Goal: Task Accomplishment & Management: Manage account settings

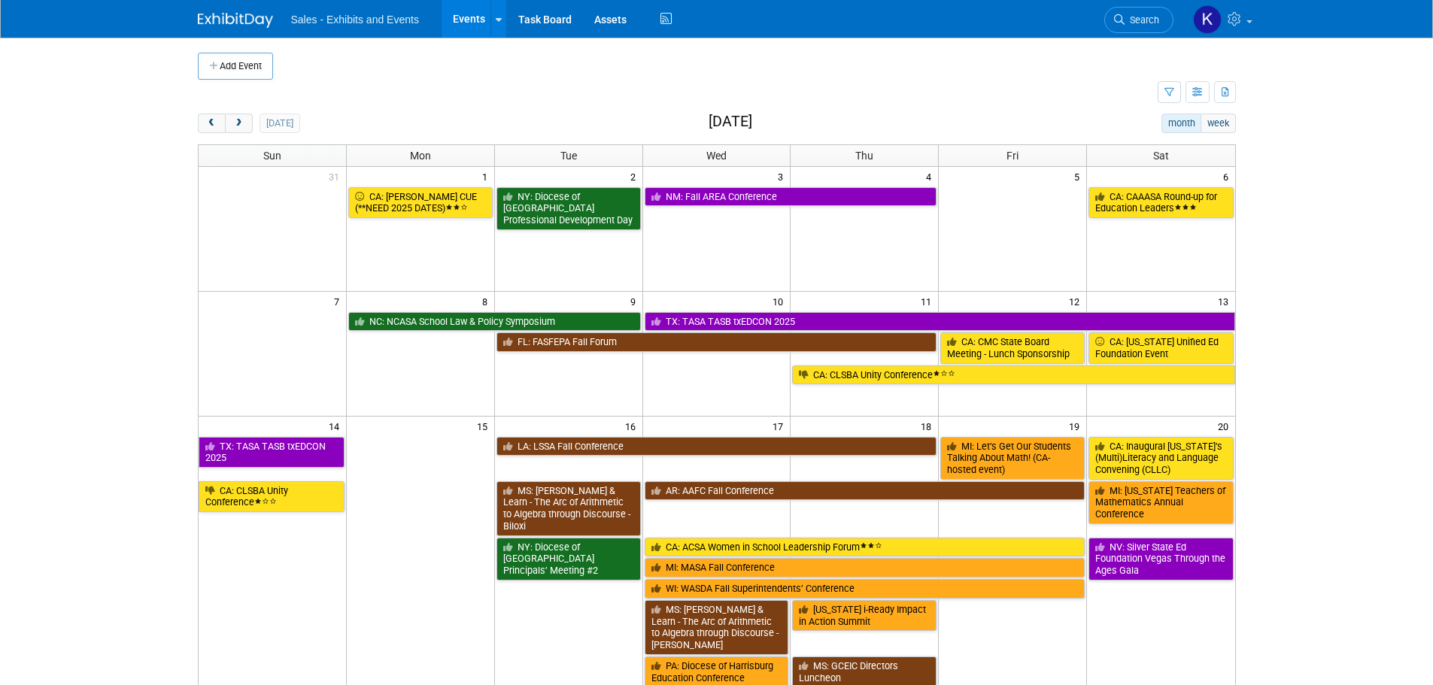
drag, startPoint x: 239, startPoint y: 124, endPoint x: 262, endPoint y: 143, distance: 29.4
click at [238, 124] on span "next" at bounding box center [238, 124] width 11 height 10
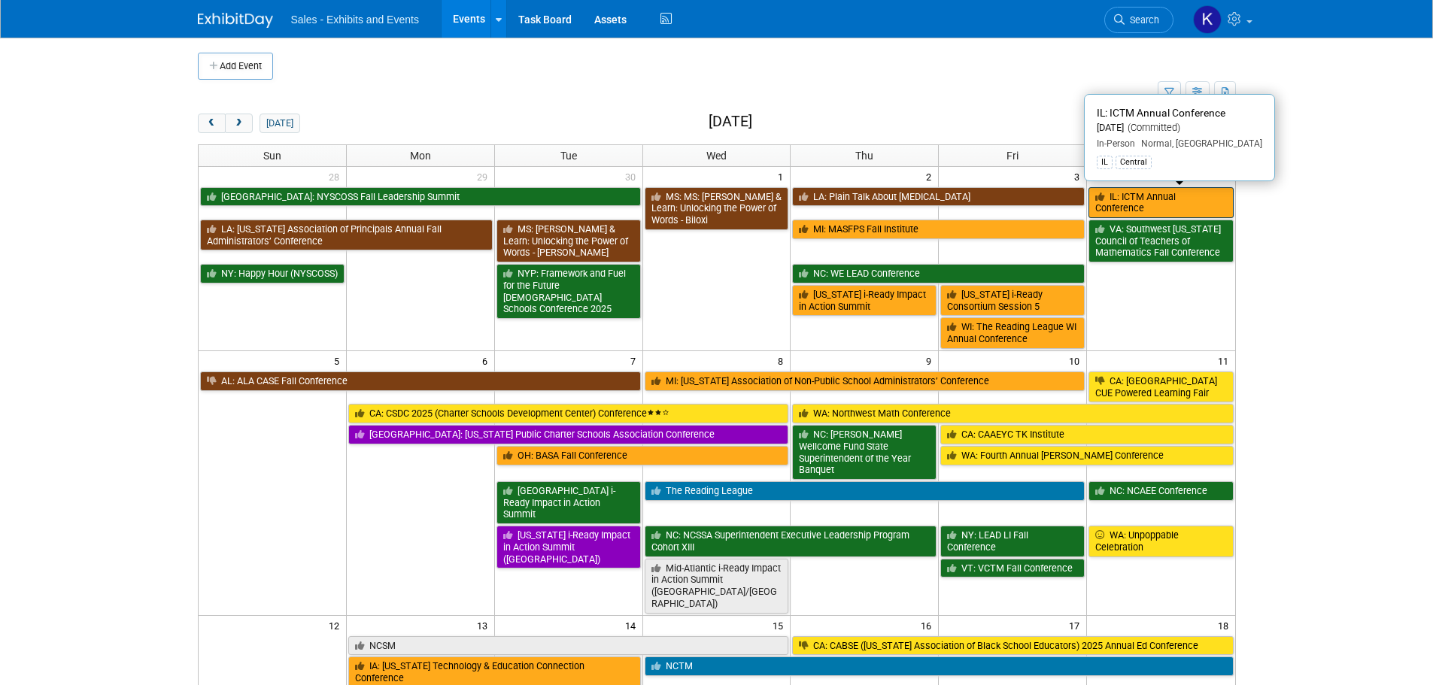
click at [1135, 198] on link "IL: ICTM Annual Conference" at bounding box center [1160, 202] width 144 height 31
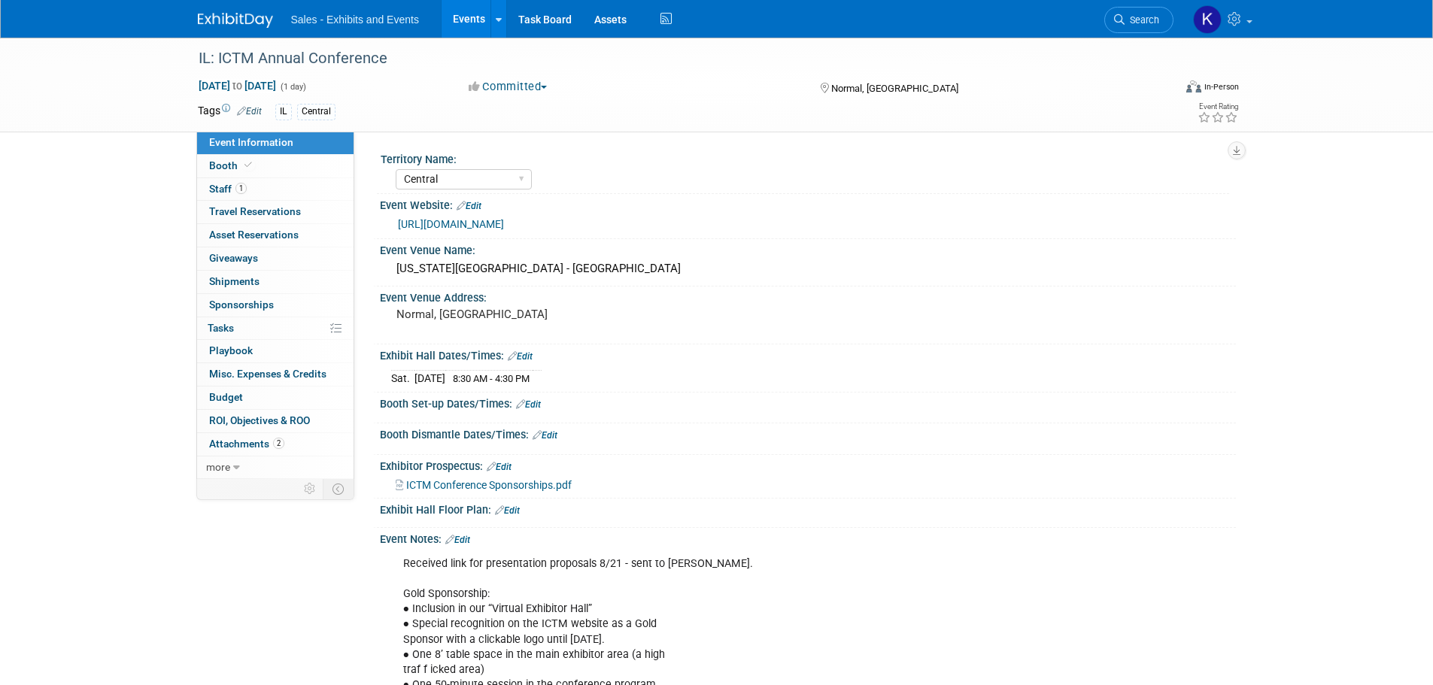
select select "Central"
click at [223, 183] on span "Staff 1" at bounding box center [228, 189] width 38 height 12
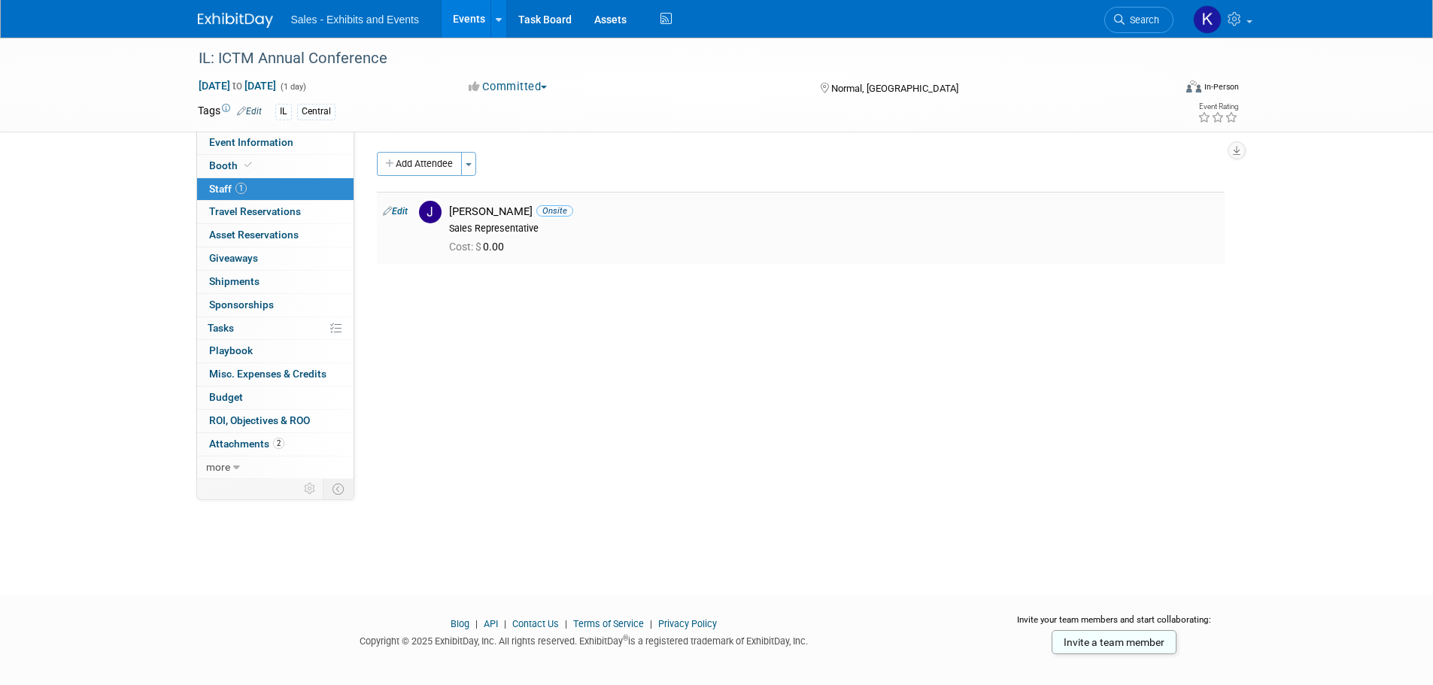
click at [458, 208] on div "Jeff Brill Onsite" at bounding box center [833, 212] width 769 height 14
click at [403, 211] on link "Edit" at bounding box center [395, 211] width 25 height 11
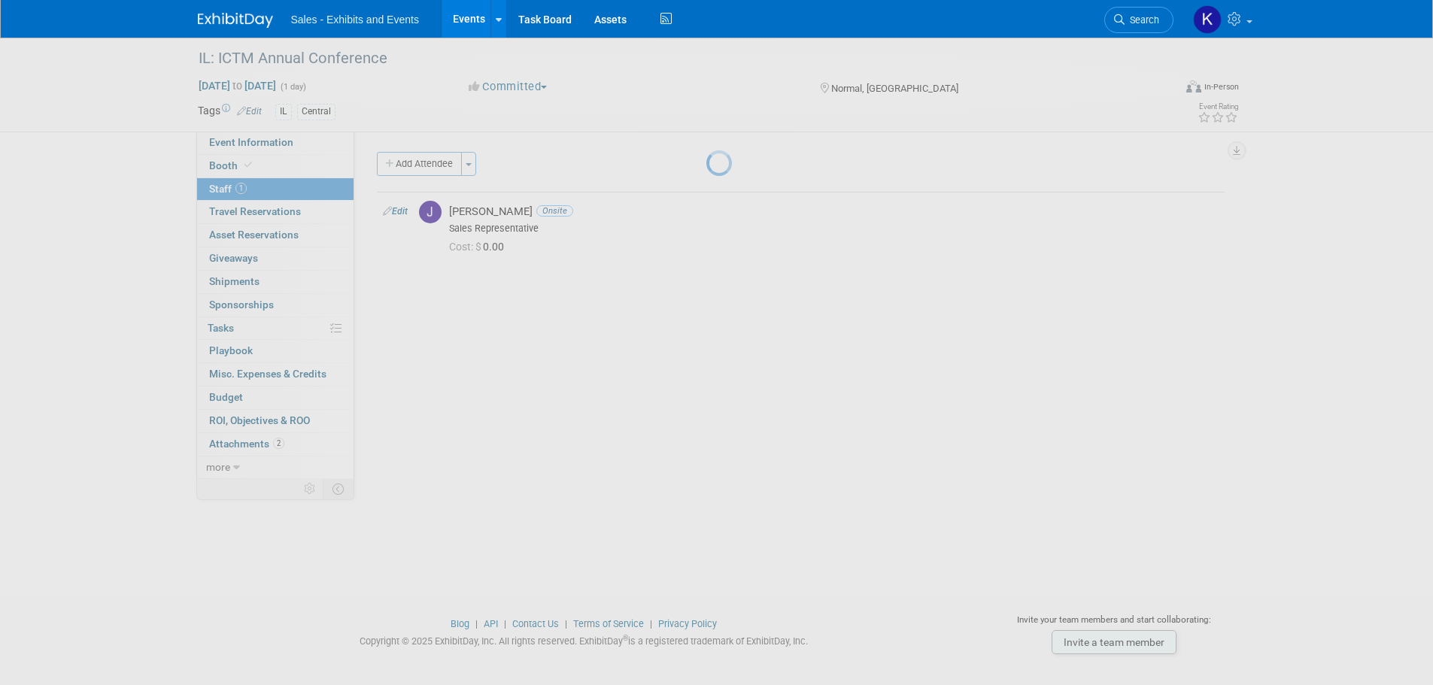
select select "cf30e895-622b-46e7-9156-6ed4a87b9e3f"
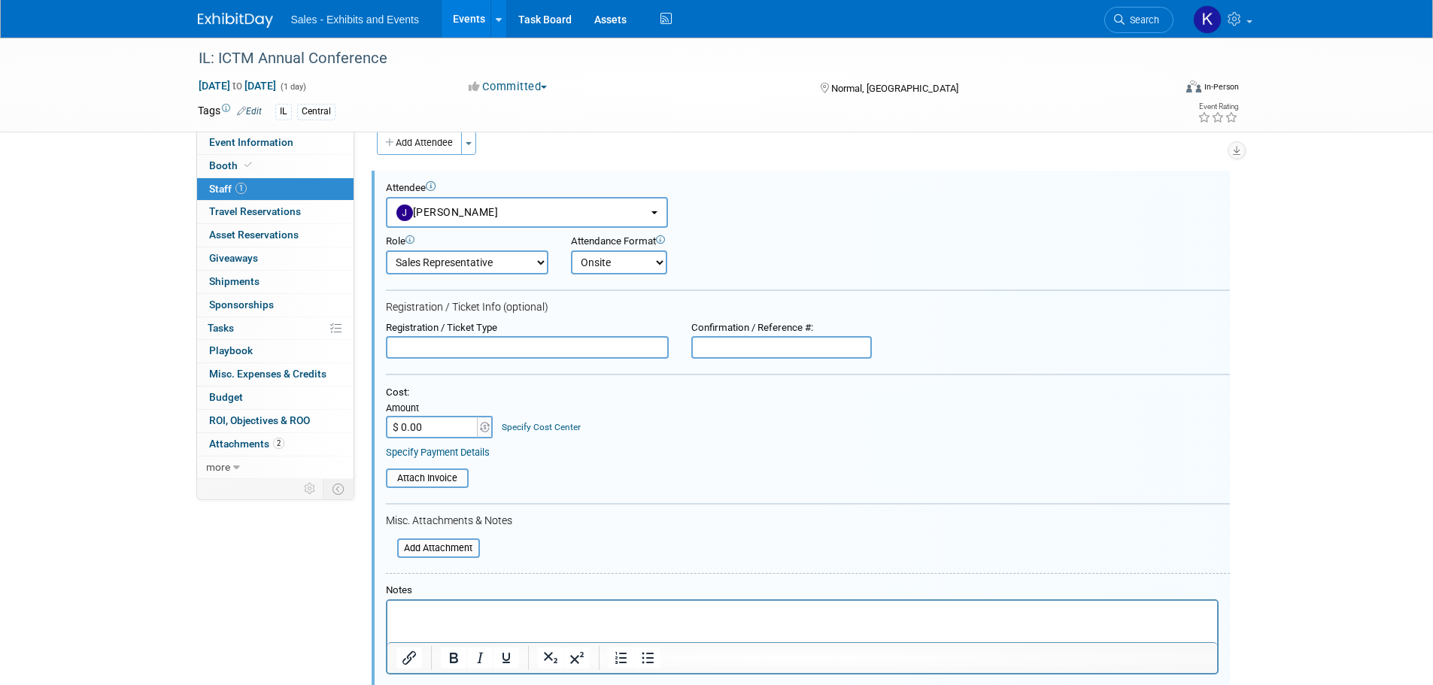
click at [422, 612] on p "Rich Text Area. Press ALT-0 for help." at bounding box center [802, 614] width 812 height 15
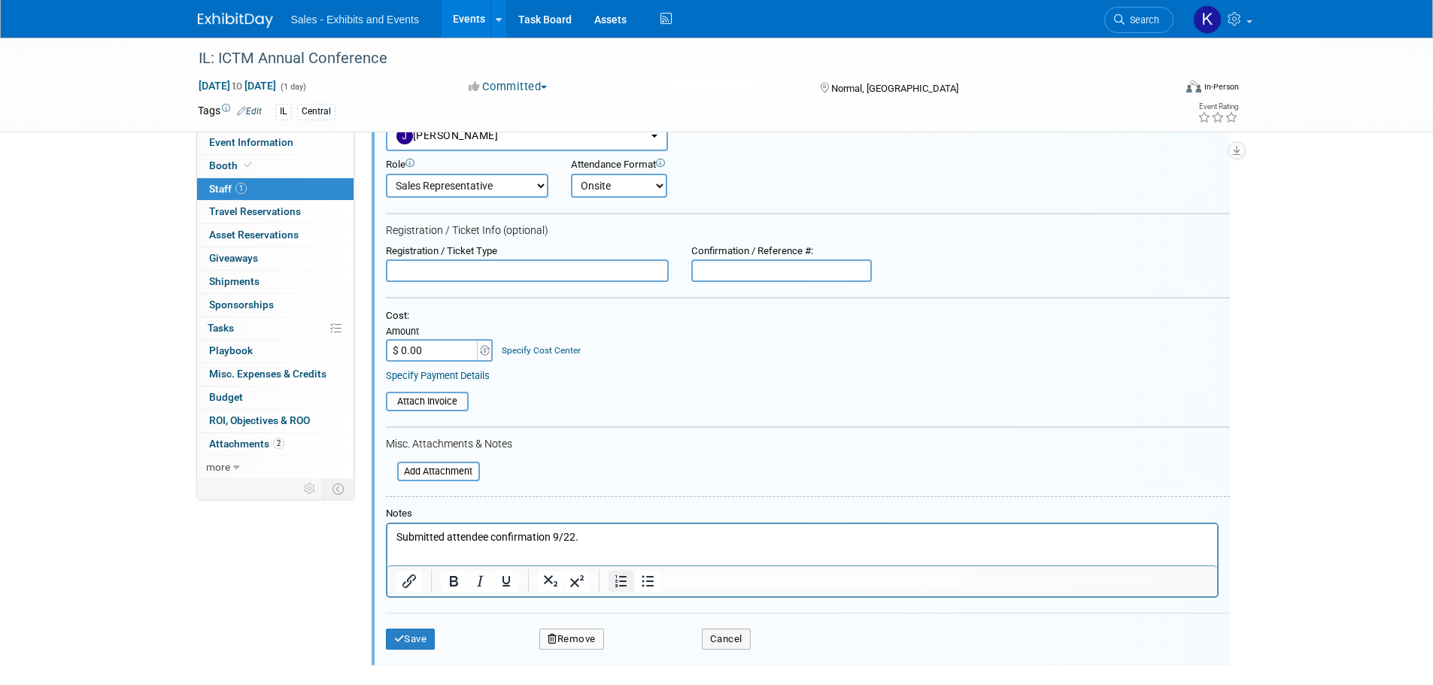
scroll to position [171, 0]
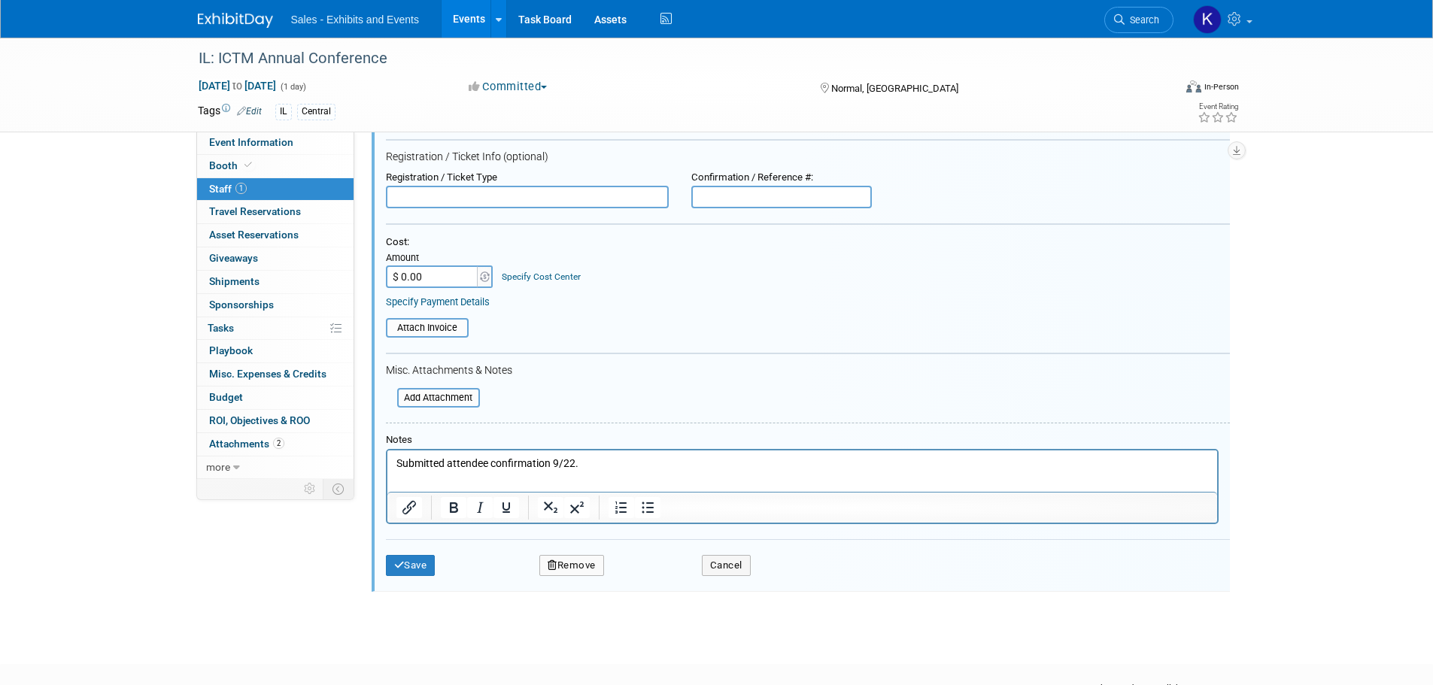
click at [419, 560] on button "Save" at bounding box center [411, 565] width 50 height 21
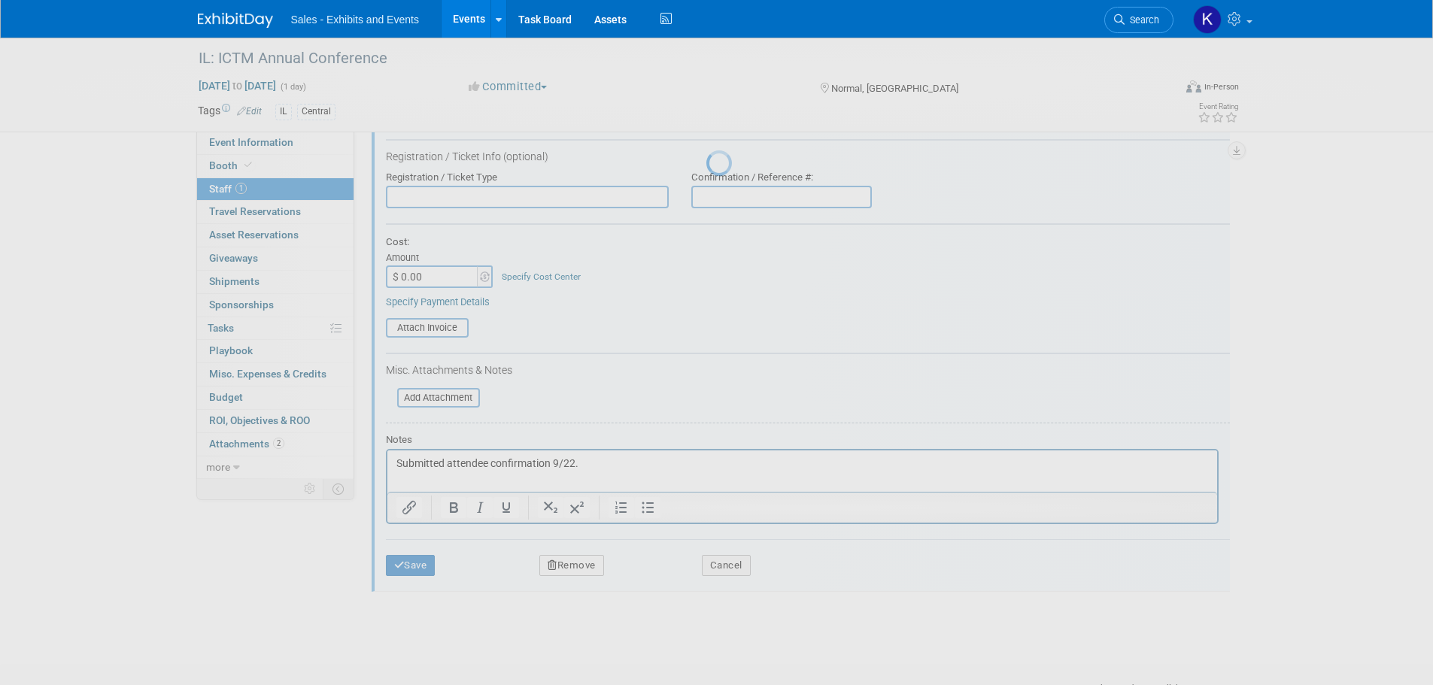
scroll to position [15, 0]
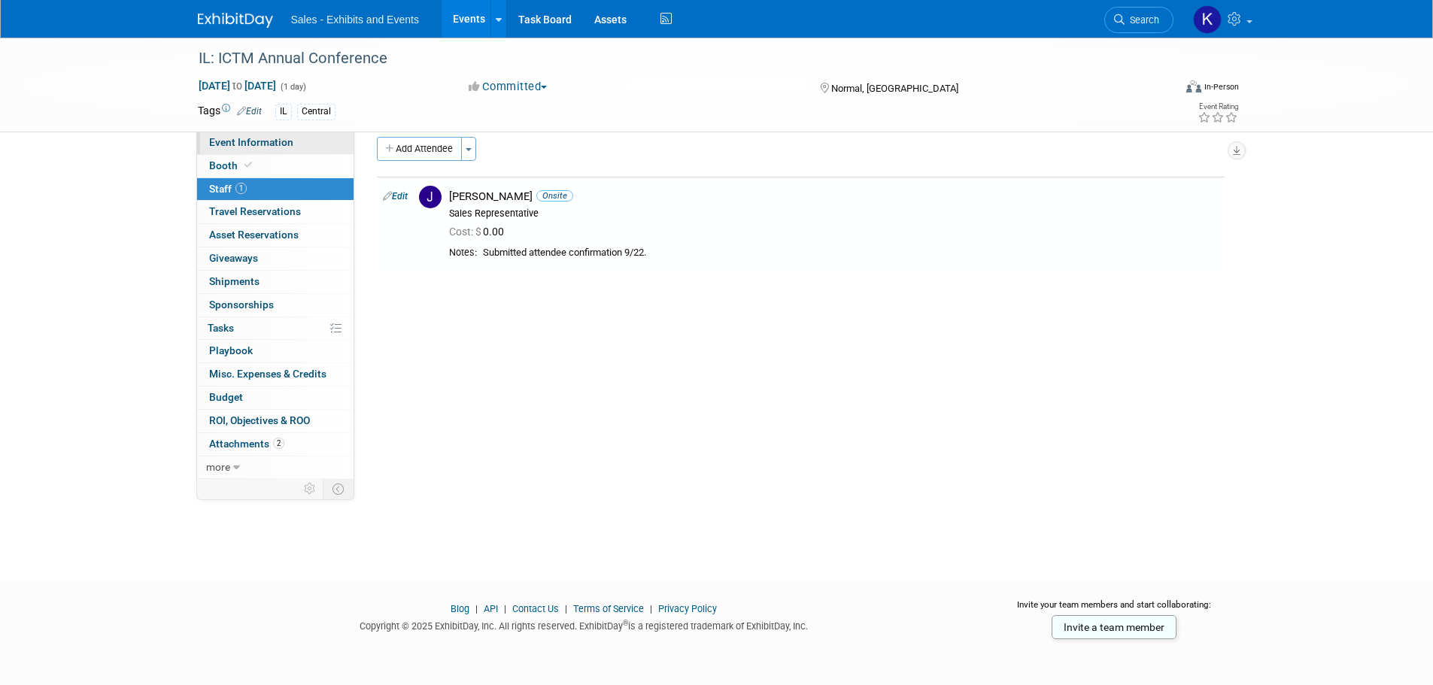
click at [237, 148] on link "Event Information" at bounding box center [275, 143] width 156 height 23
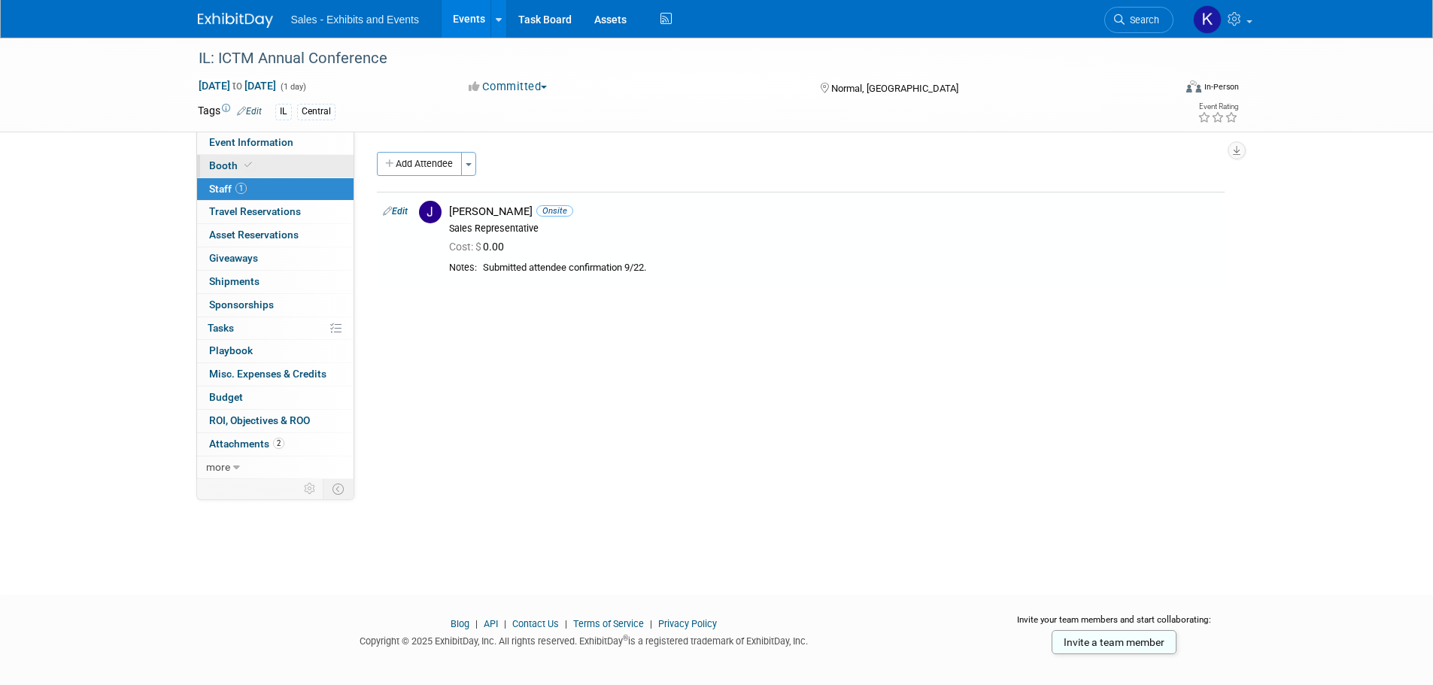
select select "Central"
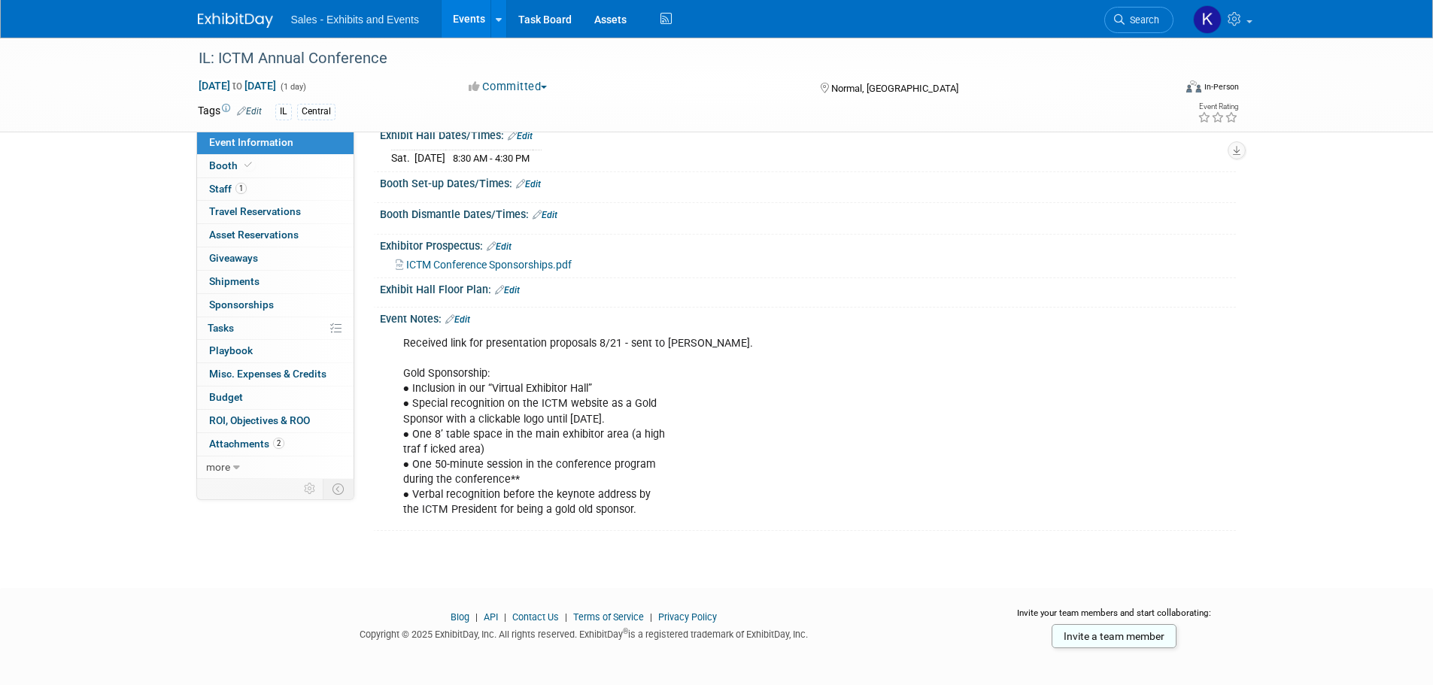
scroll to position [228, 0]
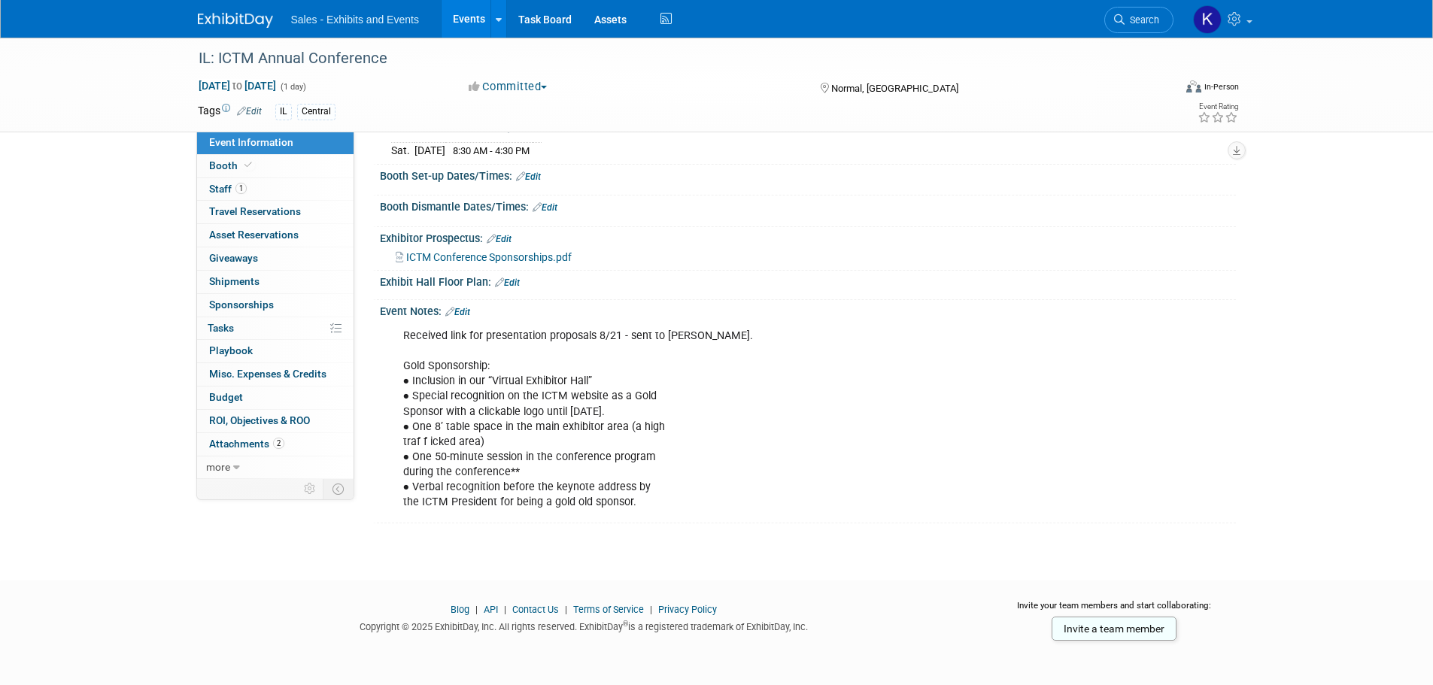
click at [470, 315] on link "Edit" at bounding box center [457, 312] width 25 height 11
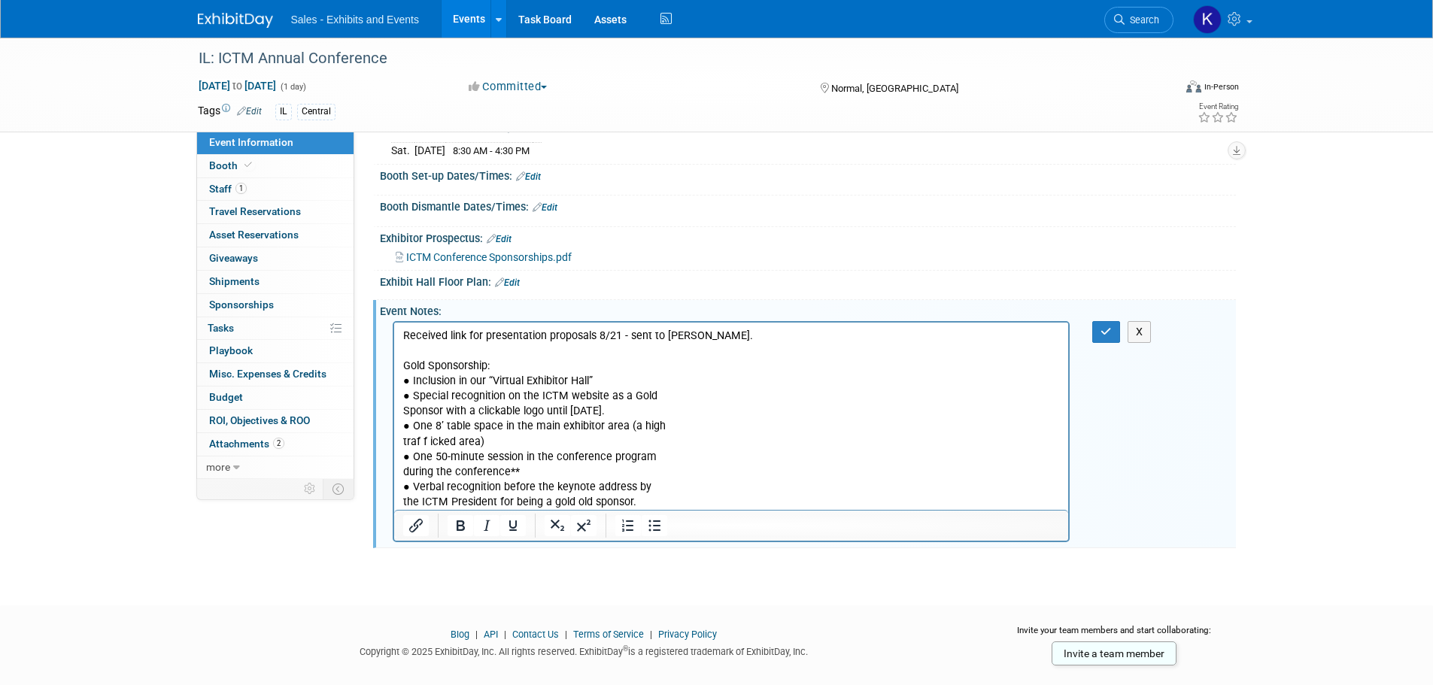
scroll to position [0, 0]
click at [706, 333] on p "Received link for presentation proposals 8/21 - sent to Jeff. Gold Sponsorship:…" at bounding box center [730, 419] width 657 height 181
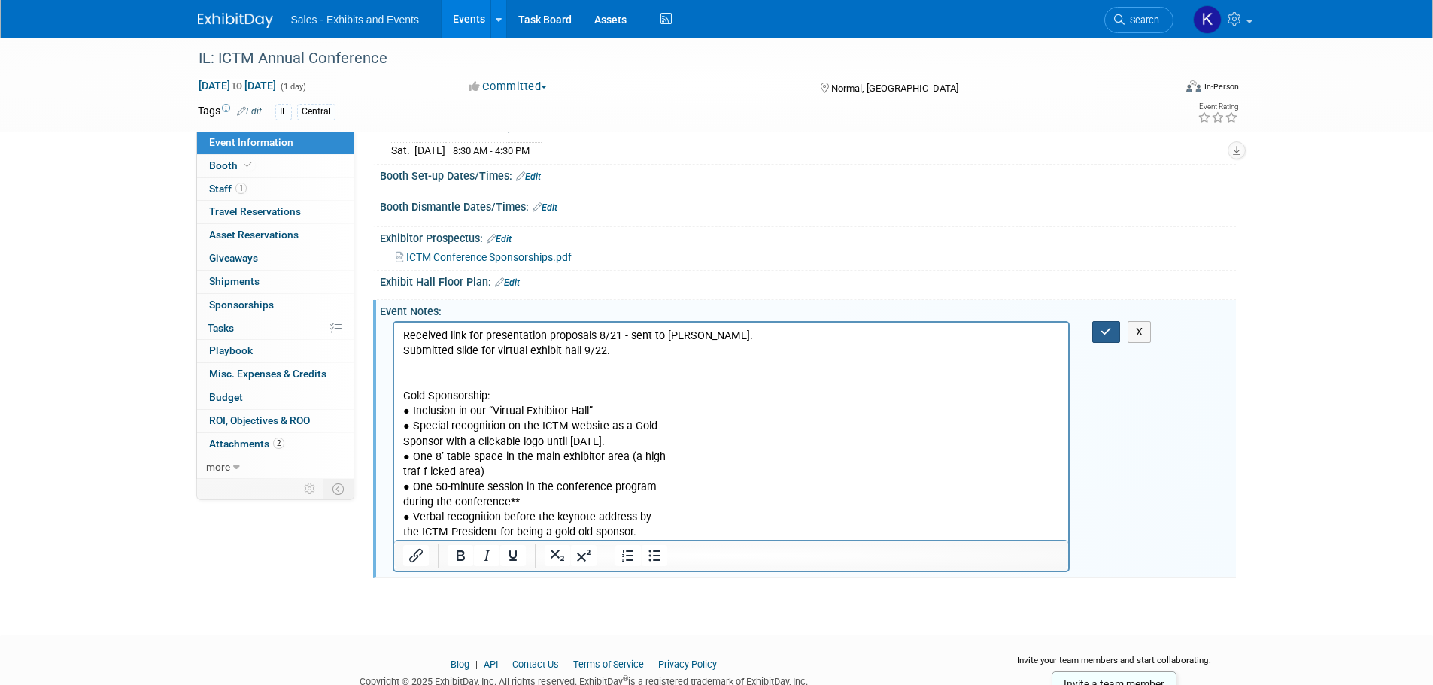
click at [1108, 334] on icon "button" at bounding box center [1105, 331] width 11 height 11
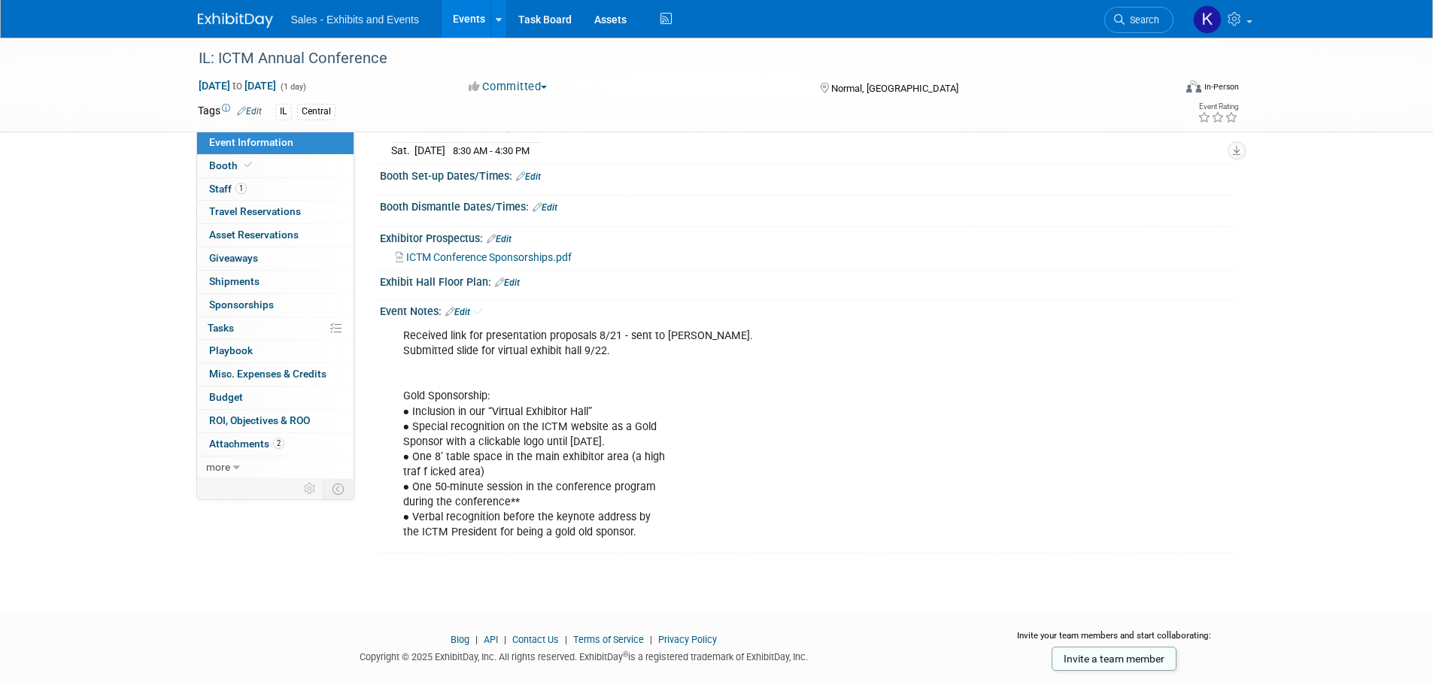
click at [1254, 365] on div "IL: ICTM Annual Conference Oct 4, 2025 to Oct 4, 2025 (1 day) Oct 4, 2025 to Oc…" at bounding box center [716, 197] width 1433 height 774
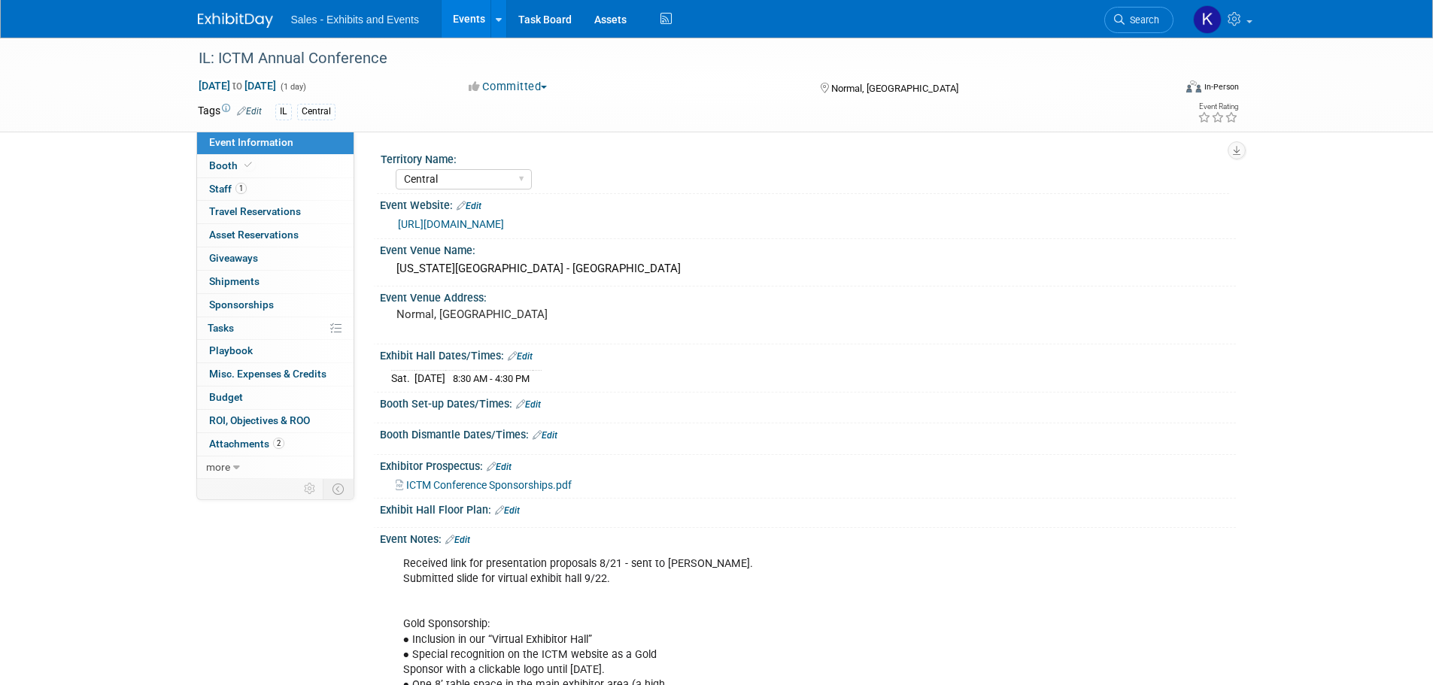
click at [225, 18] on img at bounding box center [235, 20] width 75 height 15
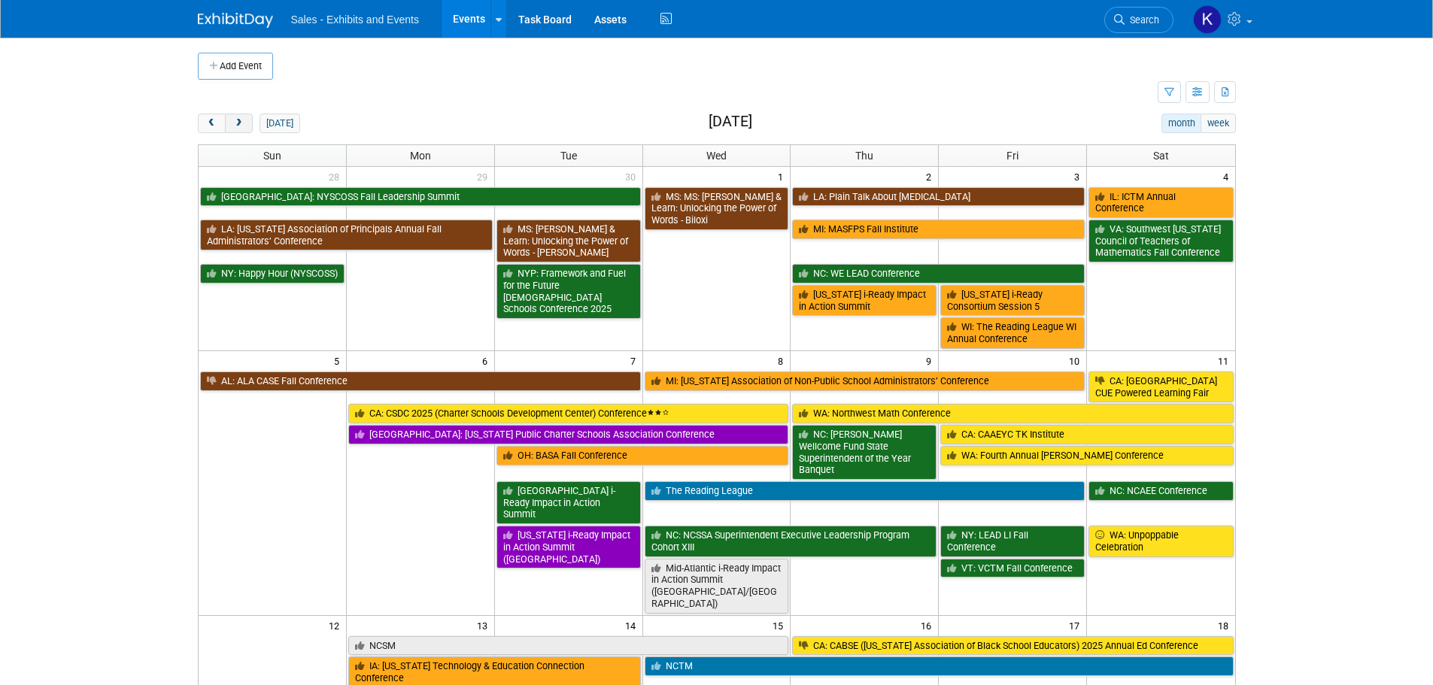
click at [249, 120] on button "next" at bounding box center [239, 124] width 28 height 20
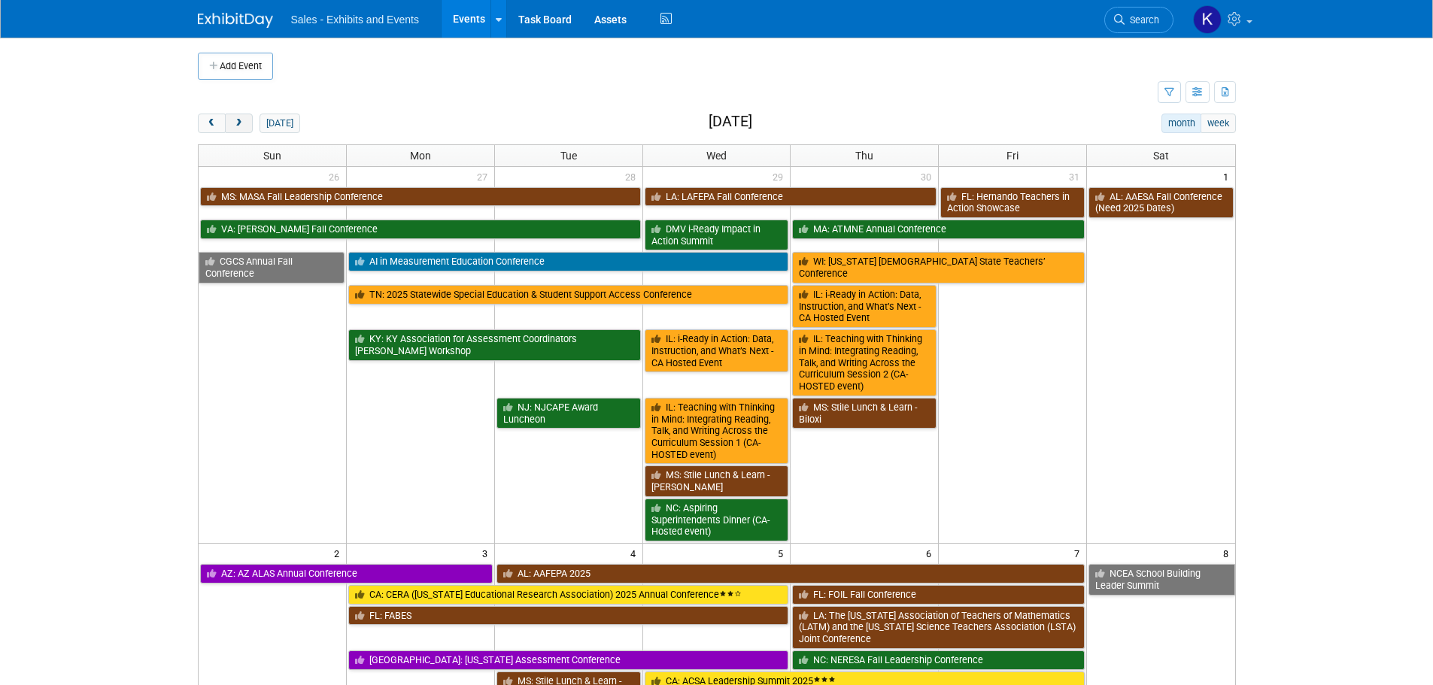
click at [249, 119] on button "next" at bounding box center [239, 124] width 28 height 20
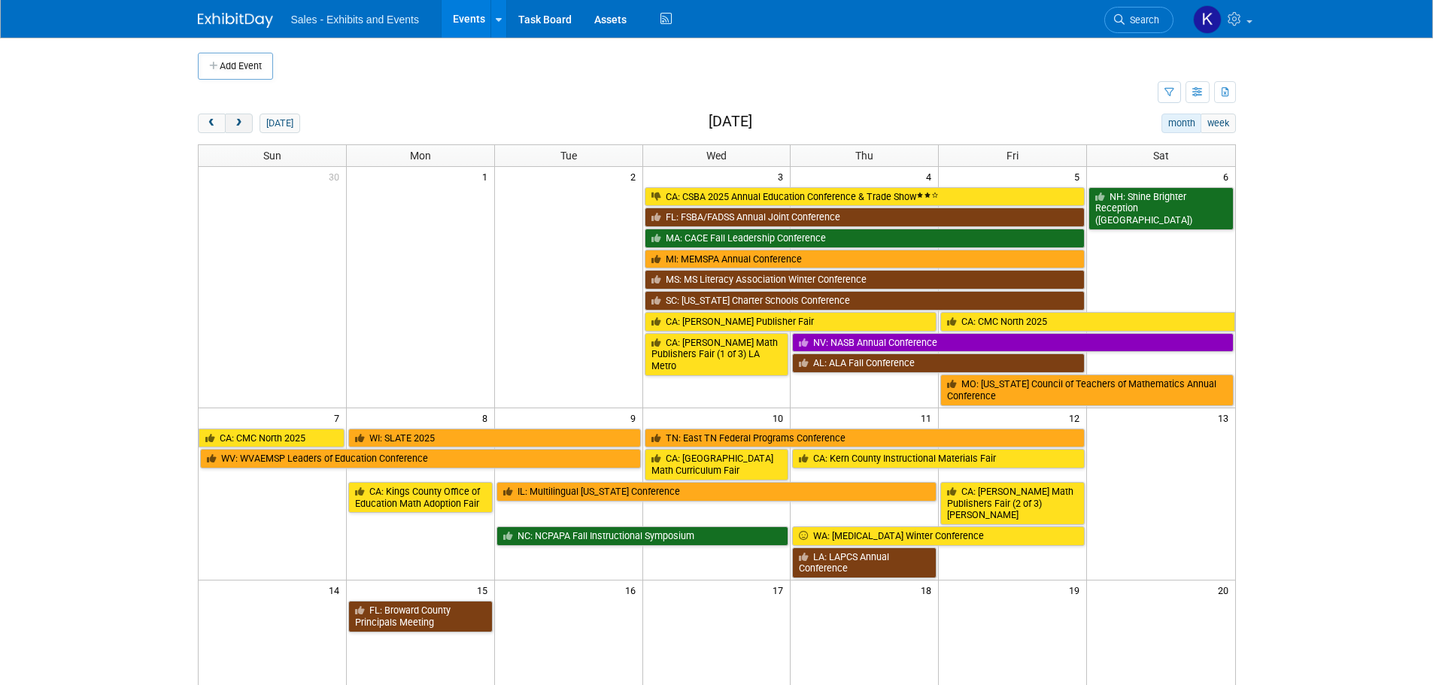
click at [249, 118] on button "next" at bounding box center [239, 124] width 28 height 20
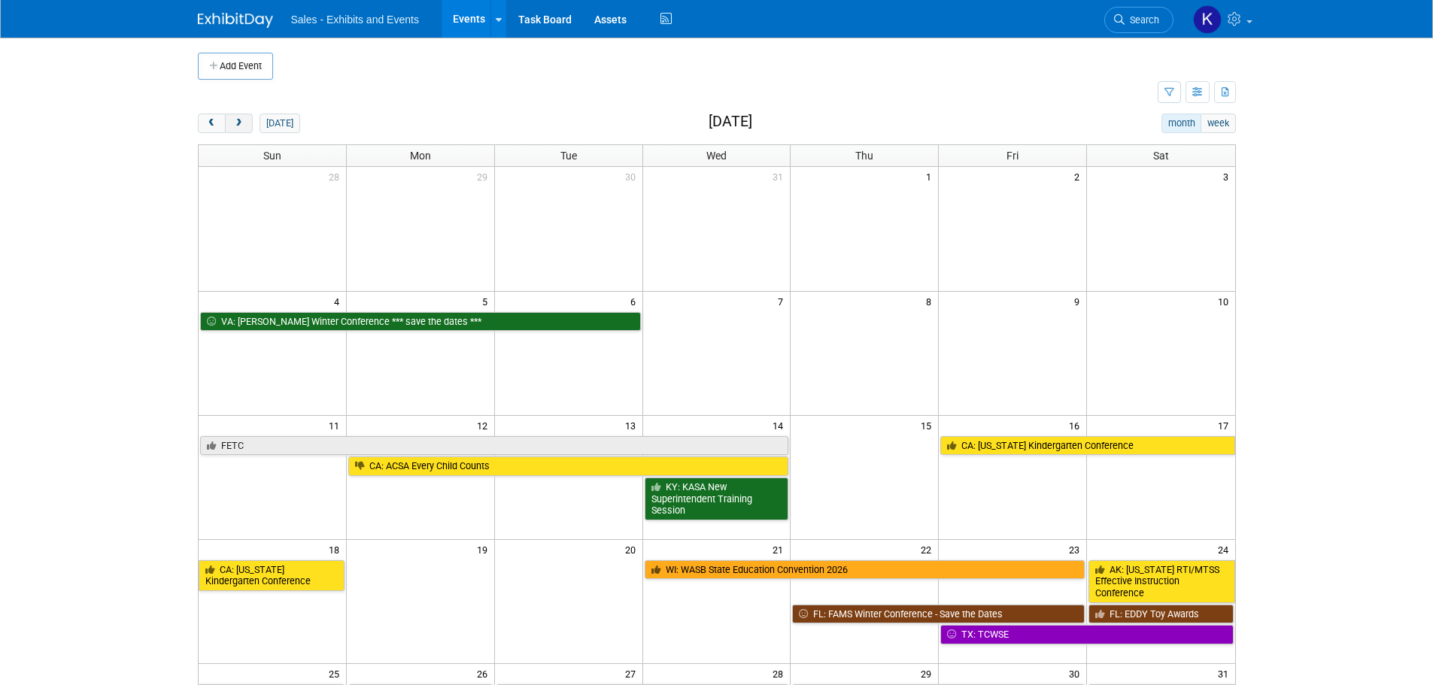
click at [249, 118] on button "next" at bounding box center [239, 124] width 28 height 20
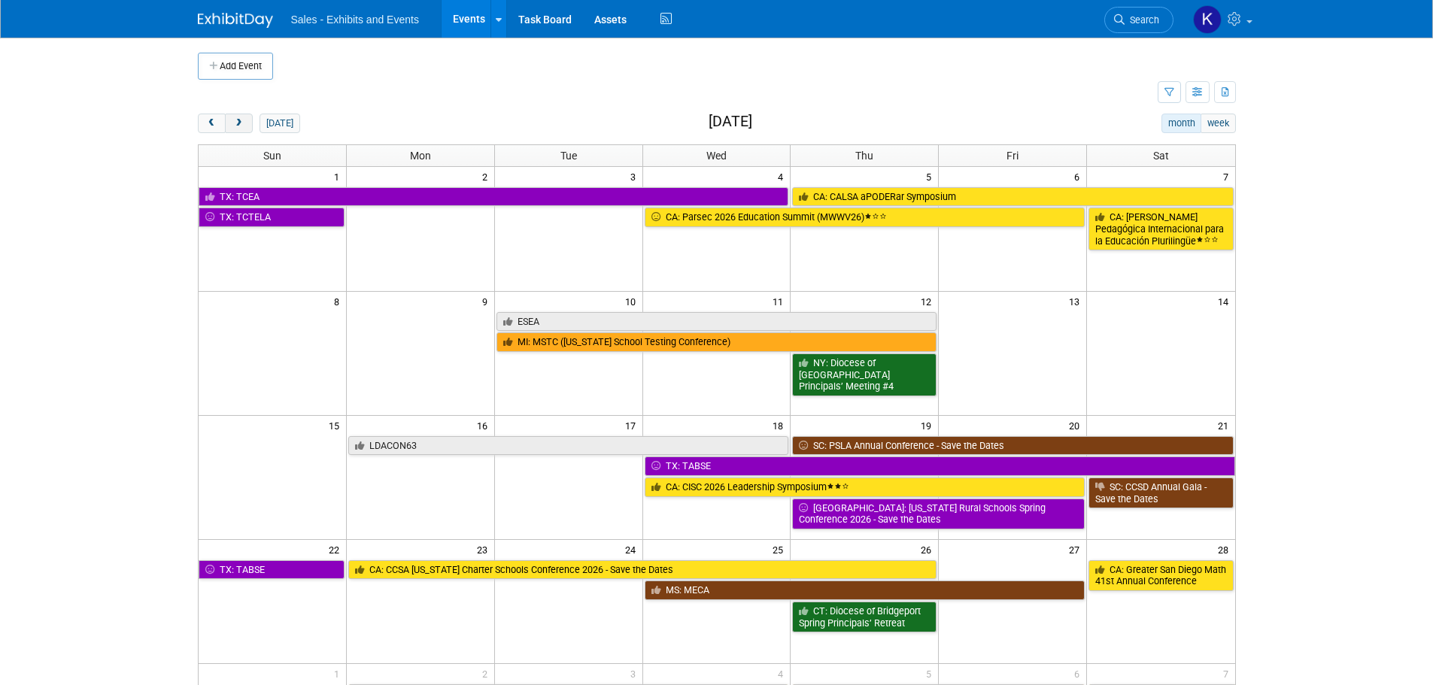
click at [249, 119] on button "next" at bounding box center [239, 124] width 28 height 20
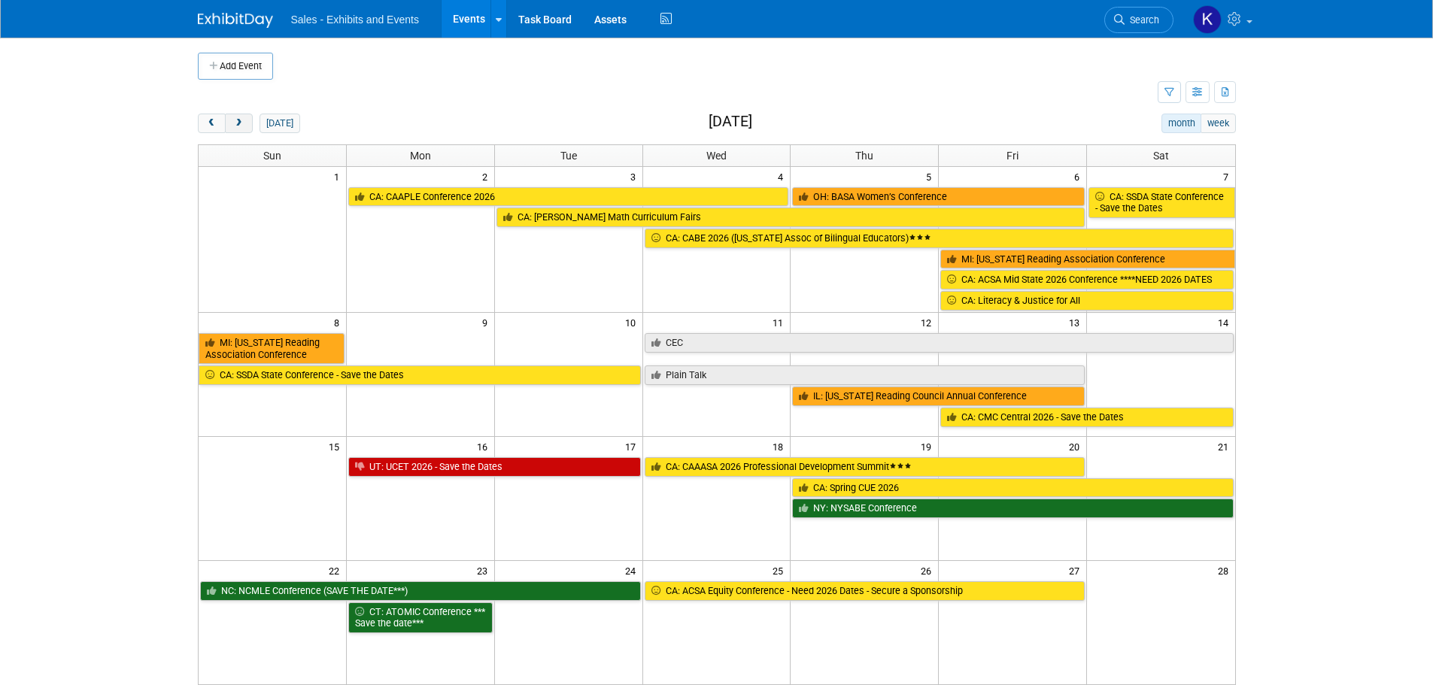
click at [249, 120] on button "next" at bounding box center [239, 124] width 28 height 20
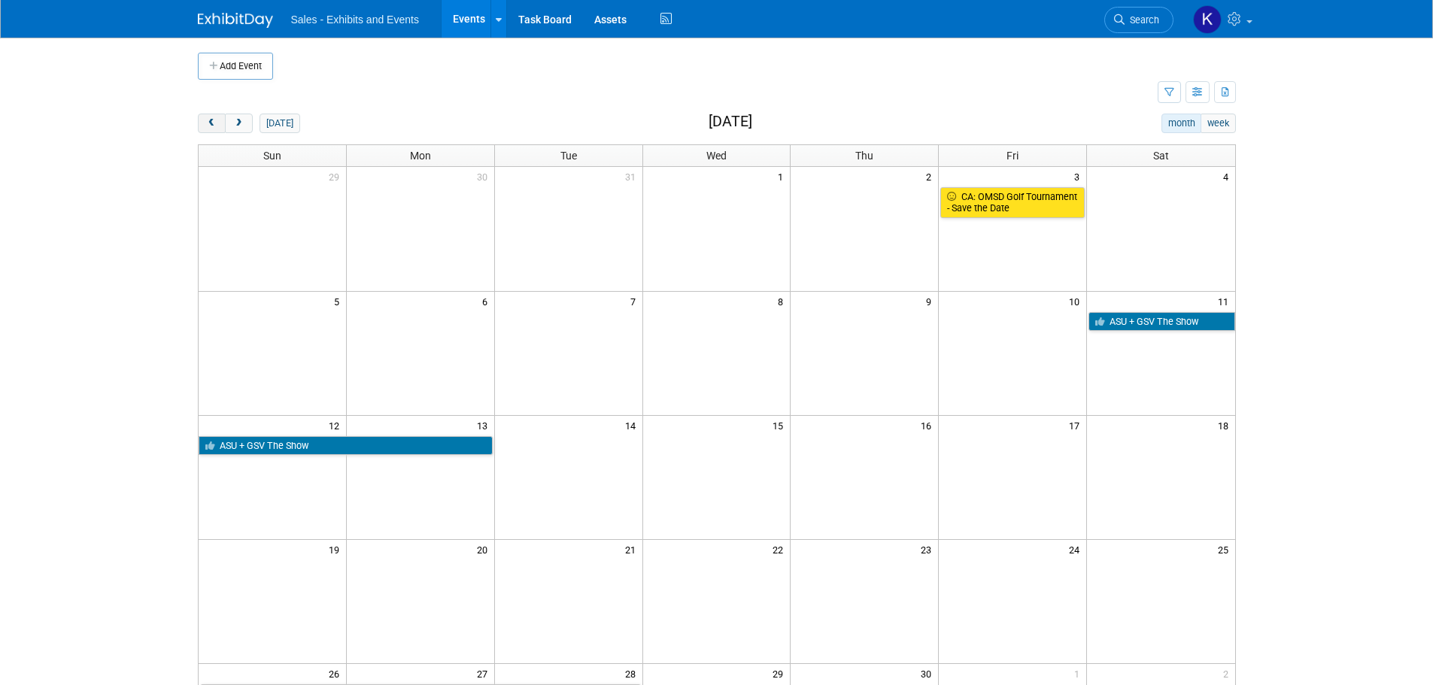
click at [210, 117] on button "prev" at bounding box center [212, 124] width 28 height 20
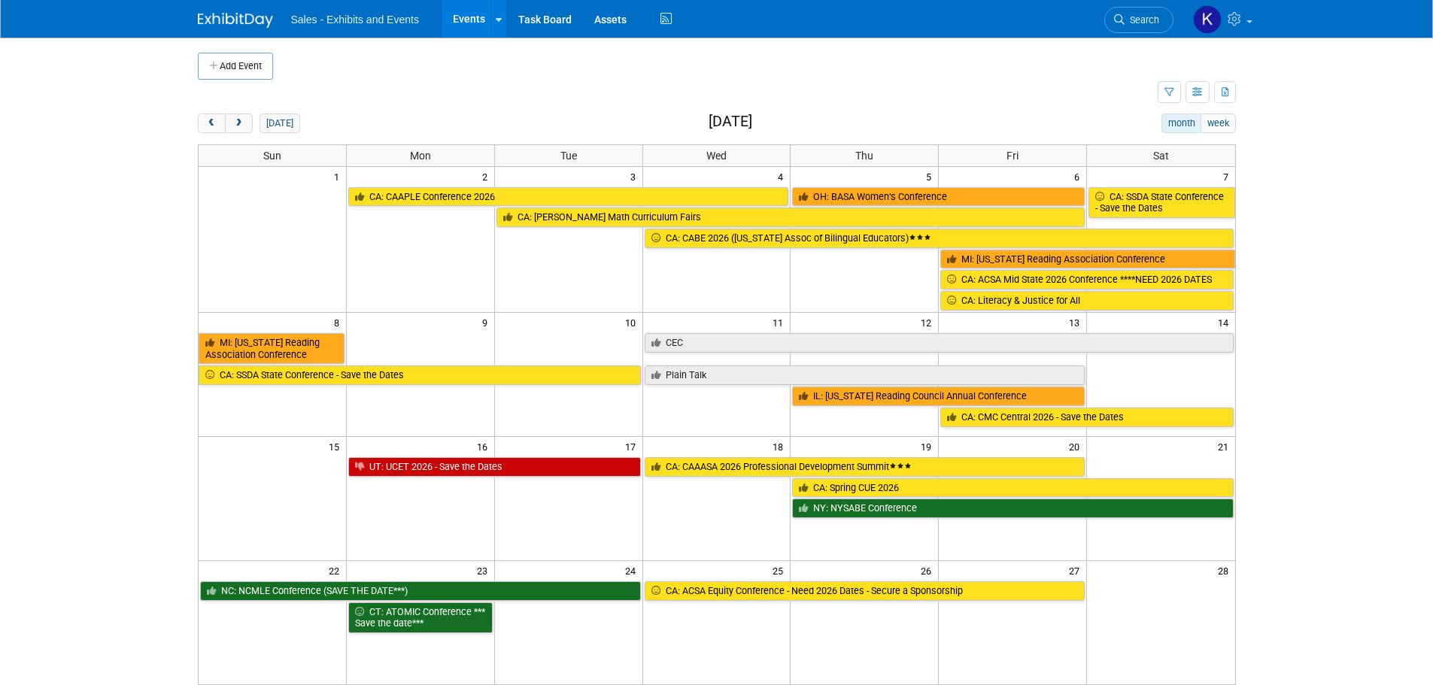
drag, startPoint x: 481, startPoint y: 344, endPoint x: 520, endPoint y: 345, distance: 38.4
click at [482, 344] on td at bounding box center [420, 348] width 148 height 32
drag, startPoint x: 457, startPoint y: 348, endPoint x: 489, endPoint y: 348, distance: 31.6
click at [462, 348] on td at bounding box center [420, 348] width 148 height 32
click at [239, 117] on button "next" at bounding box center [239, 124] width 28 height 20
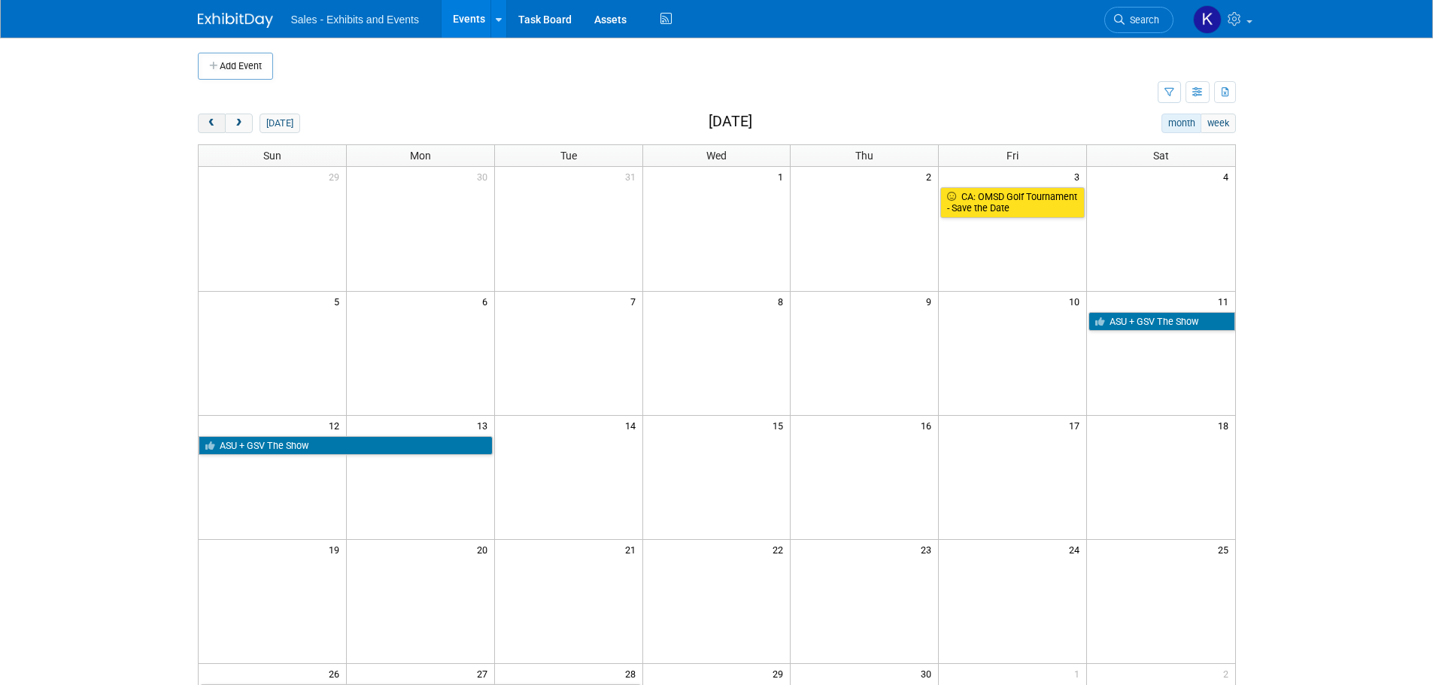
click at [199, 122] on button "prev" at bounding box center [212, 124] width 28 height 20
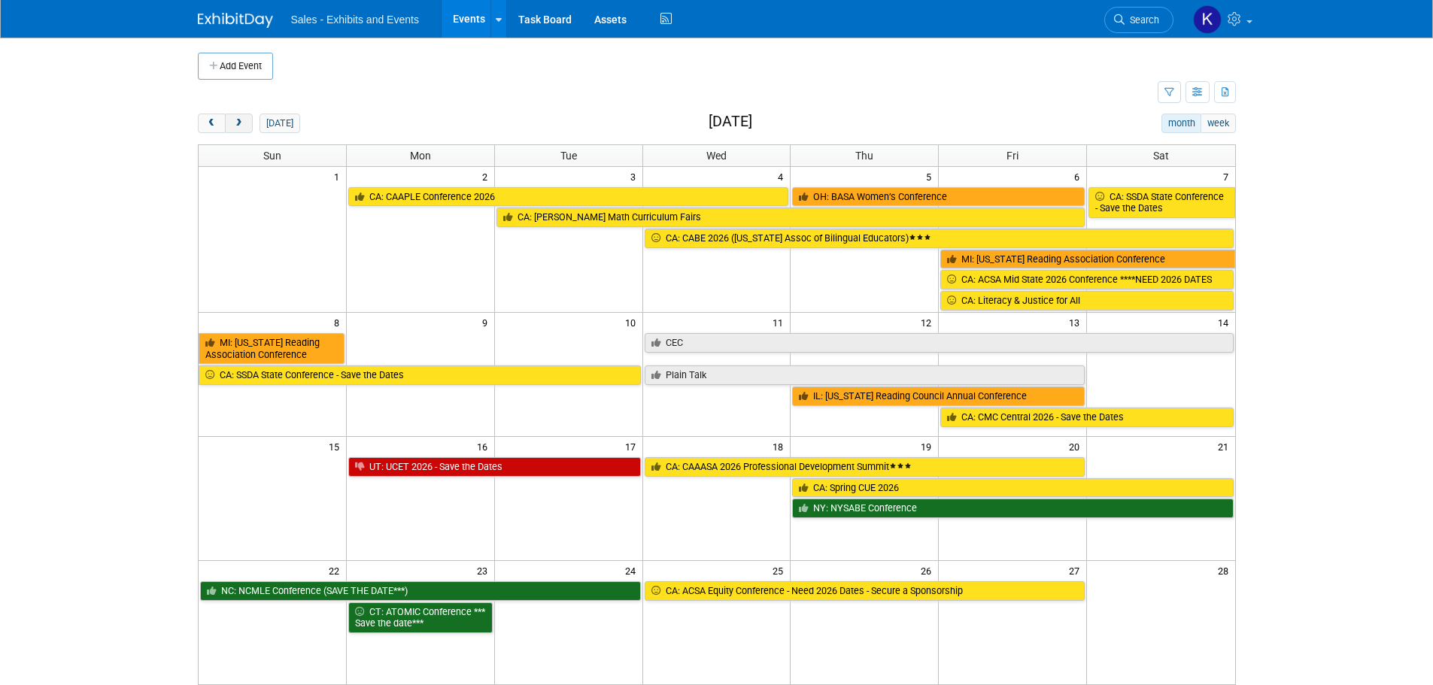
click at [235, 123] on span "next" at bounding box center [238, 124] width 11 height 10
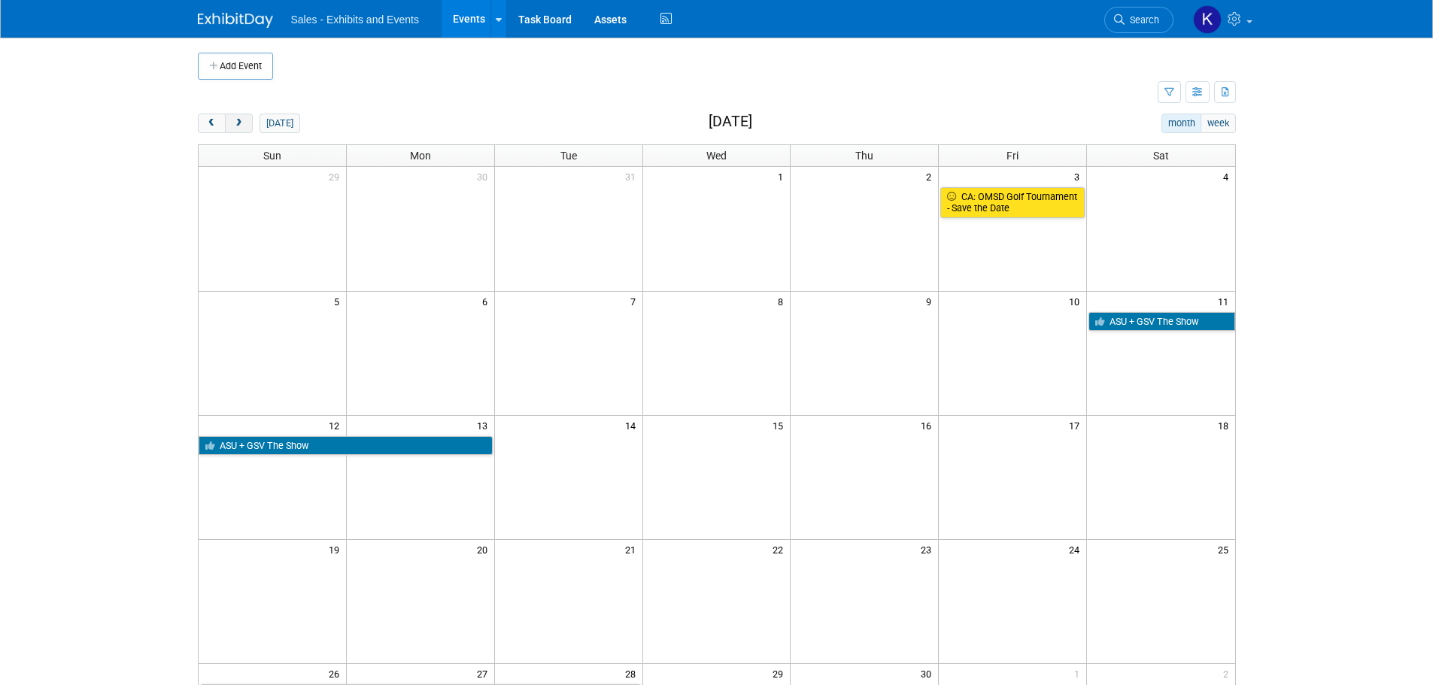
click at [238, 126] on span "next" at bounding box center [238, 124] width 11 height 10
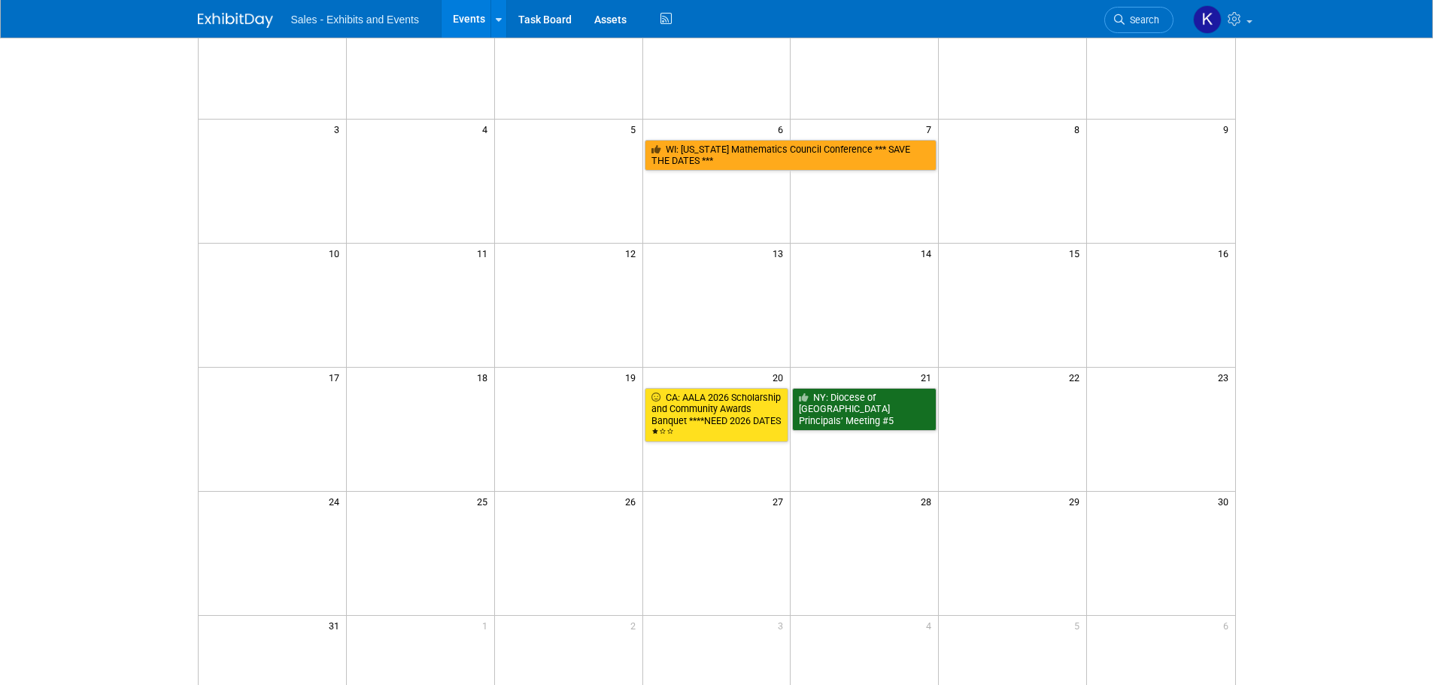
scroll to position [226, 0]
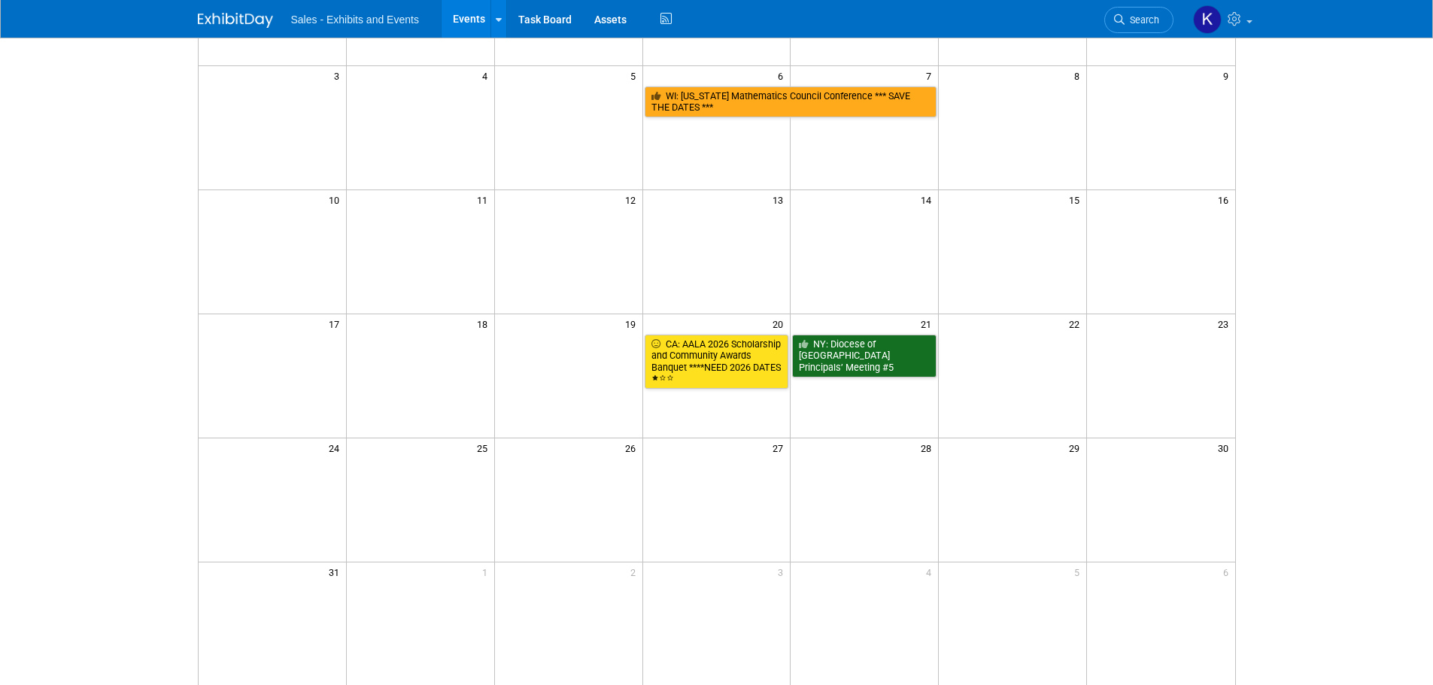
click at [895, 521] on td at bounding box center [864, 500] width 148 height 124
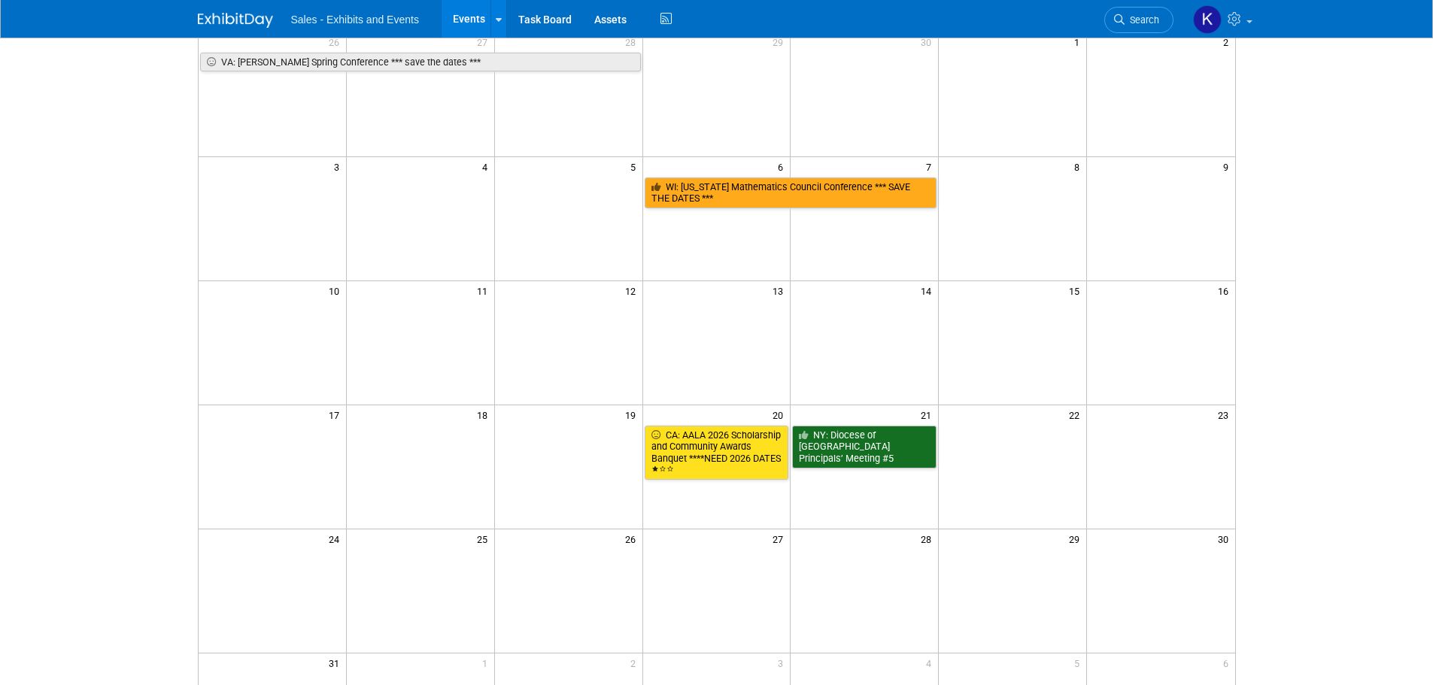
scroll to position [0, 0]
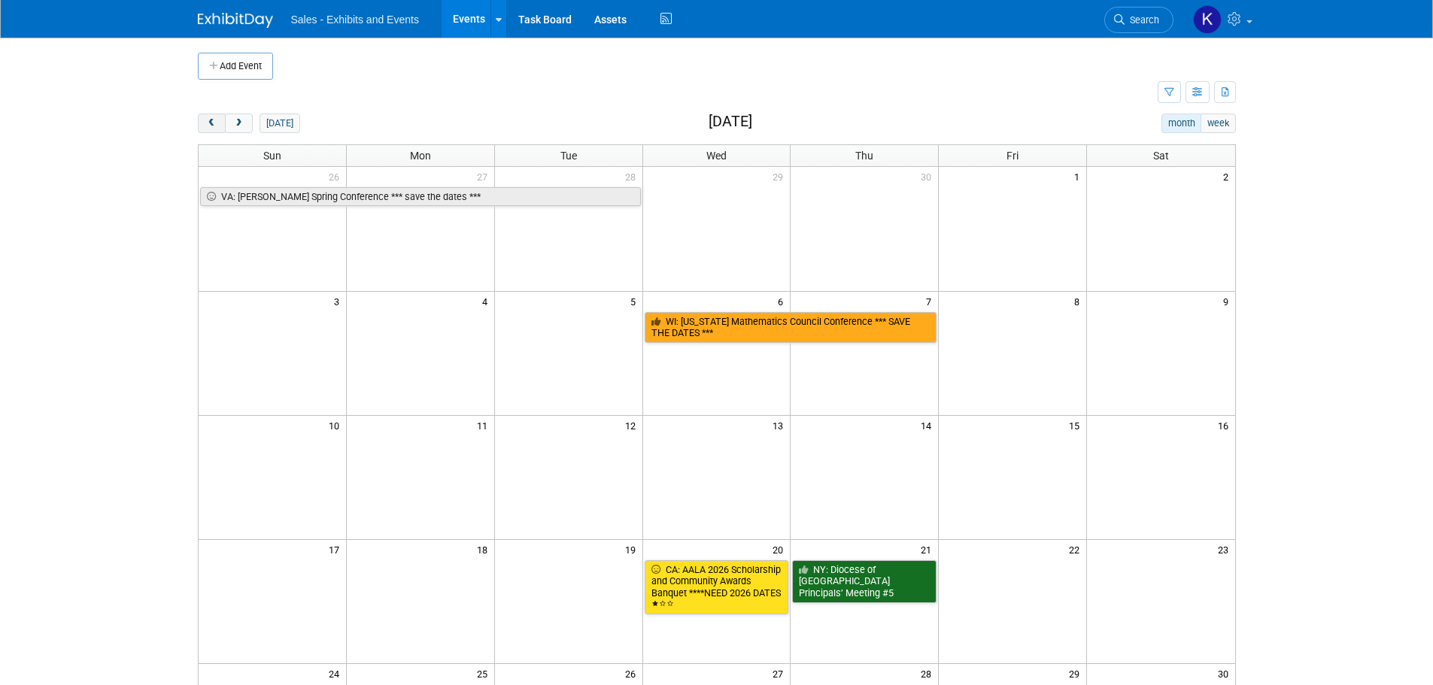
click at [203, 120] on button "prev" at bounding box center [212, 124] width 28 height 20
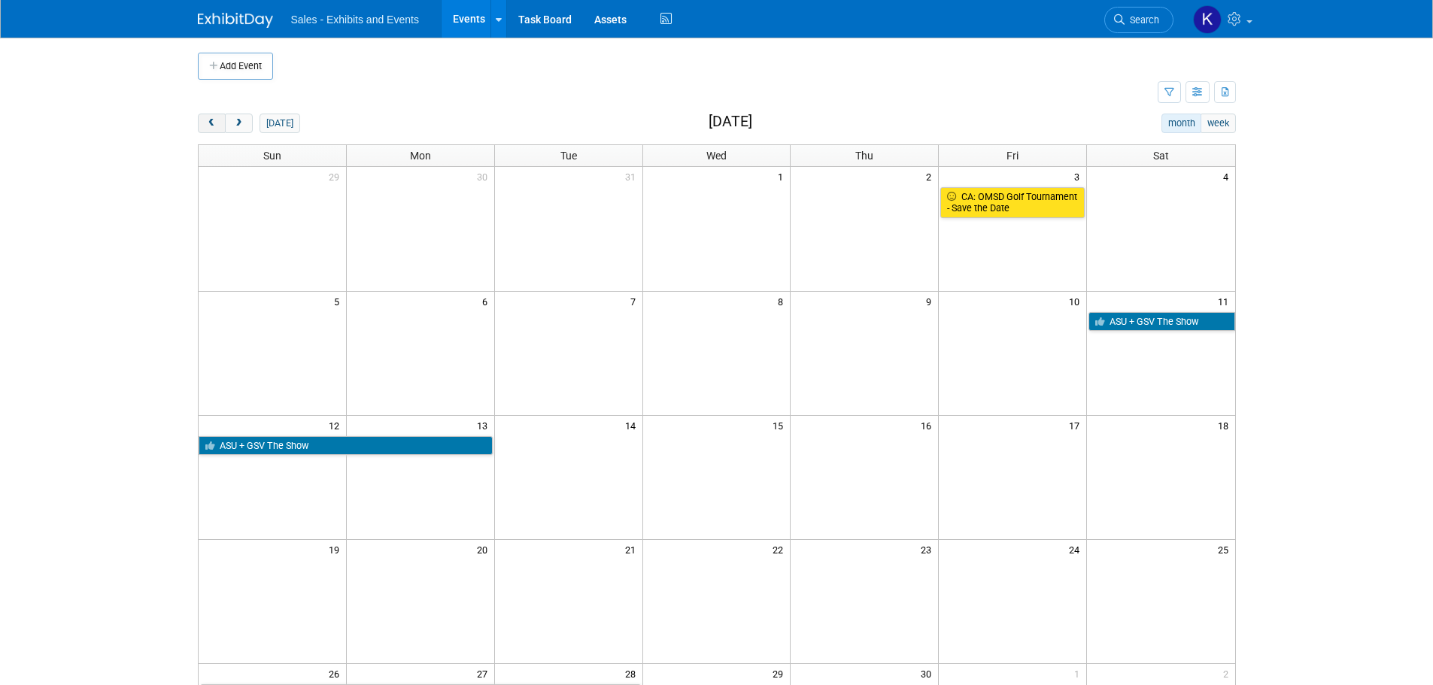
click at [208, 120] on span "prev" at bounding box center [211, 124] width 11 height 10
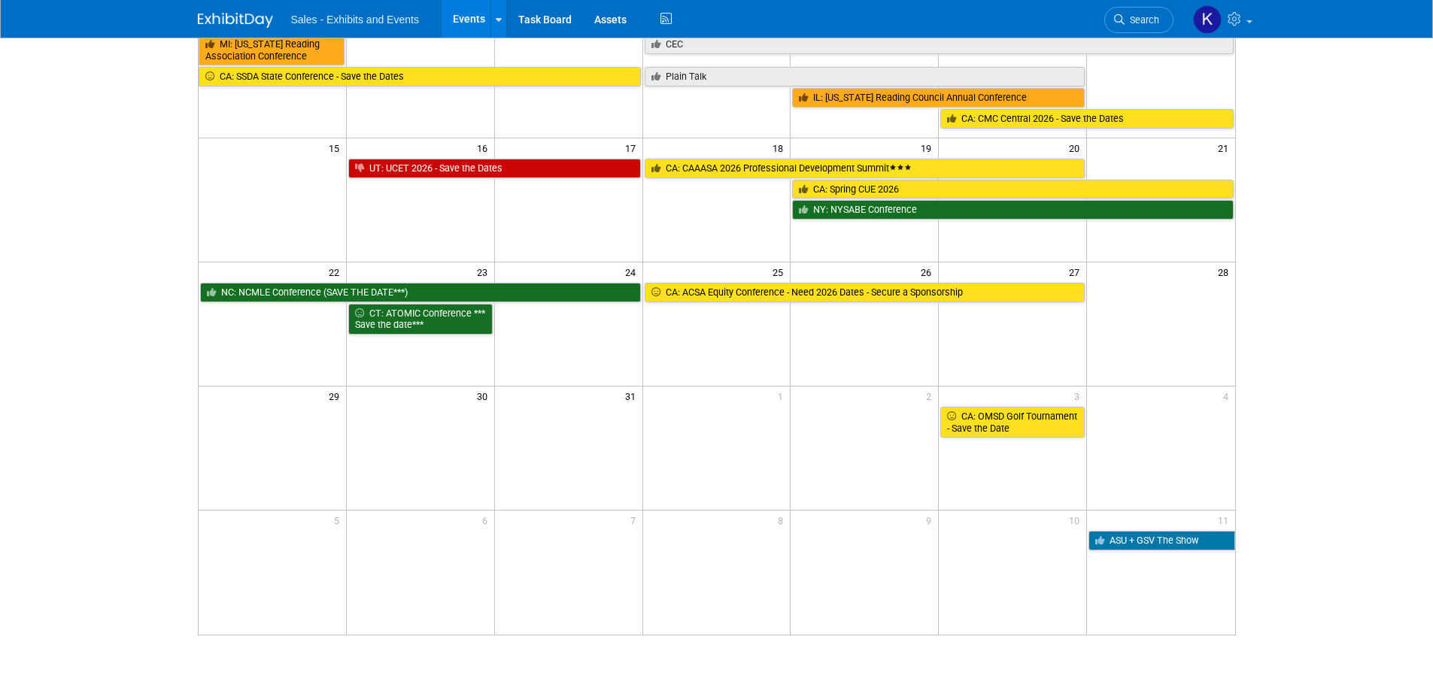
scroll to position [301, 0]
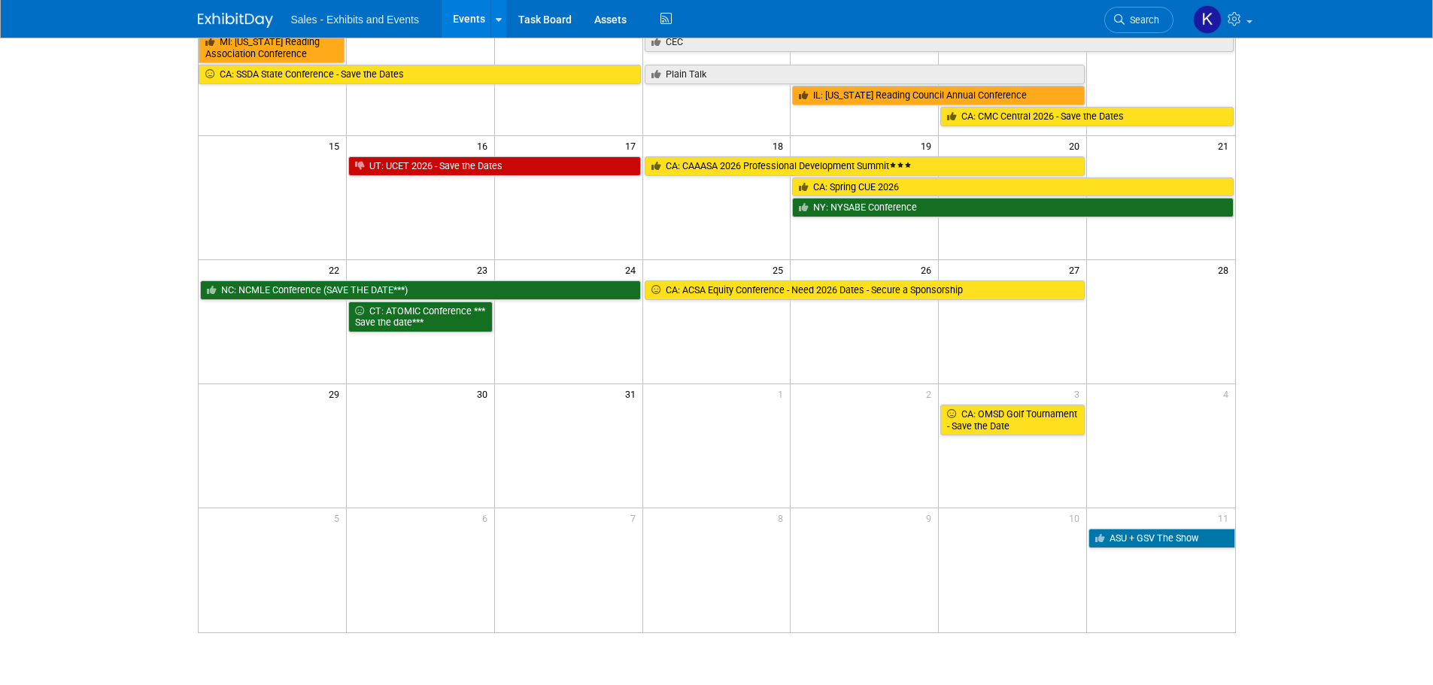
click at [868, 353] on td at bounding box center [864, 321] width 148 height 124
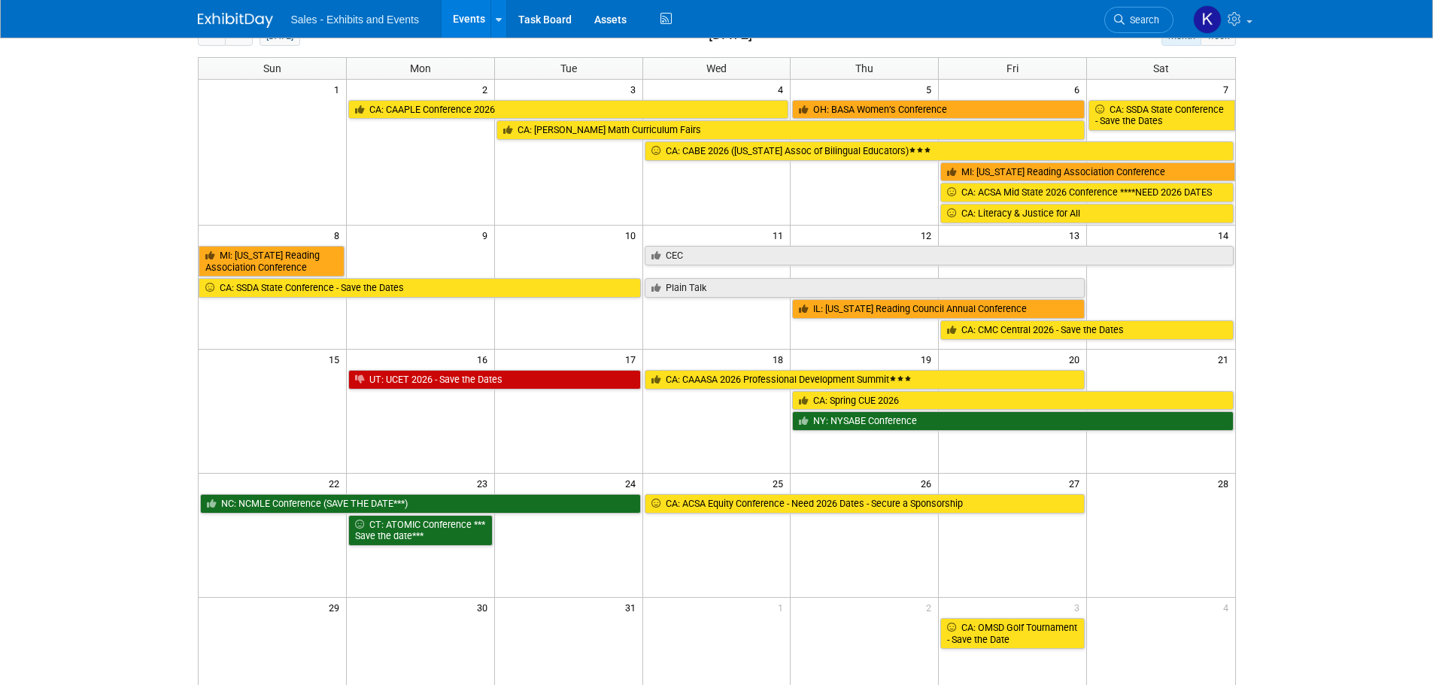
scroll to position [0, 0]
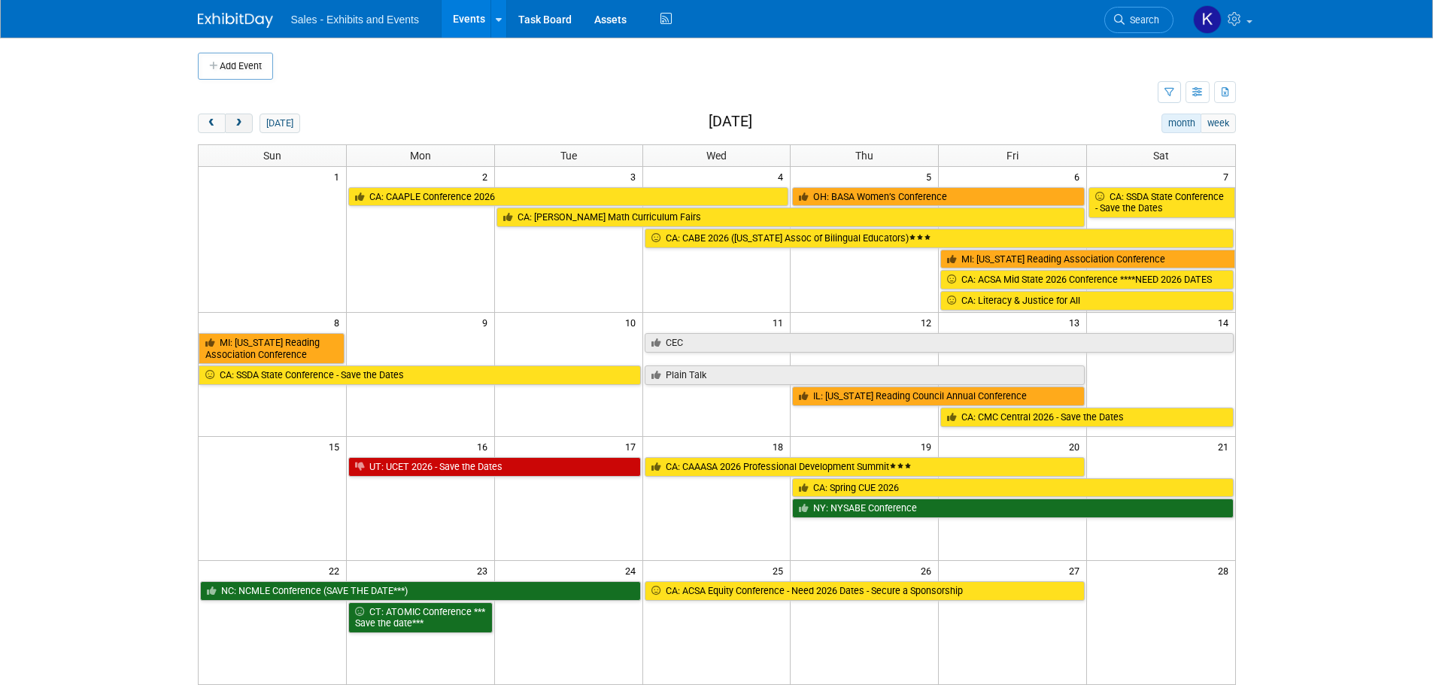
click at [235, 115] on button "next" at bounding box center [239, 124] width 28 height 20
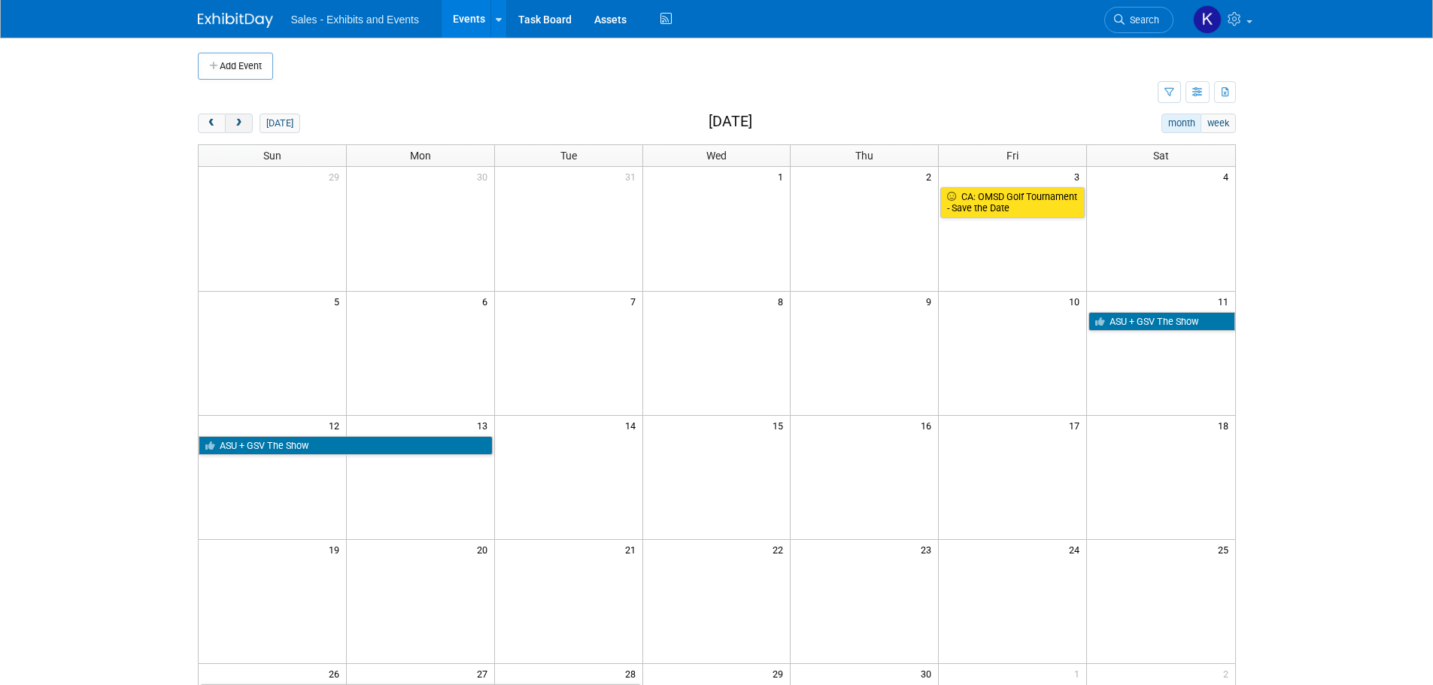
click at [237, 117] on button "next" at bounding box center [239, 124] width 28 height 20
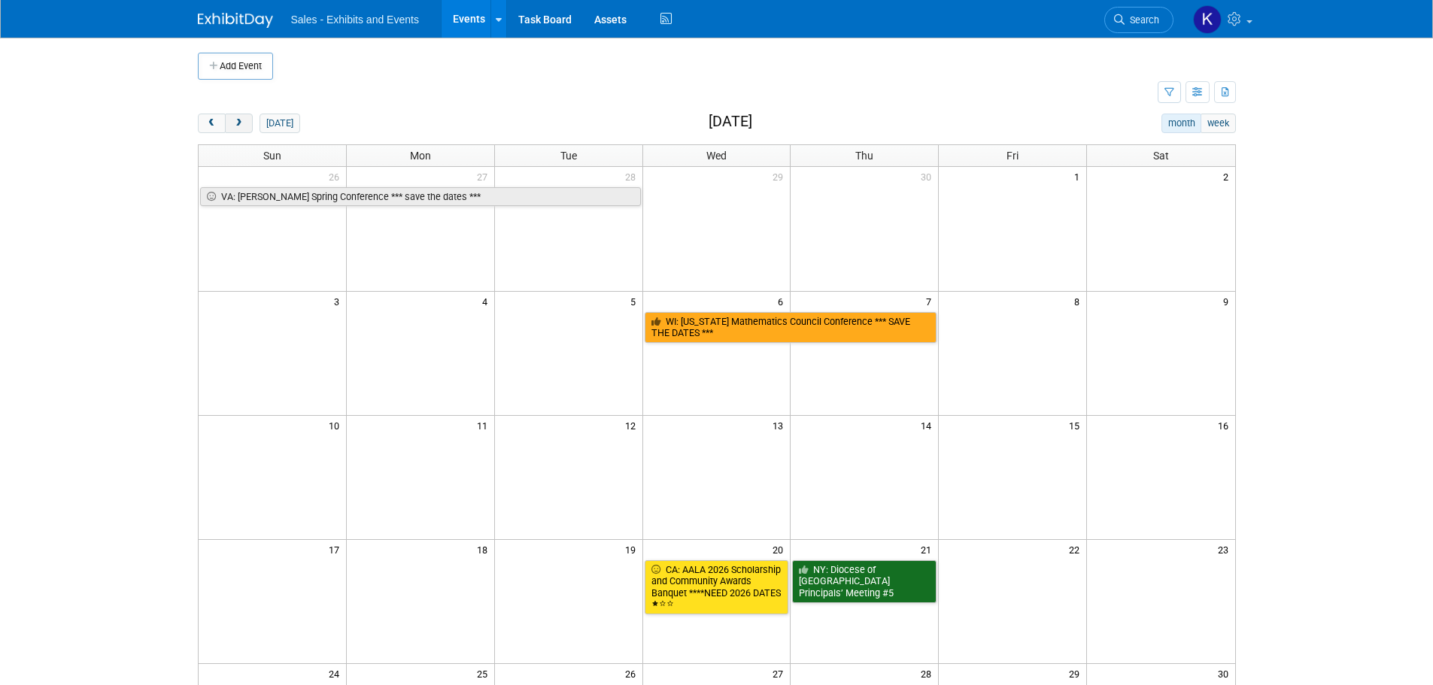
click at [231, 123] on button "next" at bounding box center [239, 124] width 28 height 20
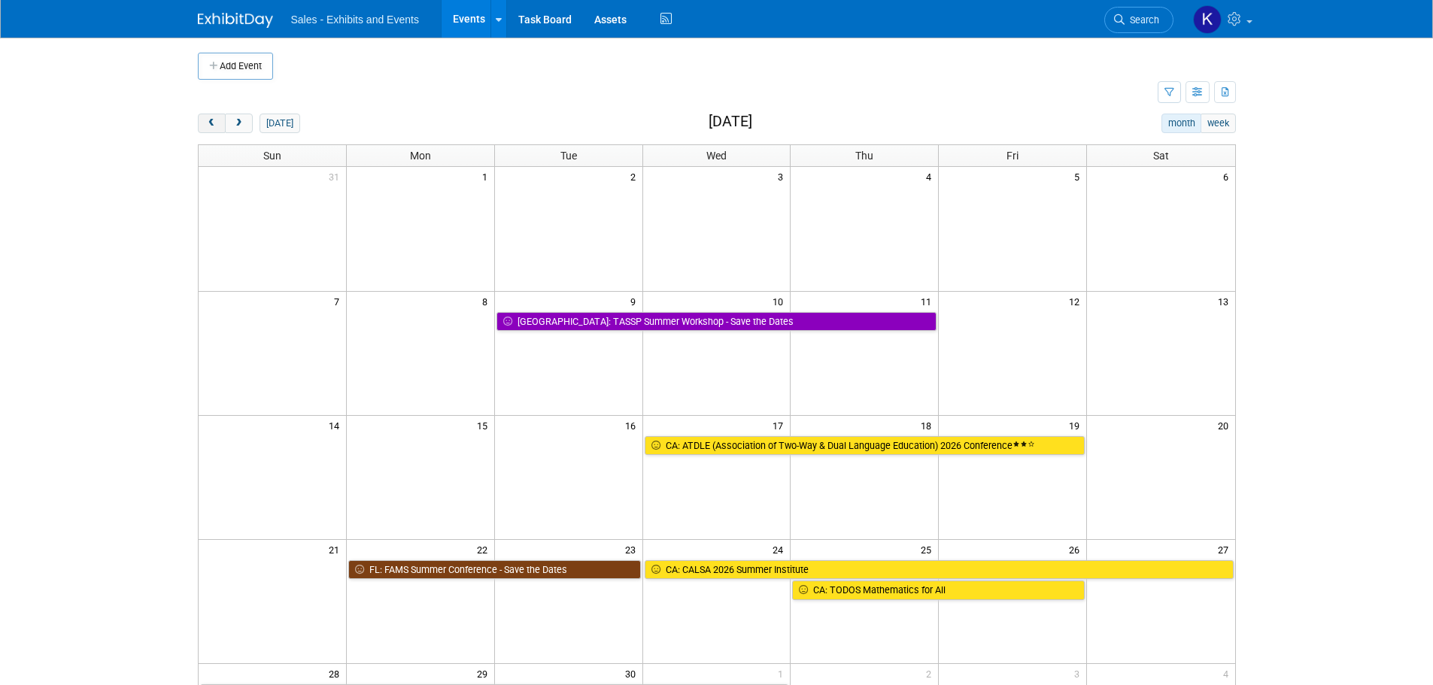
click at [208, 126] on span "prev" at bounding box center [211, 124] width 11 height 10
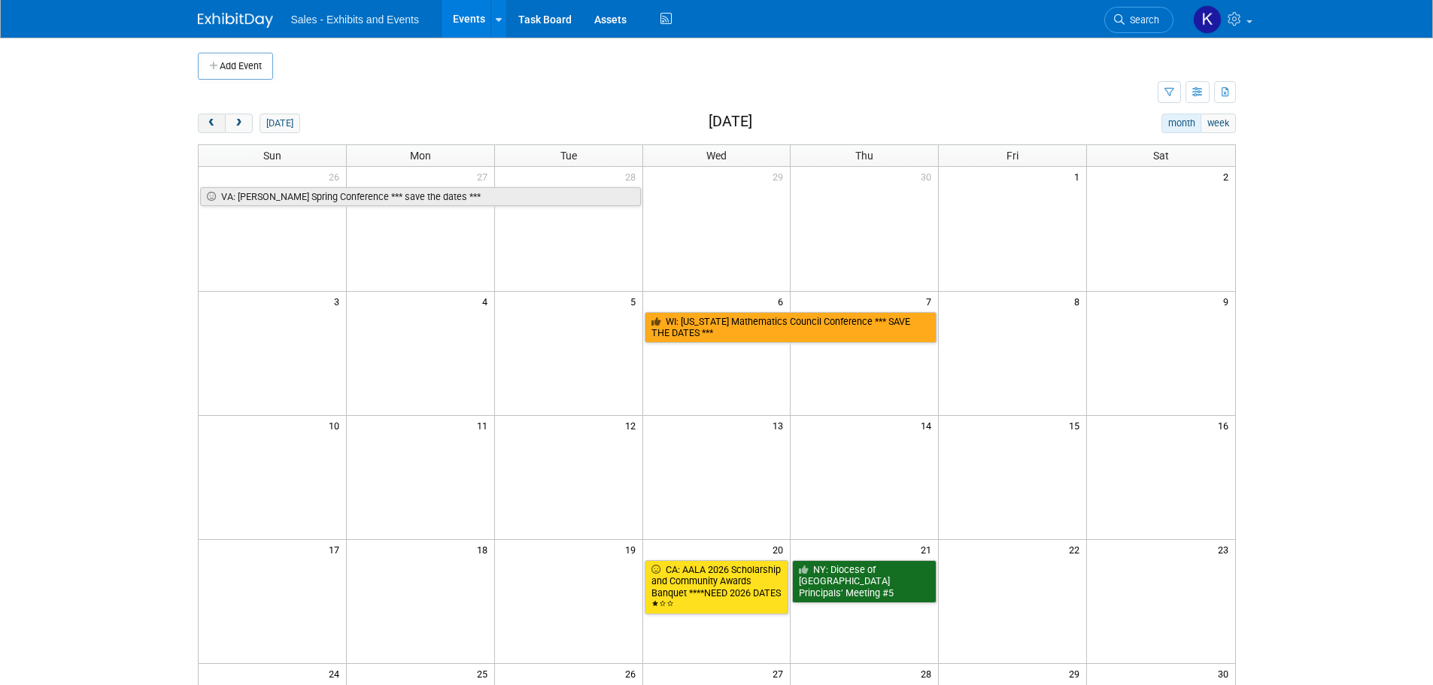
drag, startPoint x: 206, startPoint y: 125, endPoint x: 255, endPoint y: 139, distance: 50.9
click at [207, 125] on span "prev" at bounding box center [211, 124] width 11 height 10
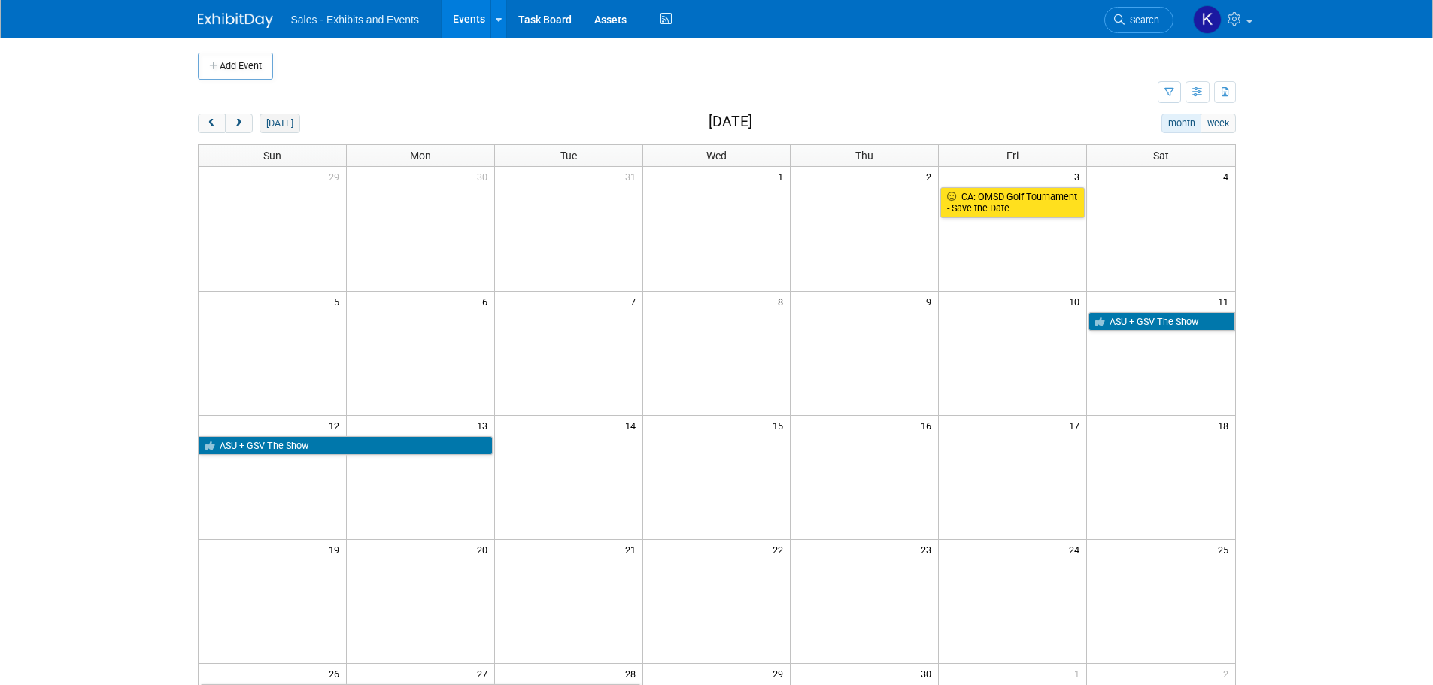
click at [276, 119] on button "[DATE]" at bounding box center [279, 124] width 40 height 20
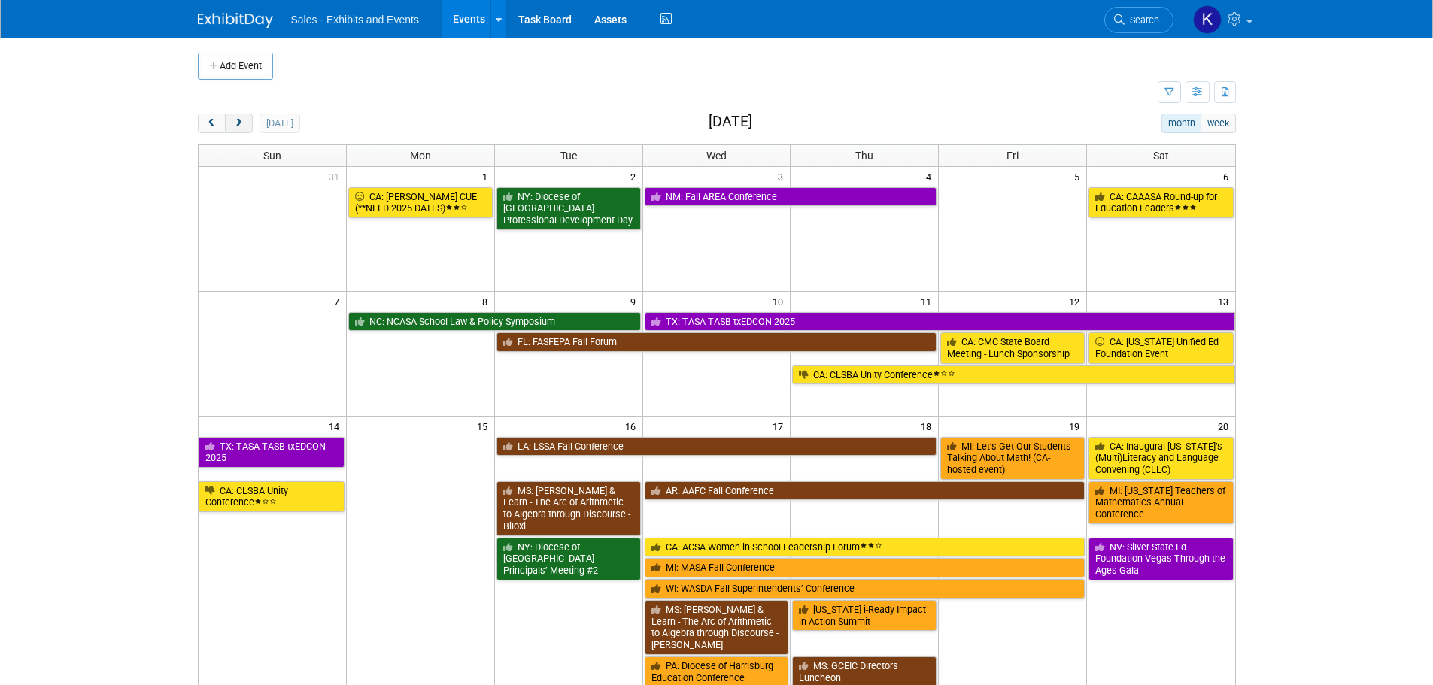
click at [232, 127] on button "next" at bounding box center [239, 124] width 28 height 20
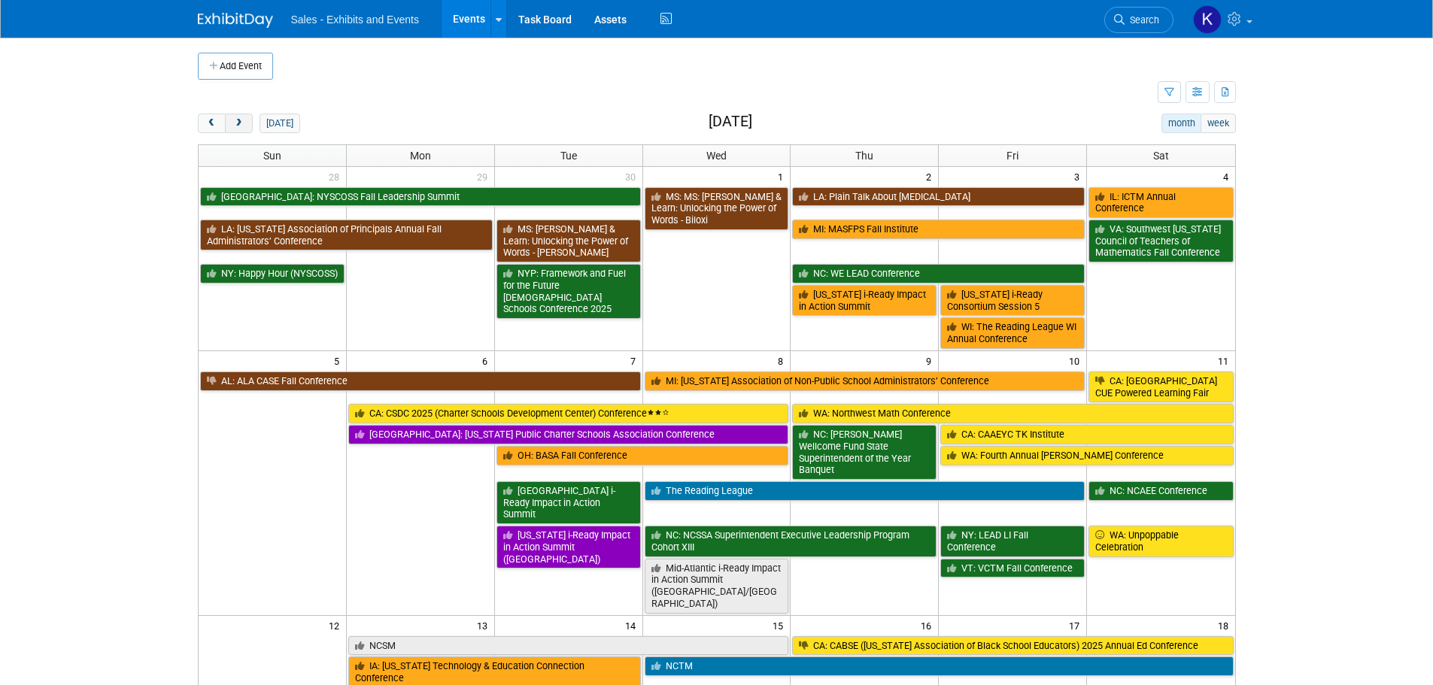
click at [232, 126] on button "next" at bounding box center [239, 124] width 28 height 20
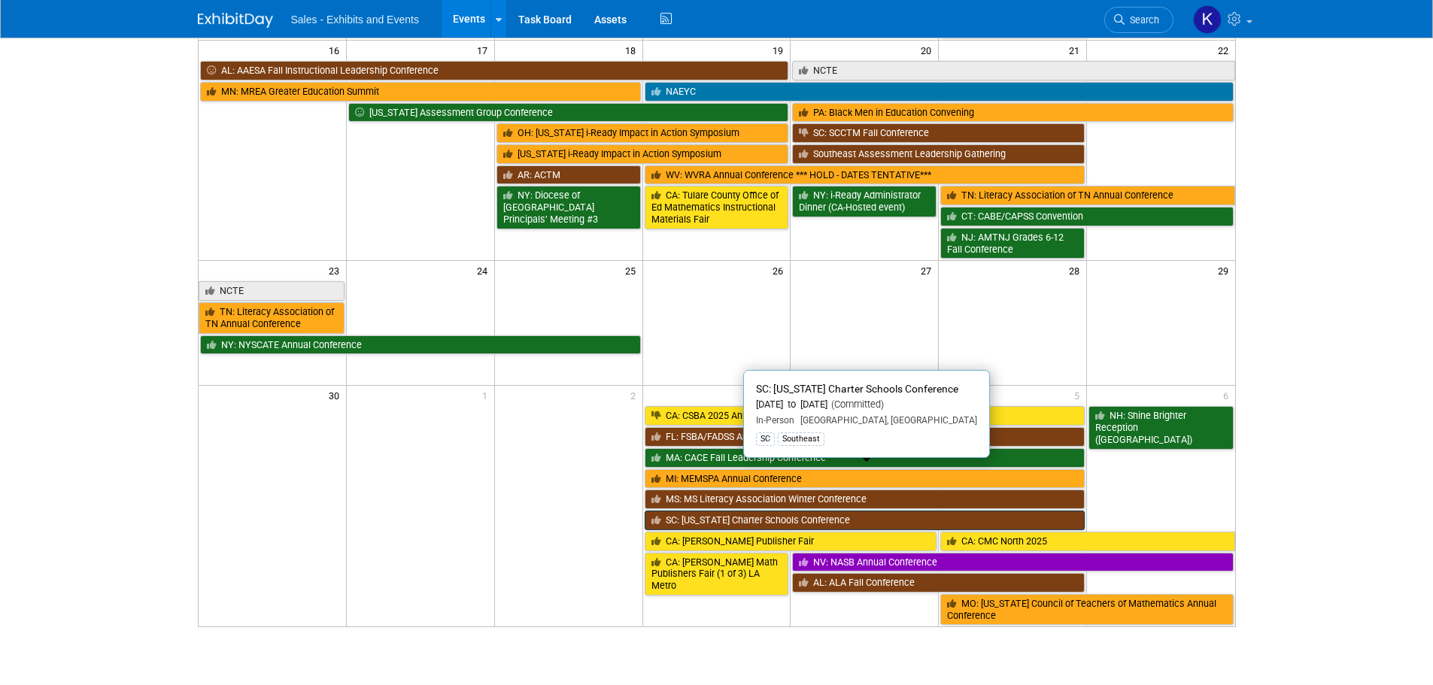
scroll to position [1128, 0]
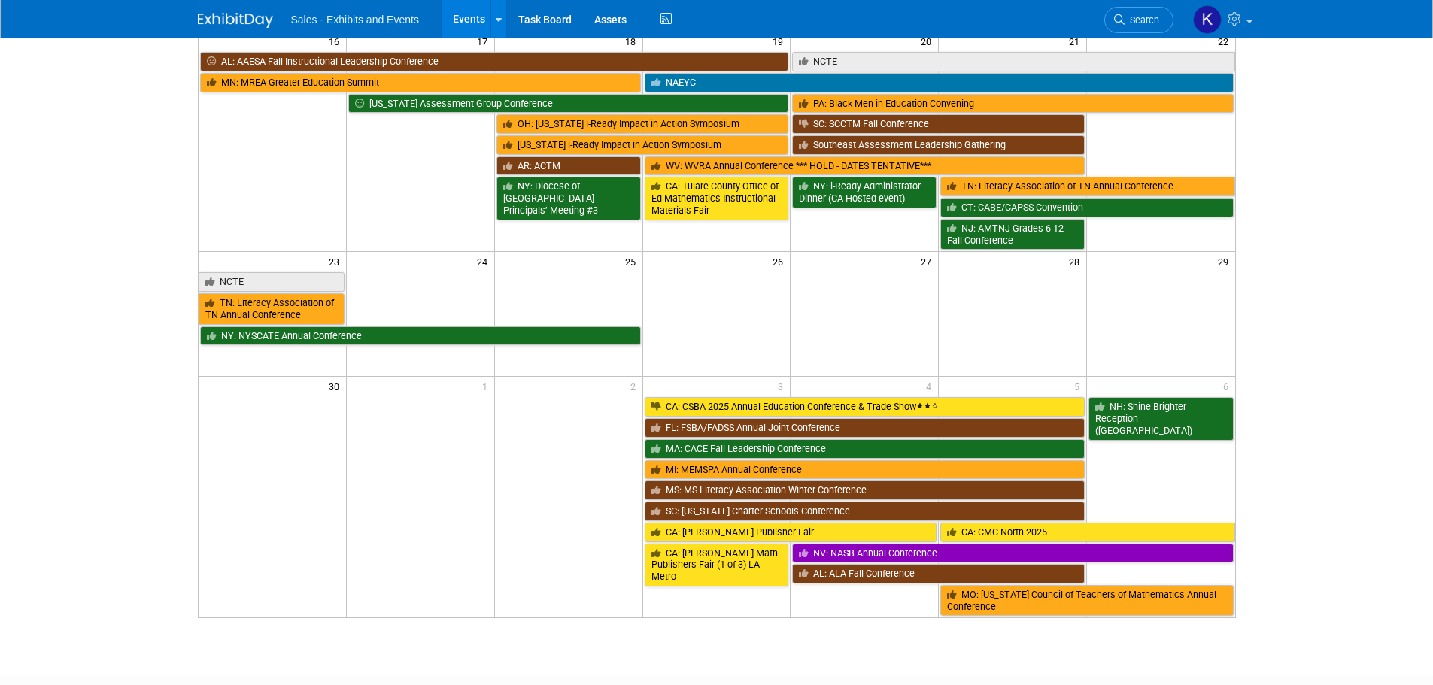
click at [885, 313] on td at bounding box center [864, 314] width 148 height 125
click at [873, 288] on td at bounding box center [864, 308] width 148 height 74
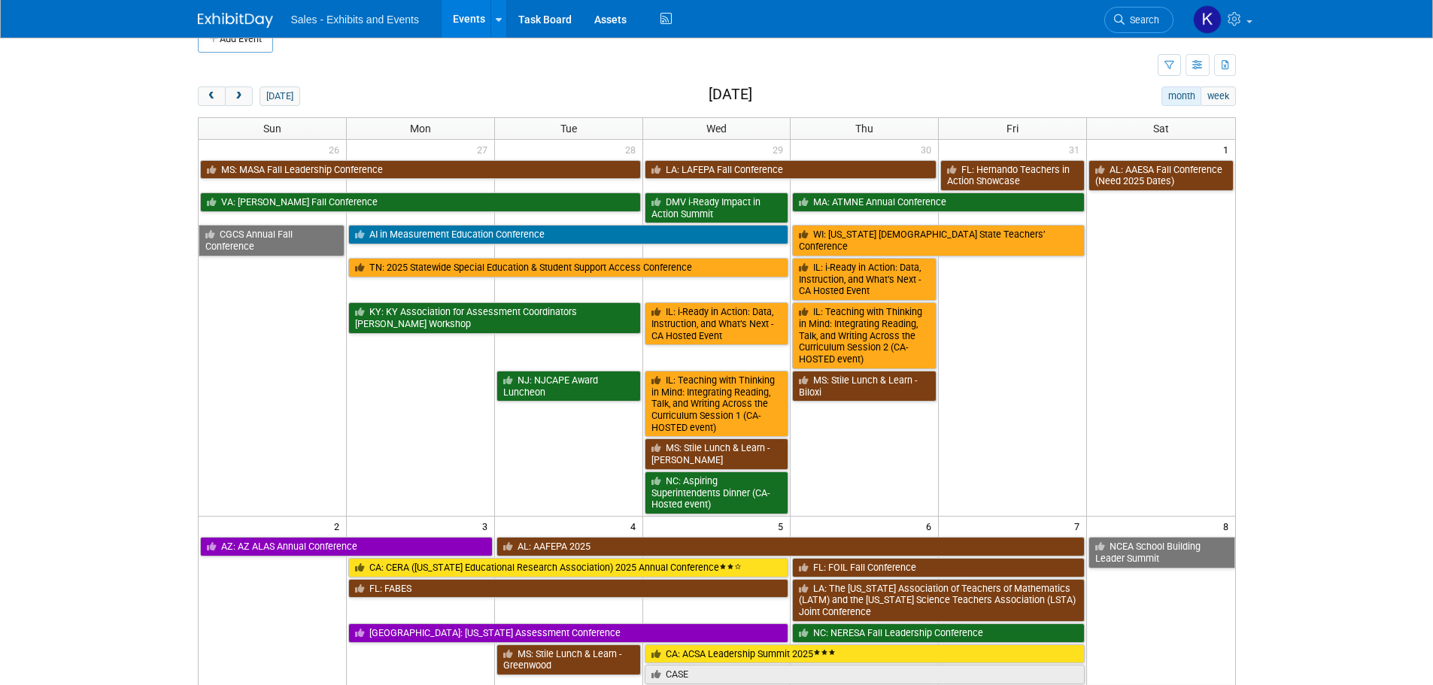
scroll to position [0, 0]
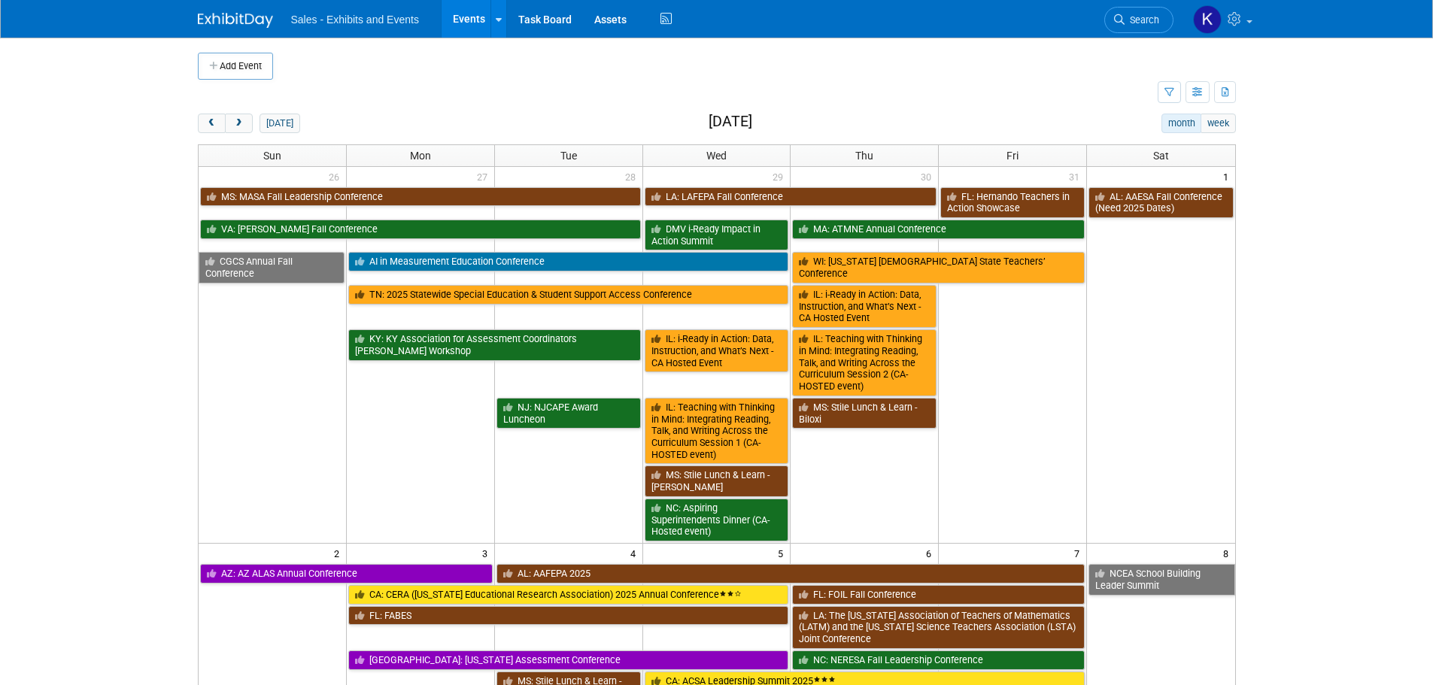
drag, startPoint x: 204, startPoint y: 121, endPoint x: 242, endPoint y: 138, distance: 41.8
click at [205, 120] on button "prev" at bounding box center [212, 124] width 28 height 20
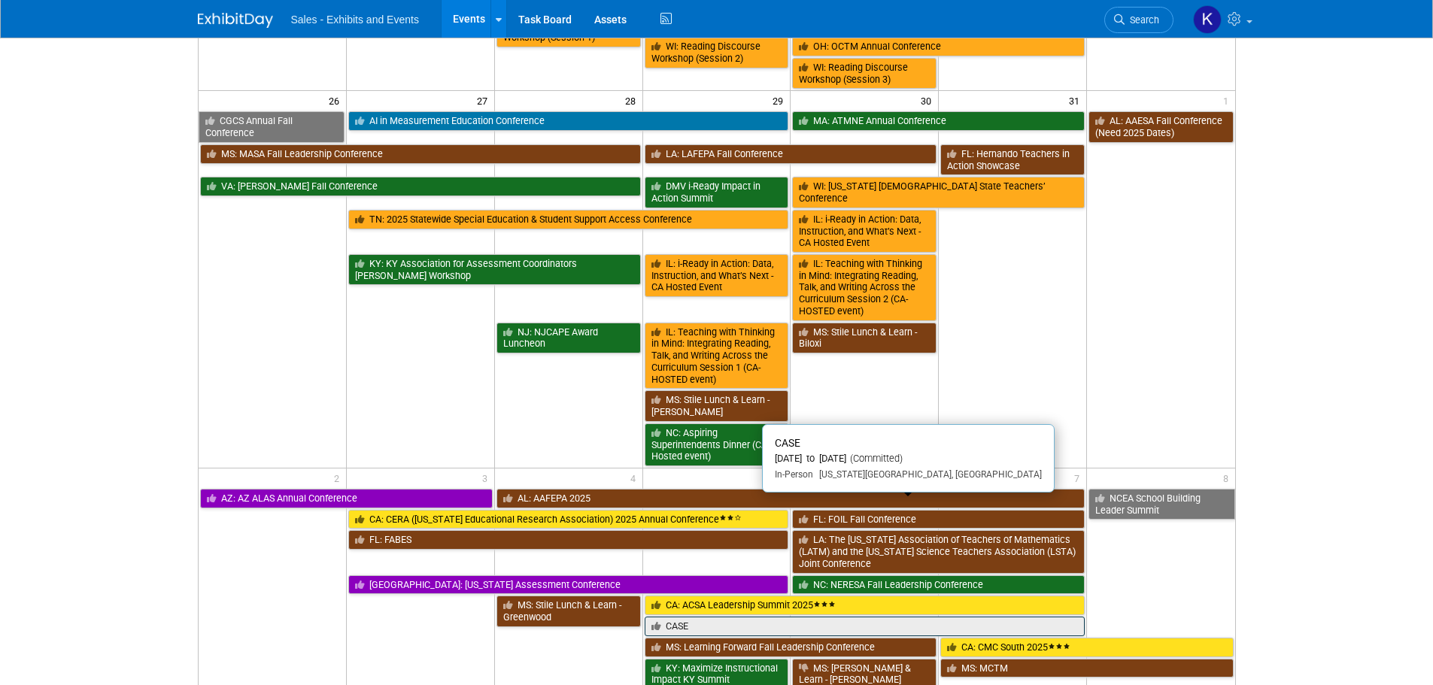
scroll to position [1084, 0]
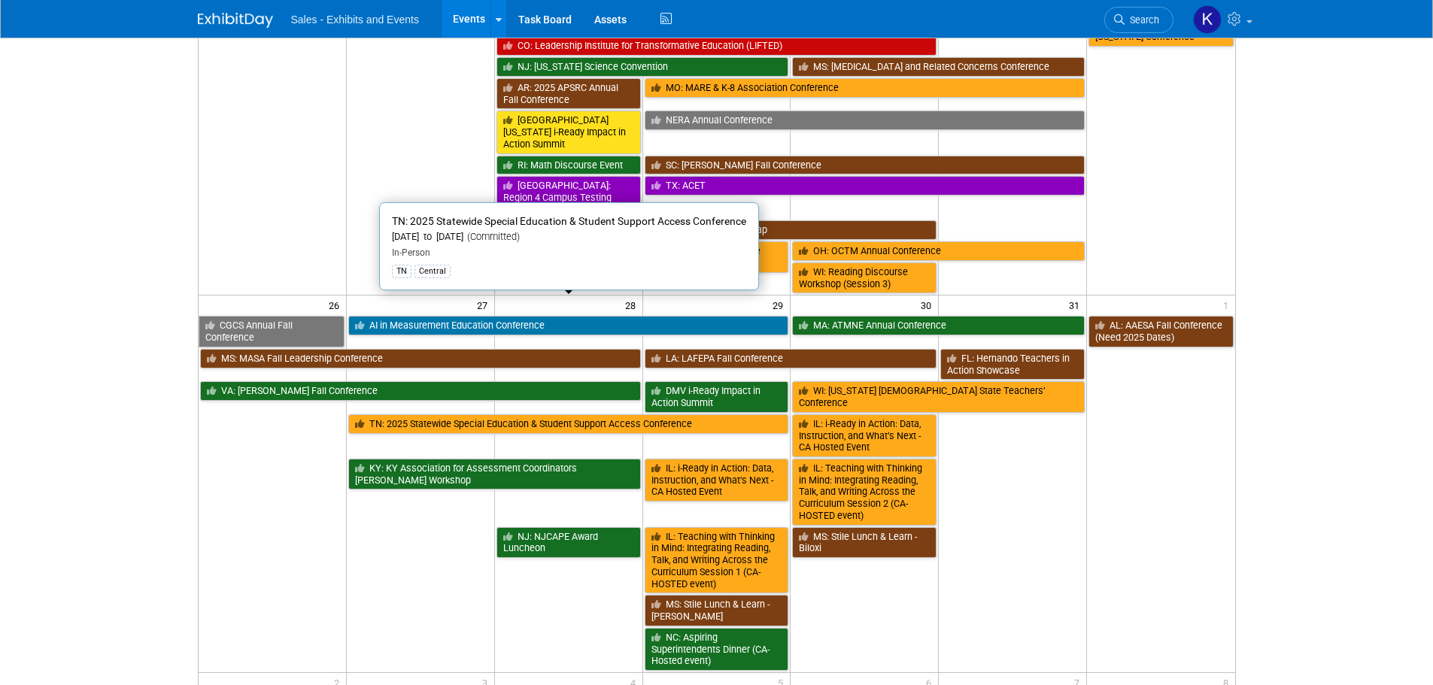
click at [541, 414] on link "TN: 2025 Statewide Special Education & Student Support Access Conference" at bounding box center [568, 424] width 441 height 20
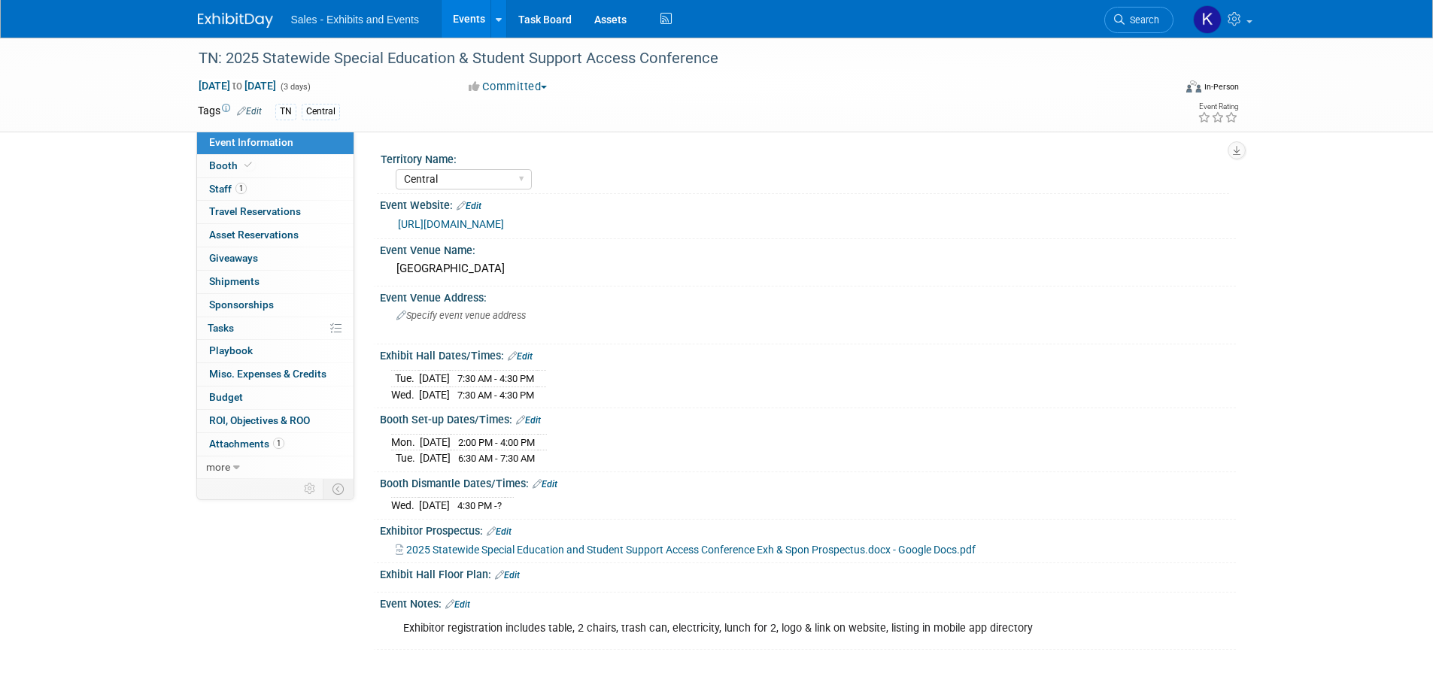
select select "Central"
click at [211, 187] on span "Staff 1" at bounding box center [228, 189] width 38 height 12
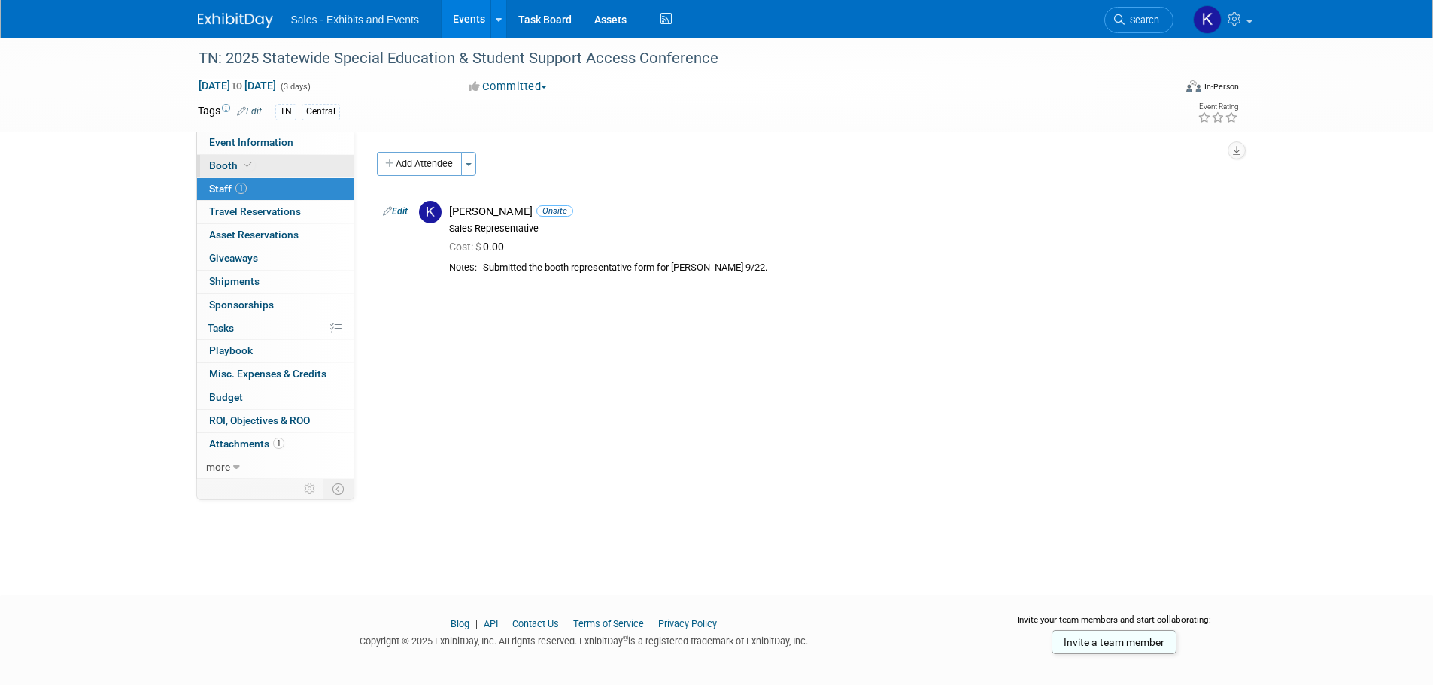
click at [217, 159] on link "Booth" at bounding box center [275, 166] width 156 height 23
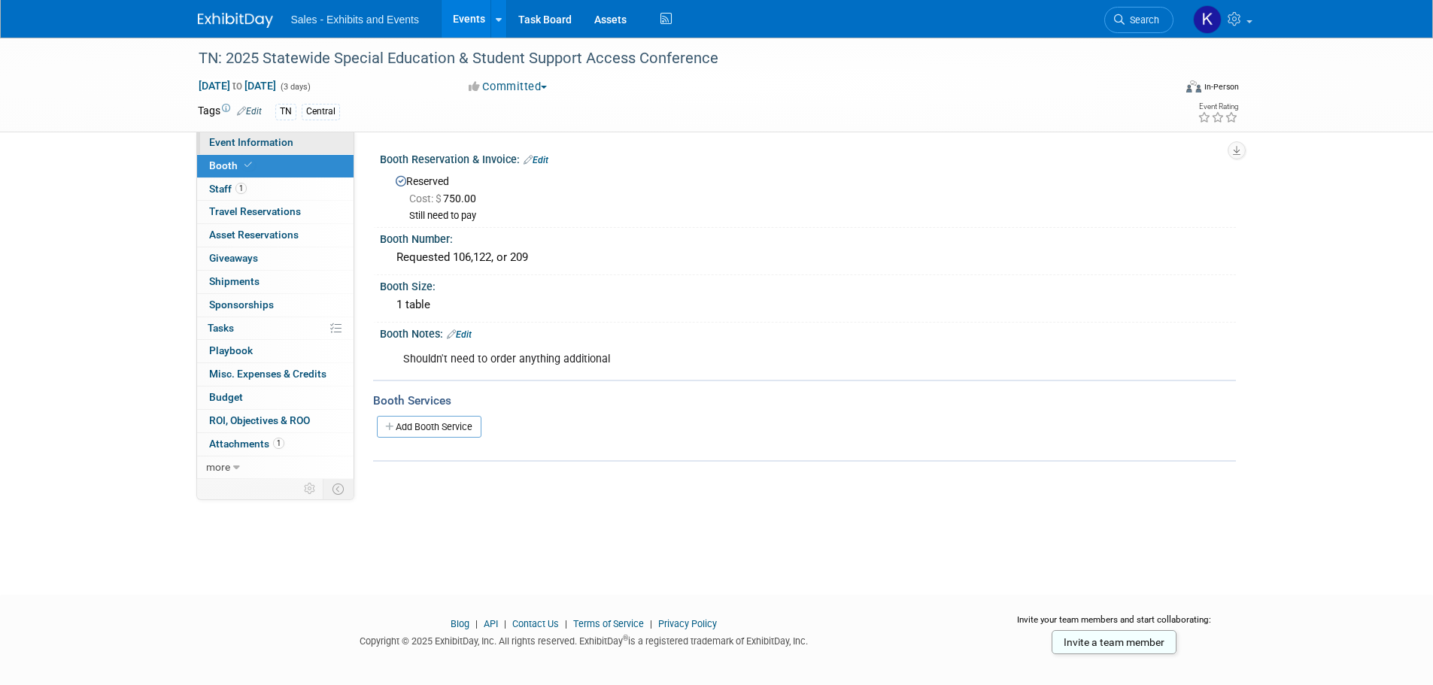
click at [216, 137] on span "Event Information" at bounding box center [251, 142] width 84 height 12
select select "Central"
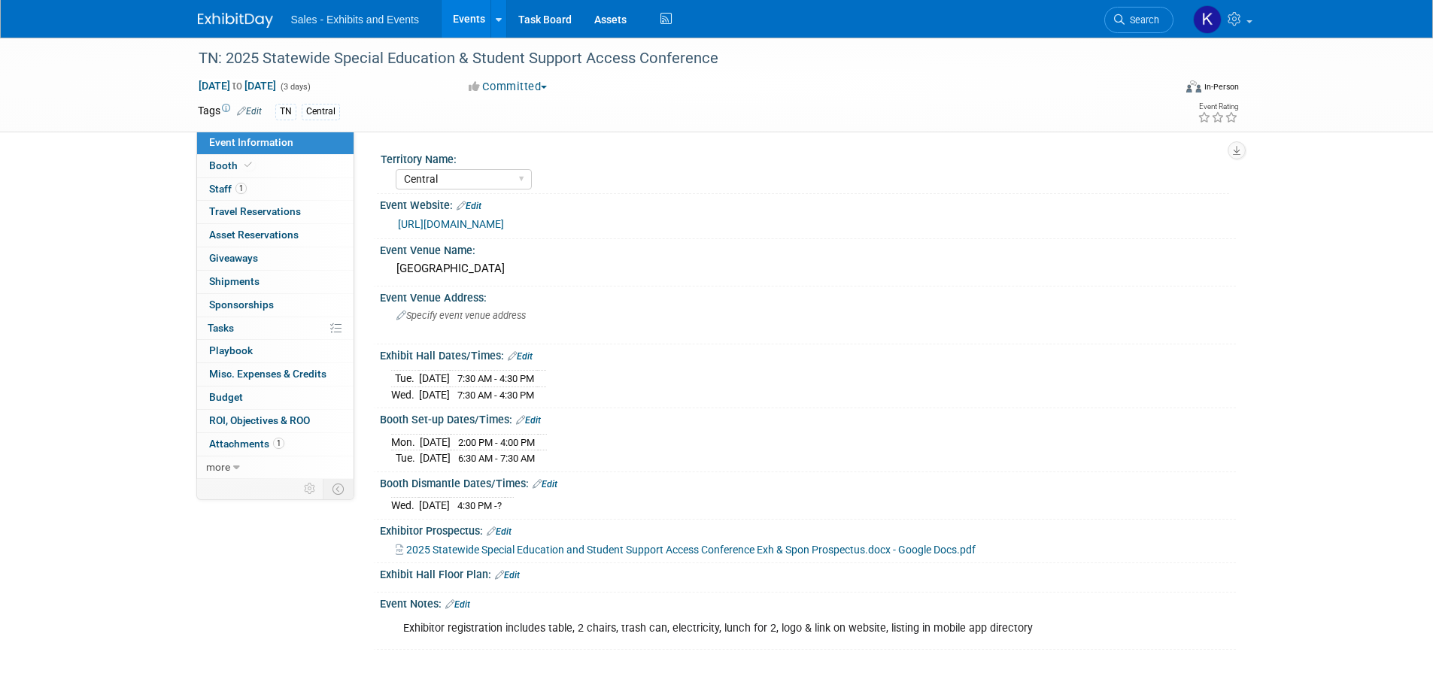
click at [232, 18] on img at bounding box center [235, 20] width 75 height 15
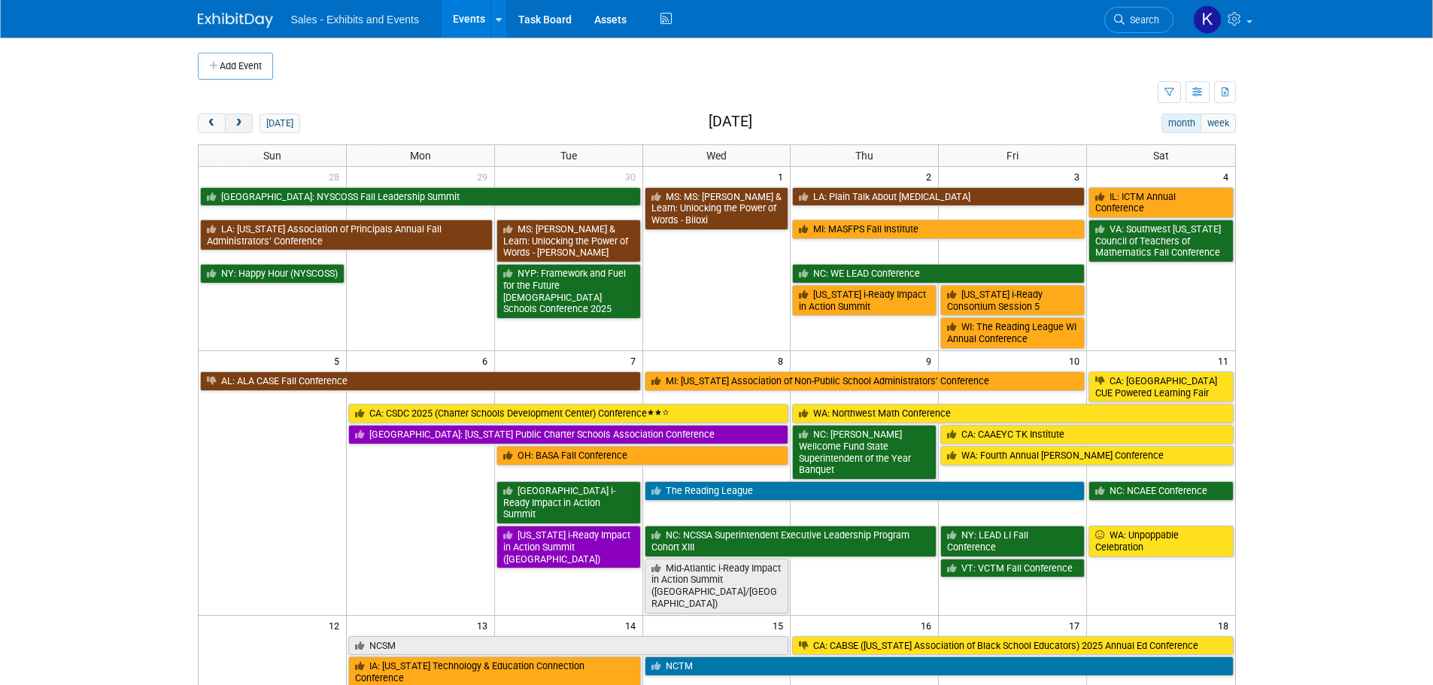
click at [239, 126] on span "next" at bounding box center [238, 124] width 11 height 10
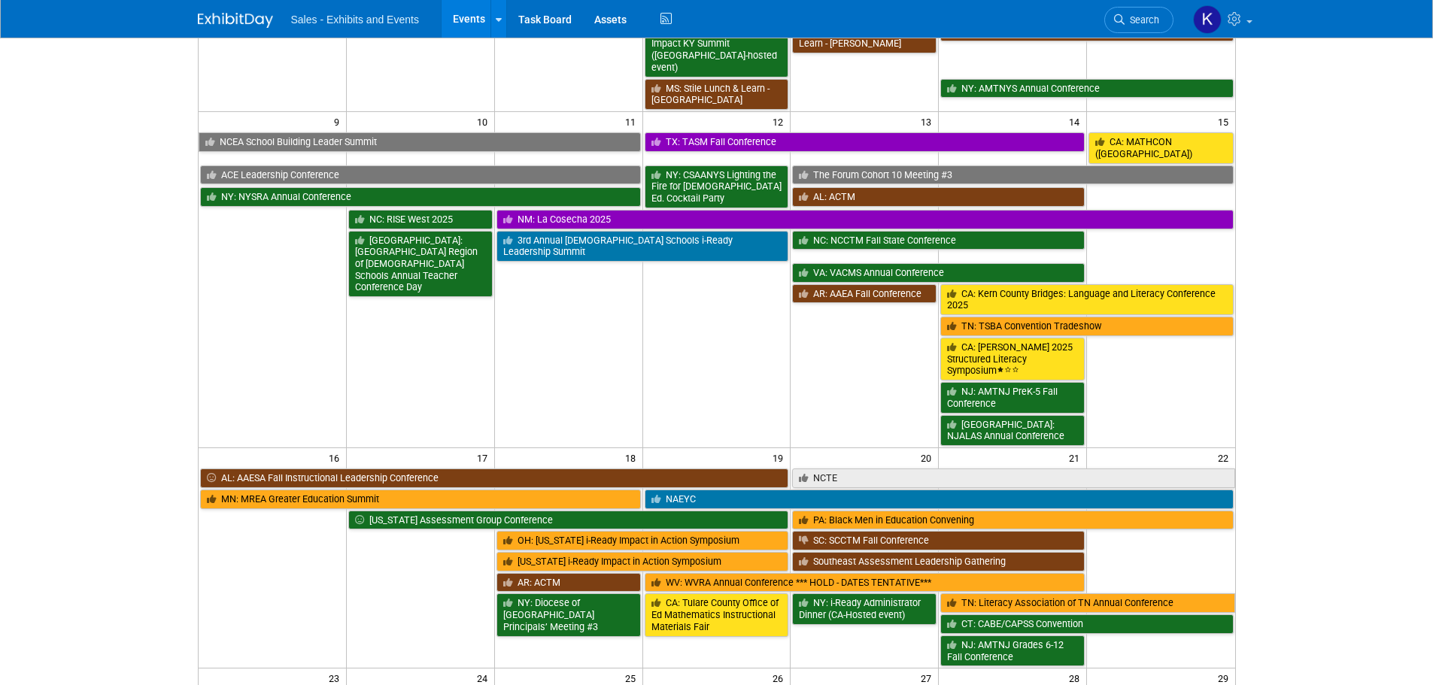
scroll to position [602, 0]
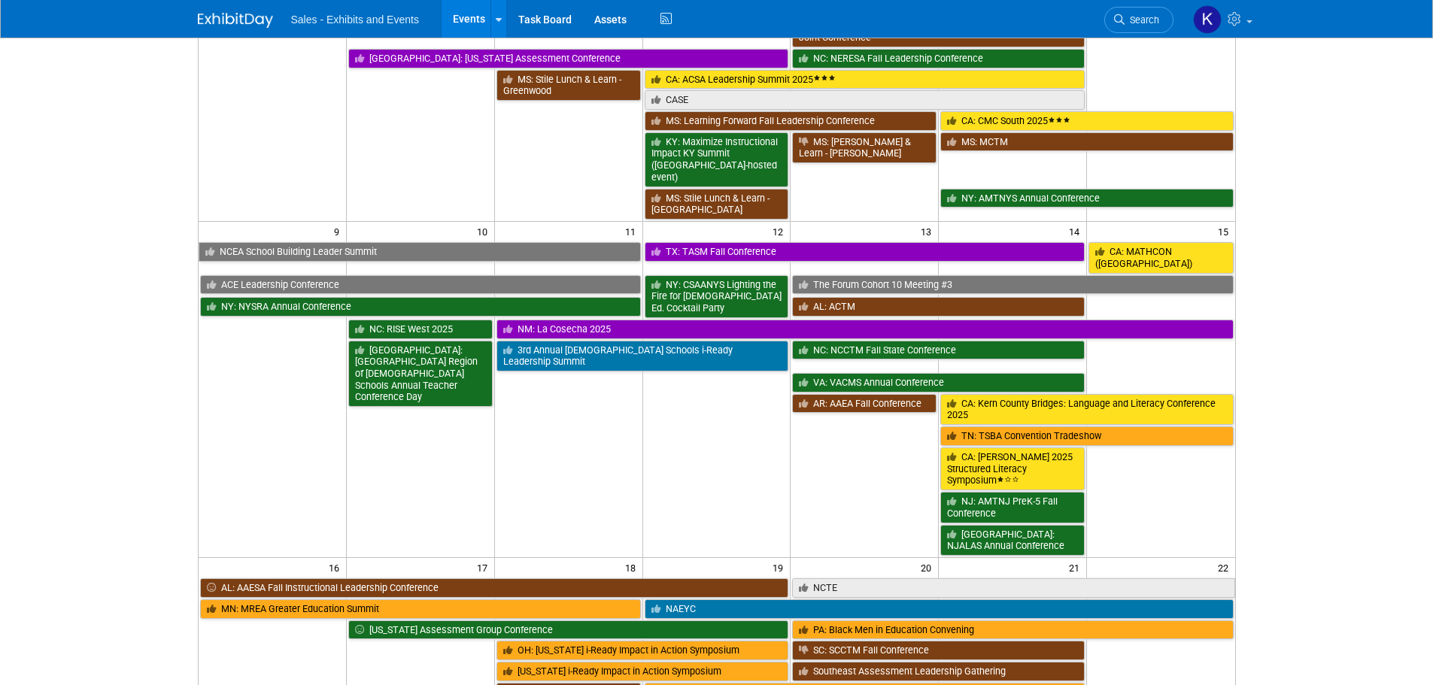
click at [1016, 425] on td "TN: TSBA Convention Tradeshow" at bounding box center [1087, 435] width 296 height 21
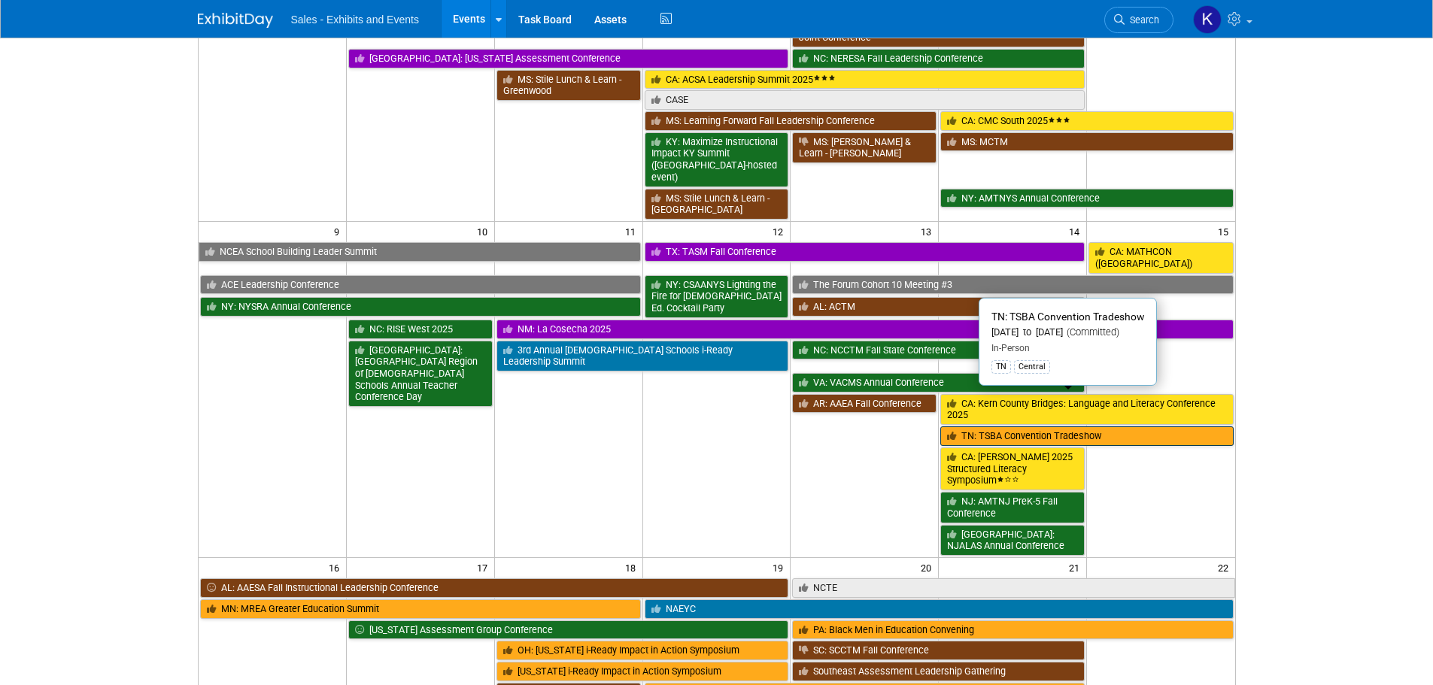
click at [1016, 426] on link "TN: TSBA Convention Tradeshow" at bounding box center [1086, 436] width 293 height 20
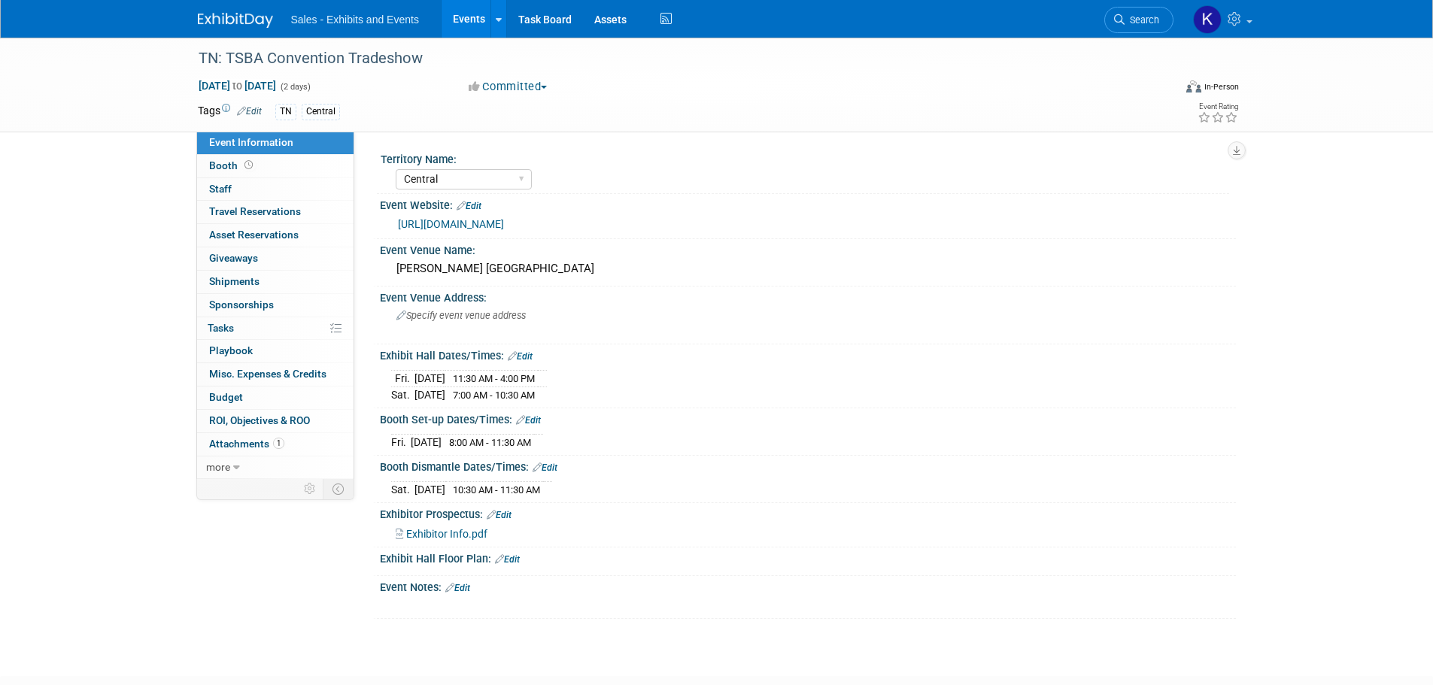
select select "Central"
click at [226, 169] on span "Booth" at bounding box center [232, 165] width 47 height 12
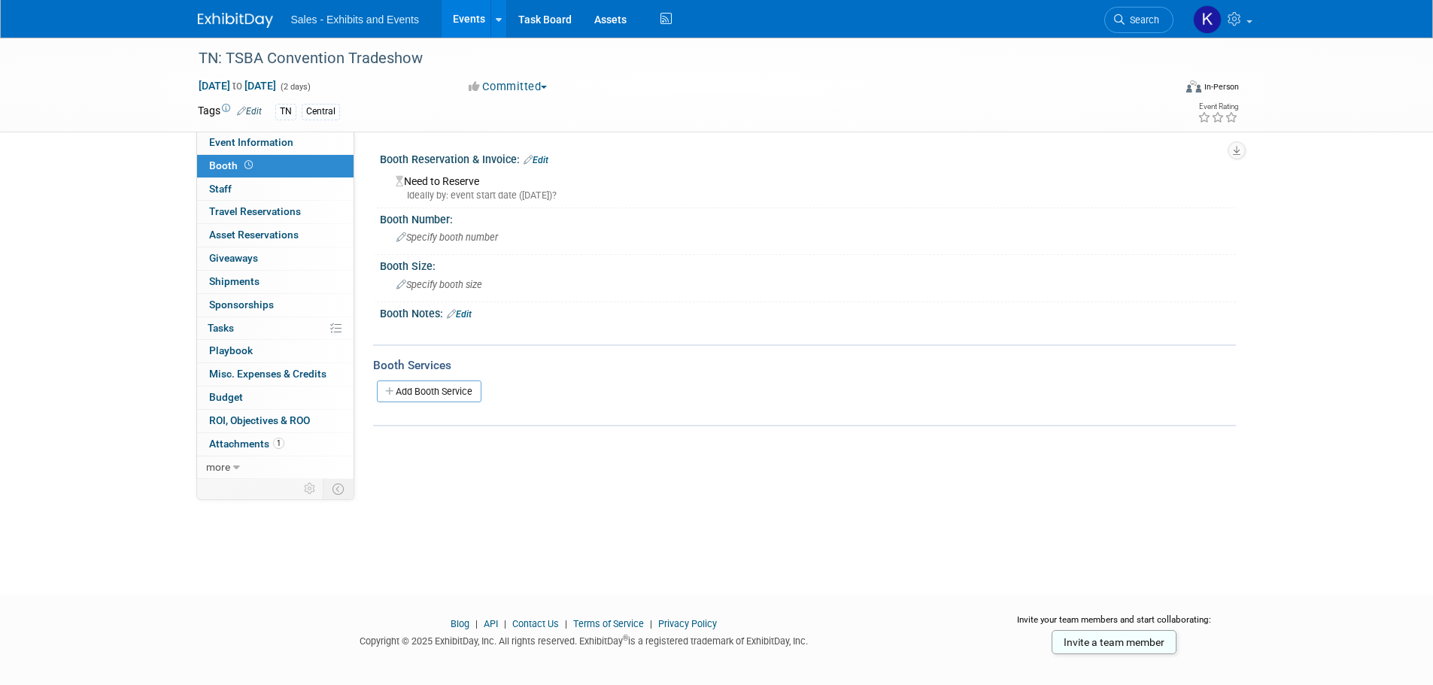
click at [548, 160] on link "Edit" at bounding box center [535, 160] width 25 height 11
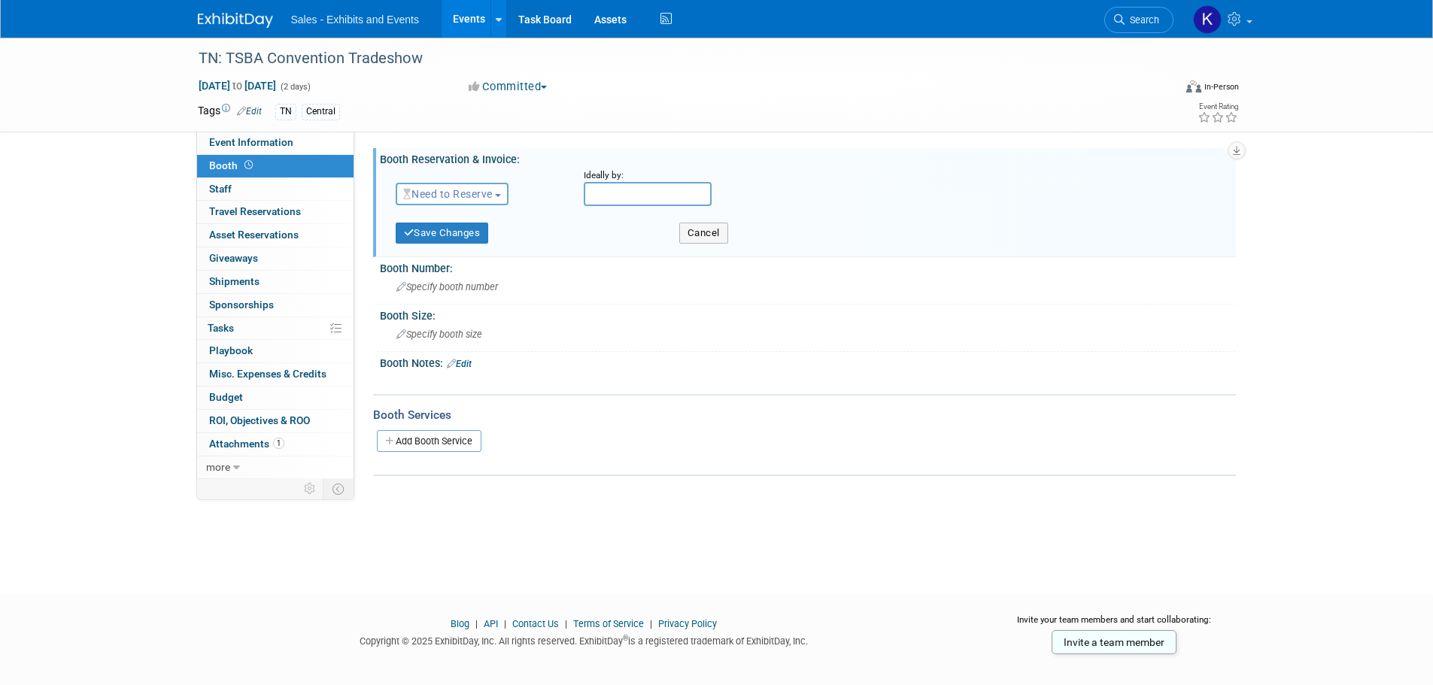
click at [492, 197] on span "Need to Reserve" at bounding box center [447, 194] width 89 height 12
drag, startPoint x: 473, startPoint y: 242, endPoint x: 526, endPoint y: 253, distance: 53.8
click at [473, 243] on link "Reserved" at bounding box center [476, 240] width 161 height 21
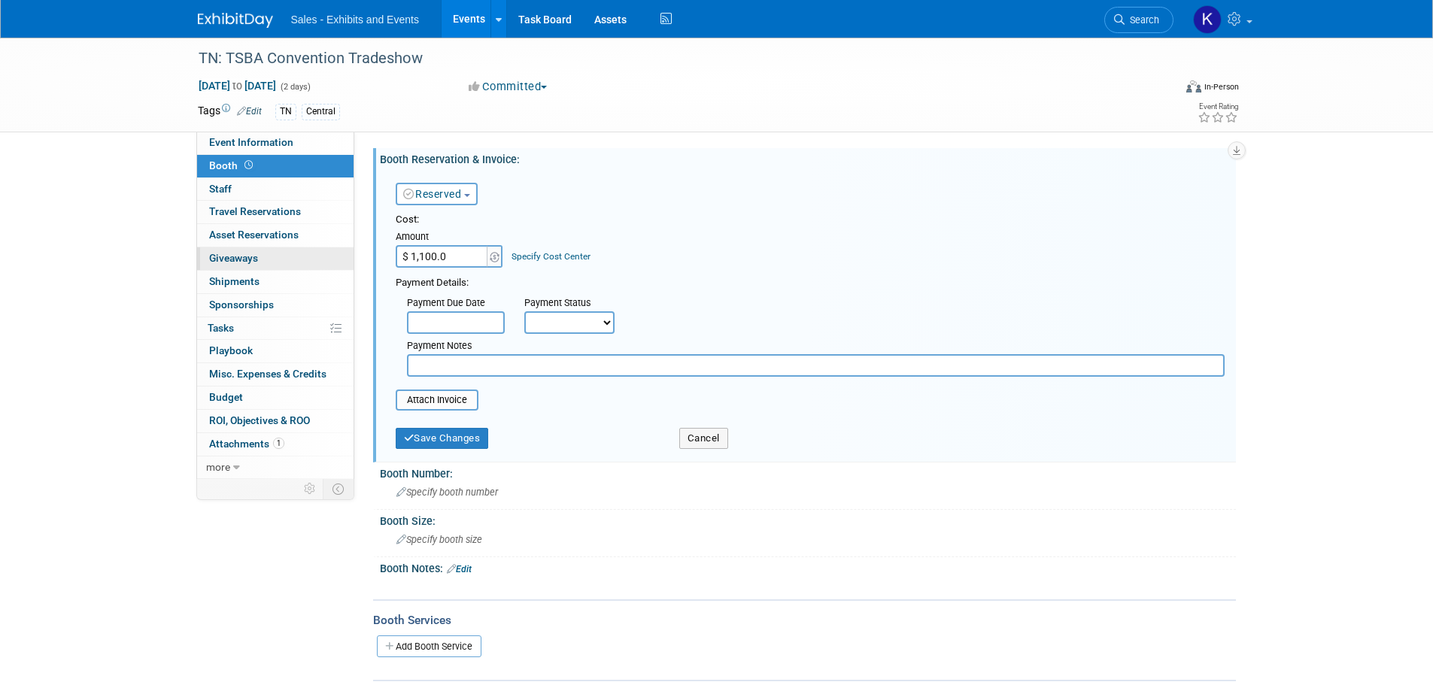
type input "$ 1,100.00"
click at [452, 365] on input "text" at bounding box center [815, 365] width 817 height 23
type input "Pd Kara Visa 9/22/25"
click at [436, 439] on button "Save Changes" at bounding box center [442, 438] width 93 height 21
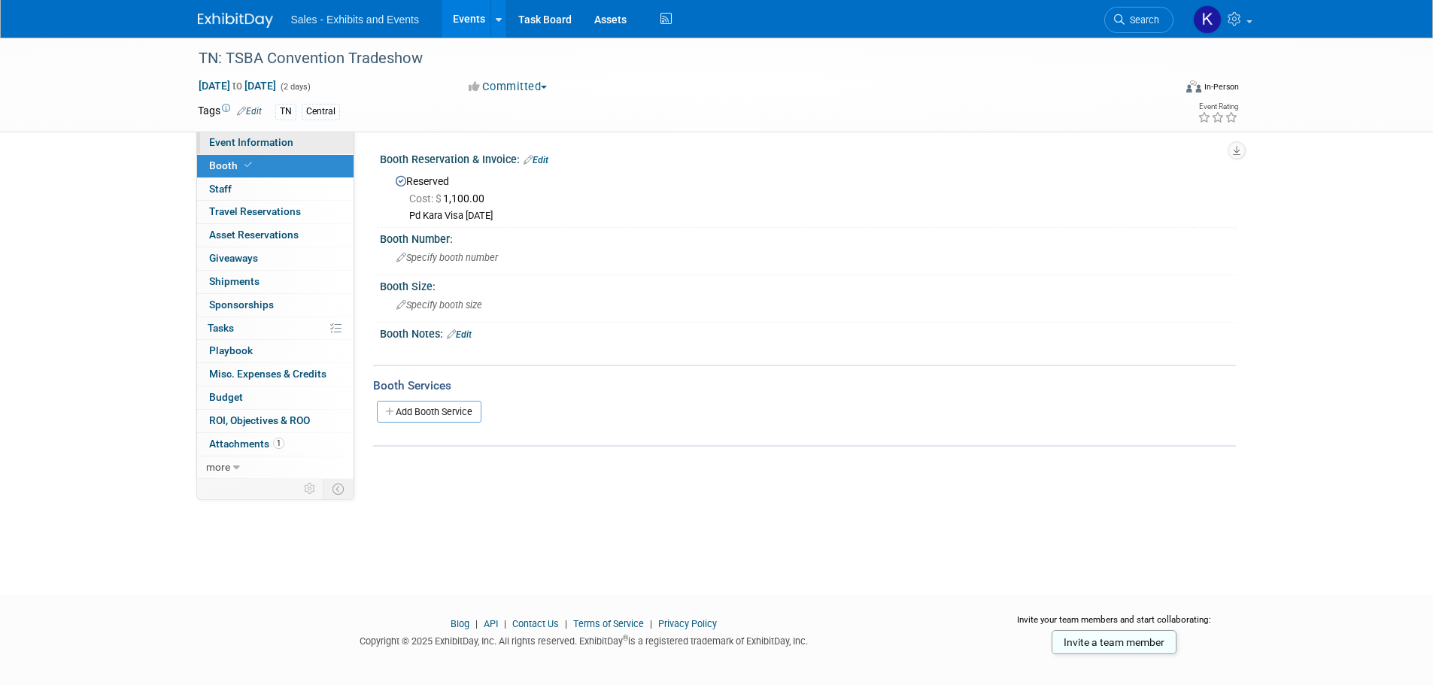
drag, startPoint x: 235, startPoint y: 141, endPoint x: 245, endPoint y: 143, distance: 9.9
click at [235, 142] on span "Event Information" at bounding box center [251, 142] width 84 height 12
select select "Central"
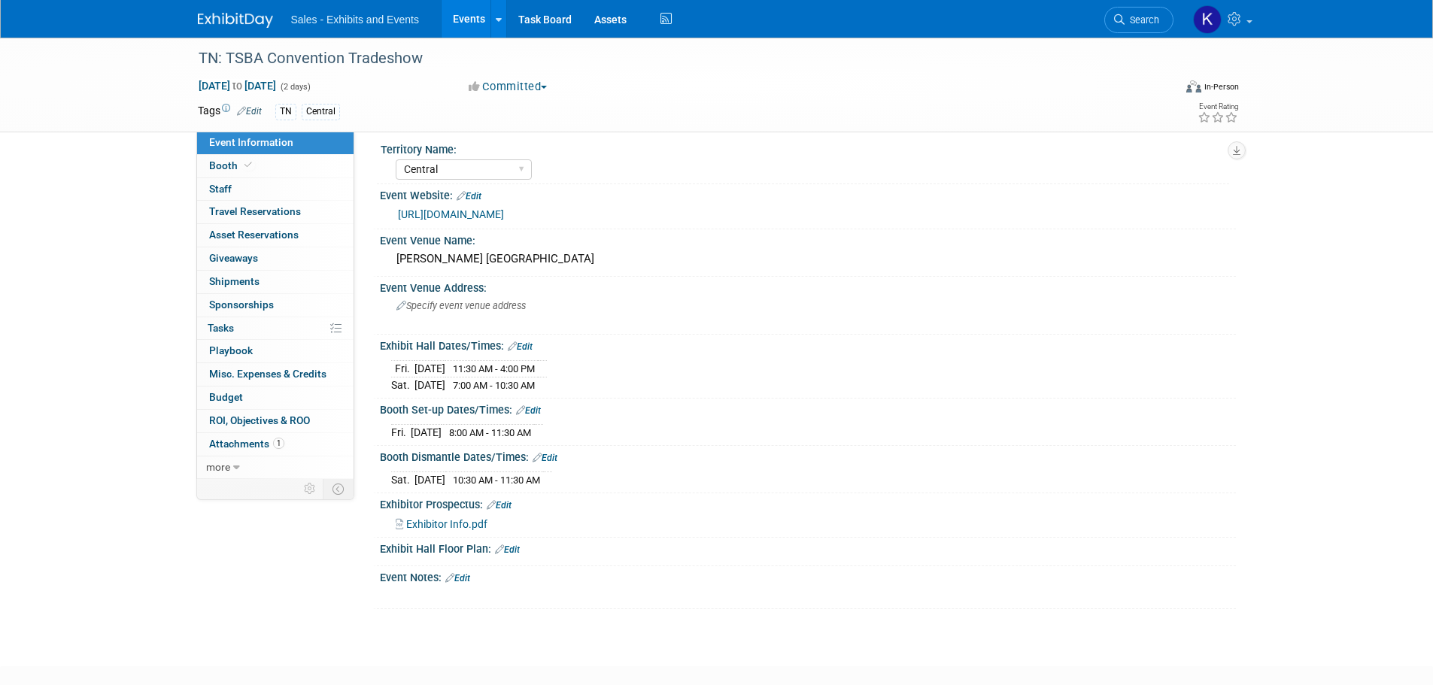
scroll to position [94, 0]
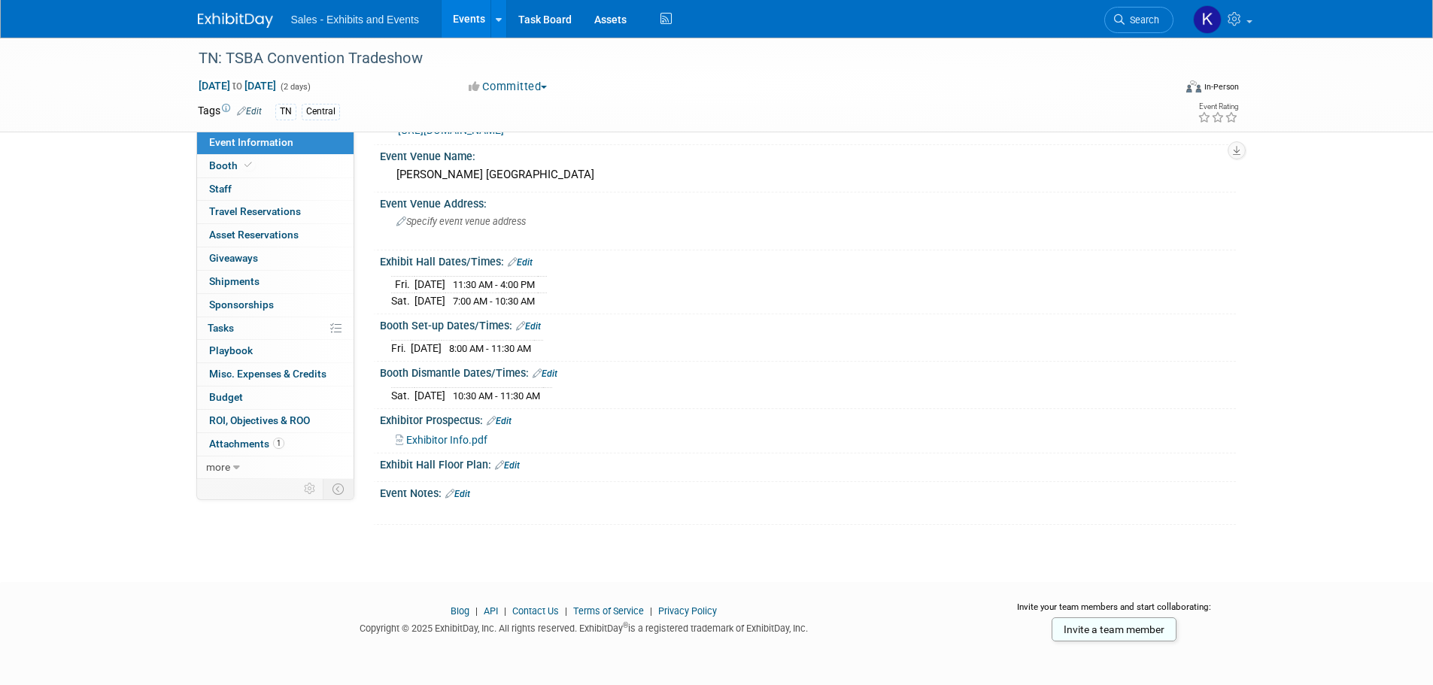
click at [470, 492] on link "Edit" at bounding box center [457, 494] width 25 height 11
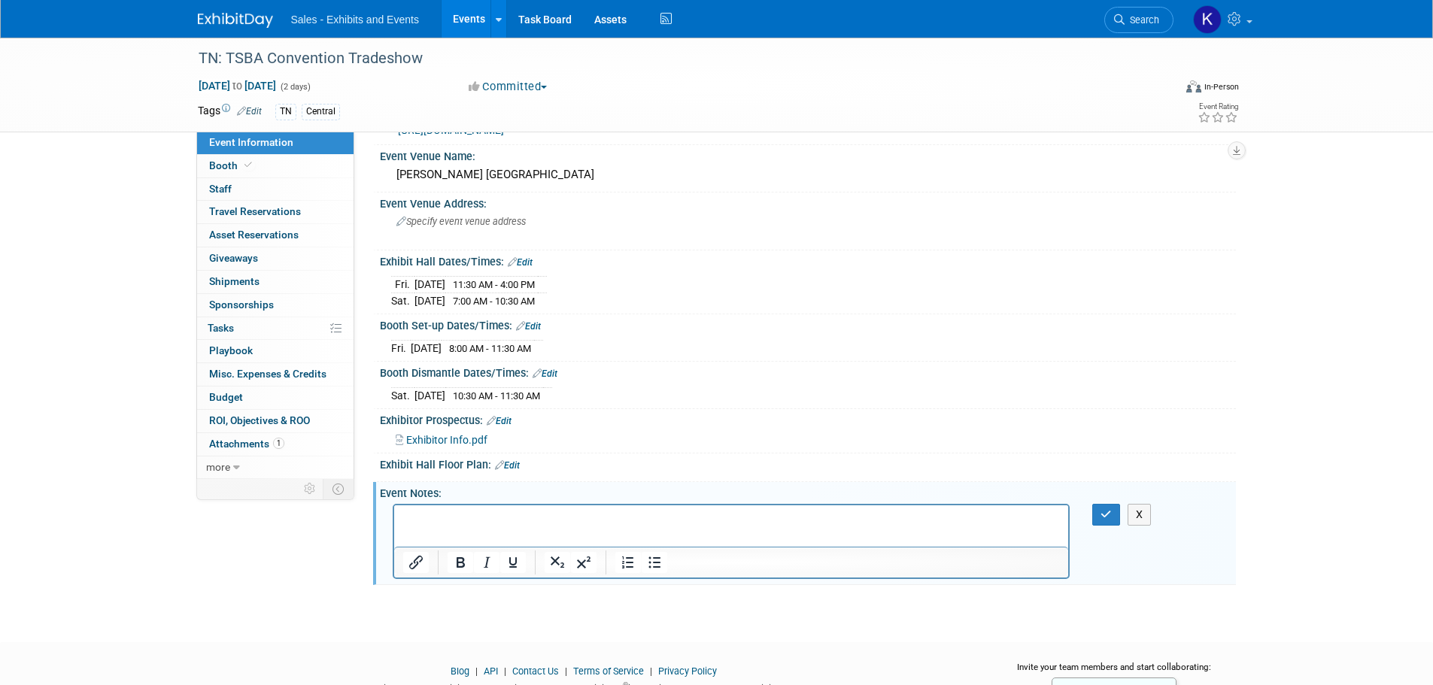
scroll to position [0, 0]
click at [1099, 511] on button "button" at bounding box center [1106, 515] width 28 height 22
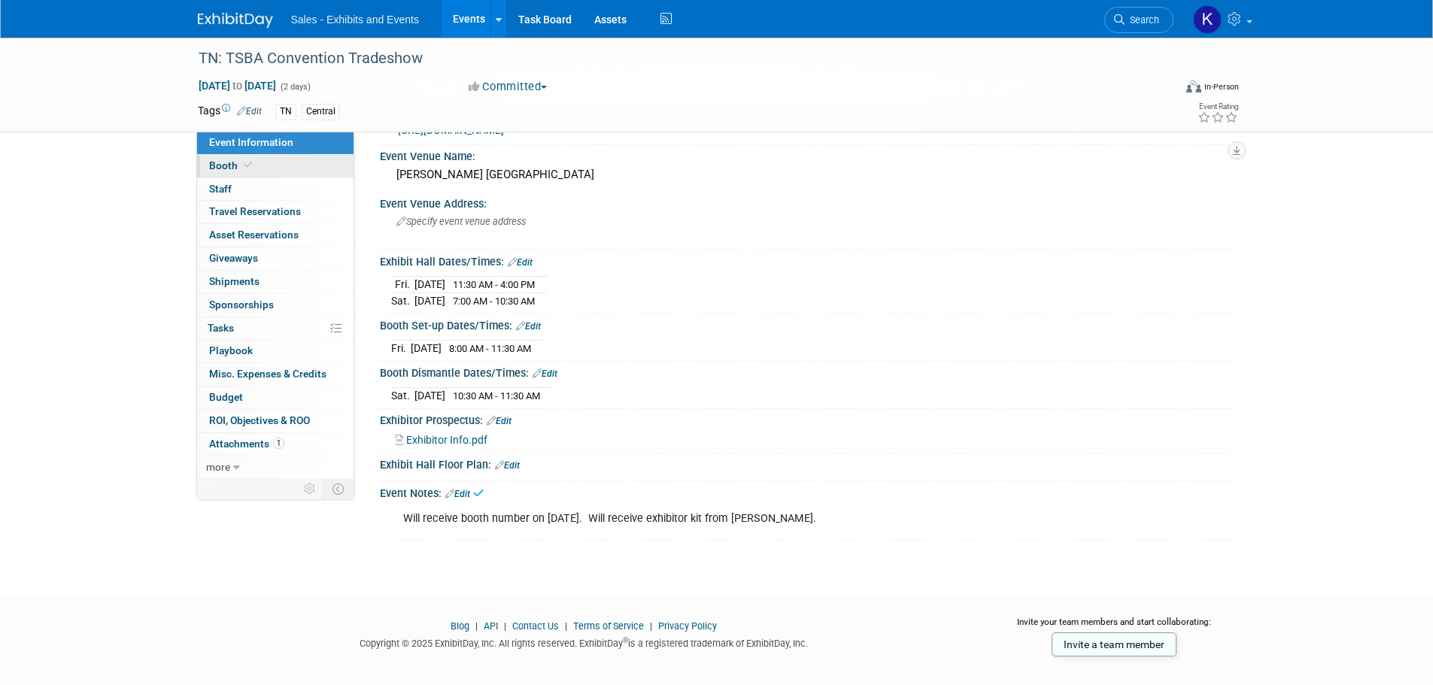
click at [227, 168] on span "Booth" at bounding box center [232, 165] width 46 height 12
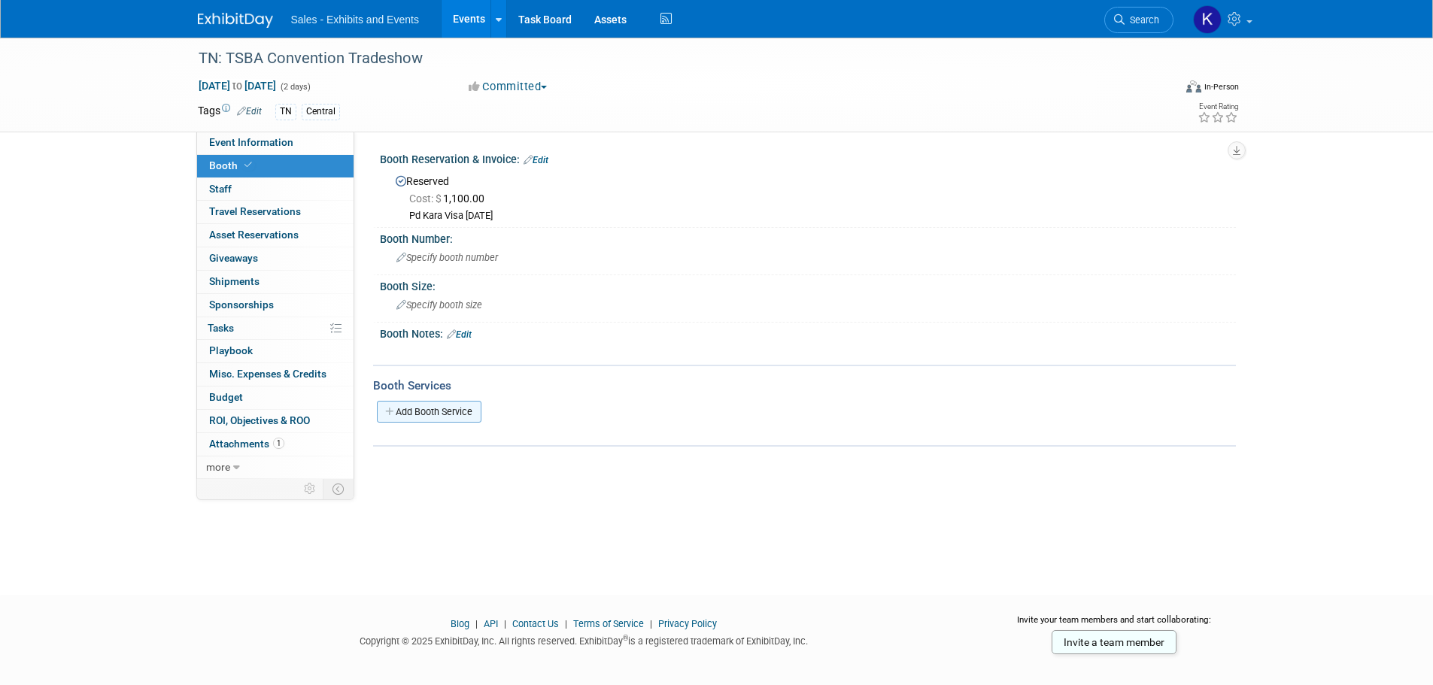
click at [458, 411] on link "Add Booth Service" at bounding box center [429, 412] width 105 height 22
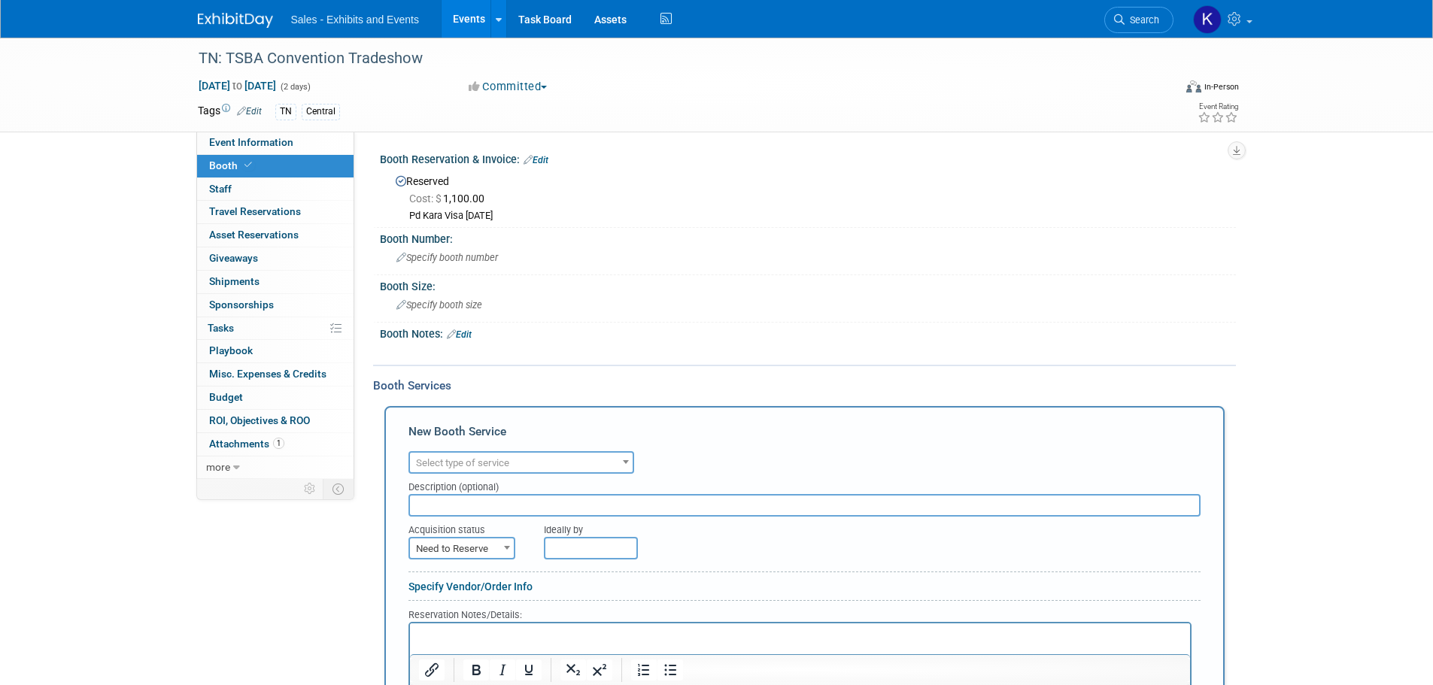
click at [484, 458] on span "Select type of service" at bounding box center [462, 462] width 93 height 11
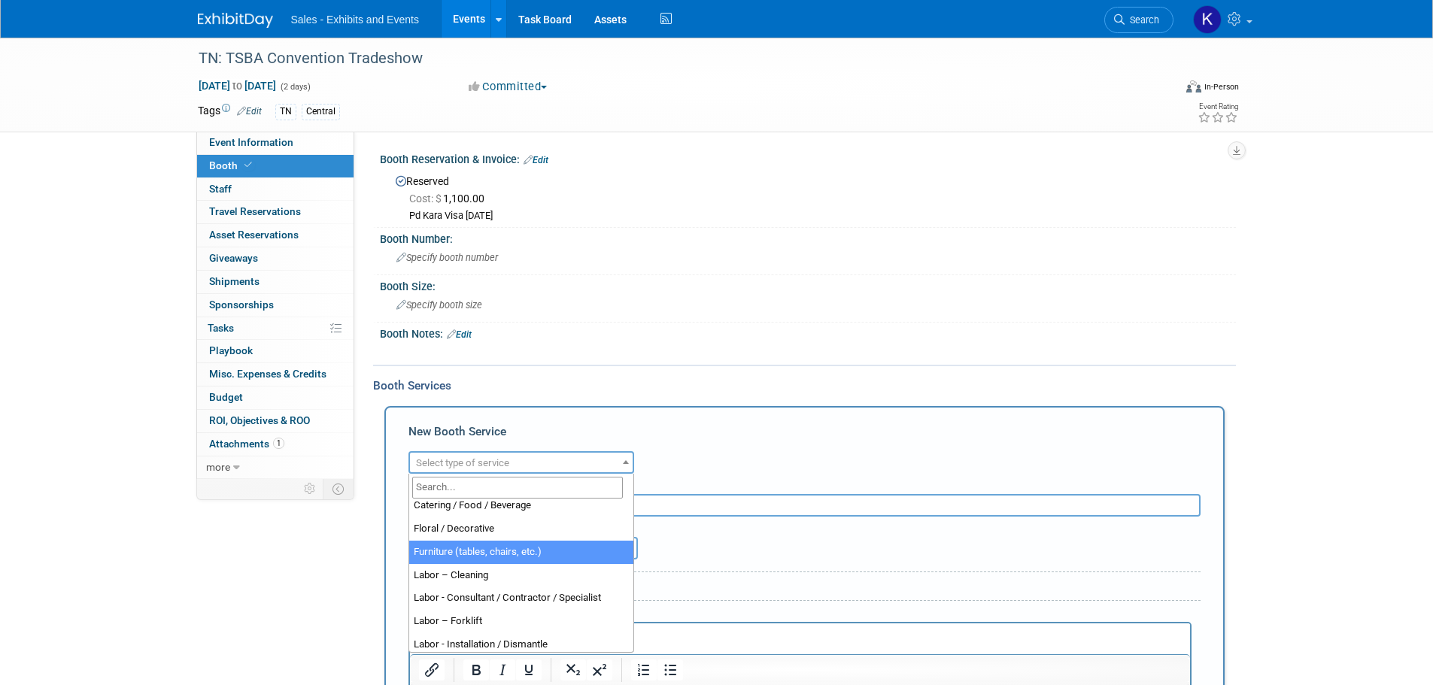
scroll to position [376, 0]
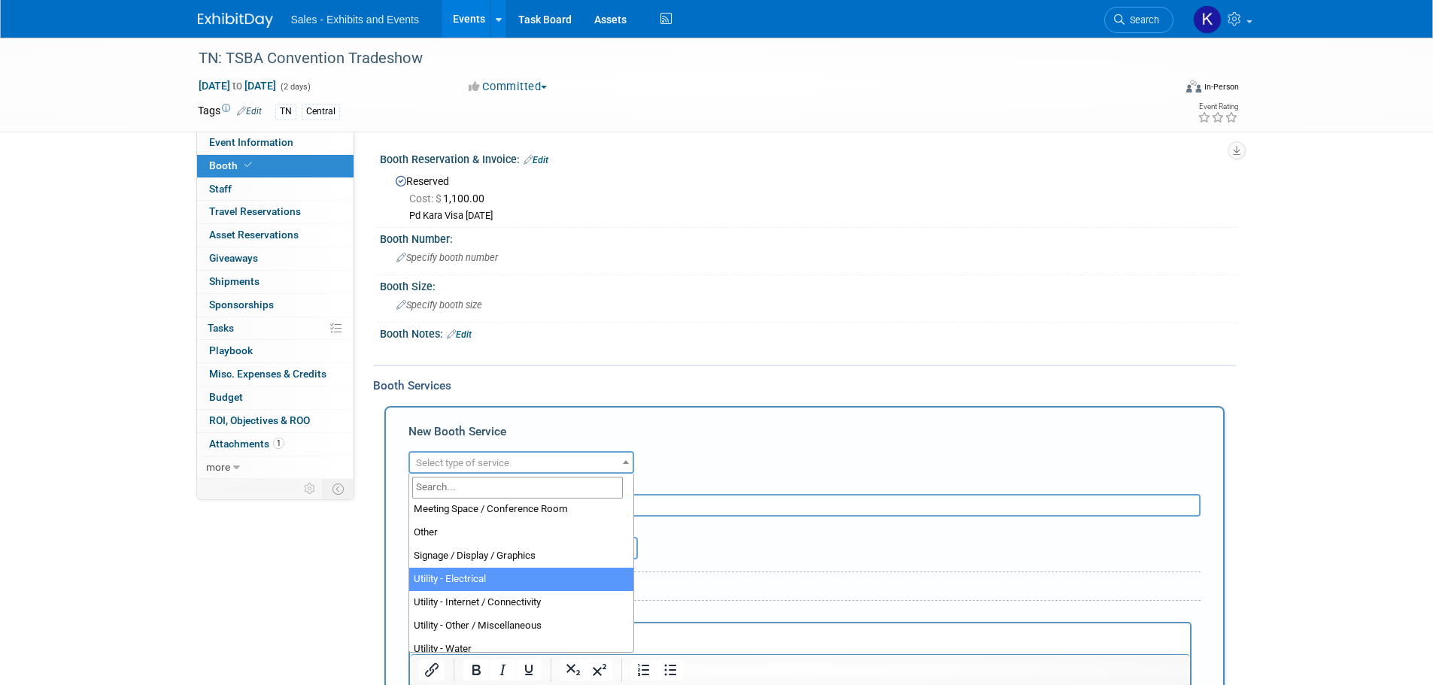
select select "8"
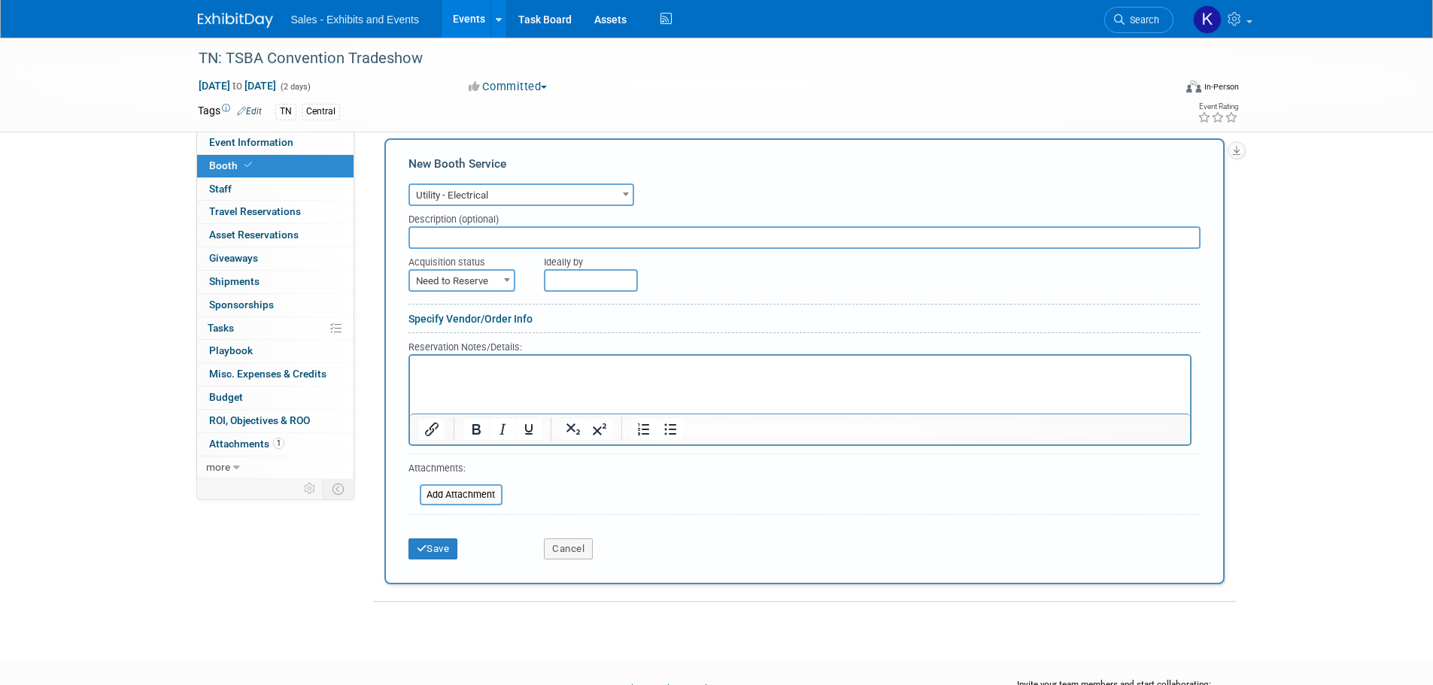
scroll to position [301, 0]
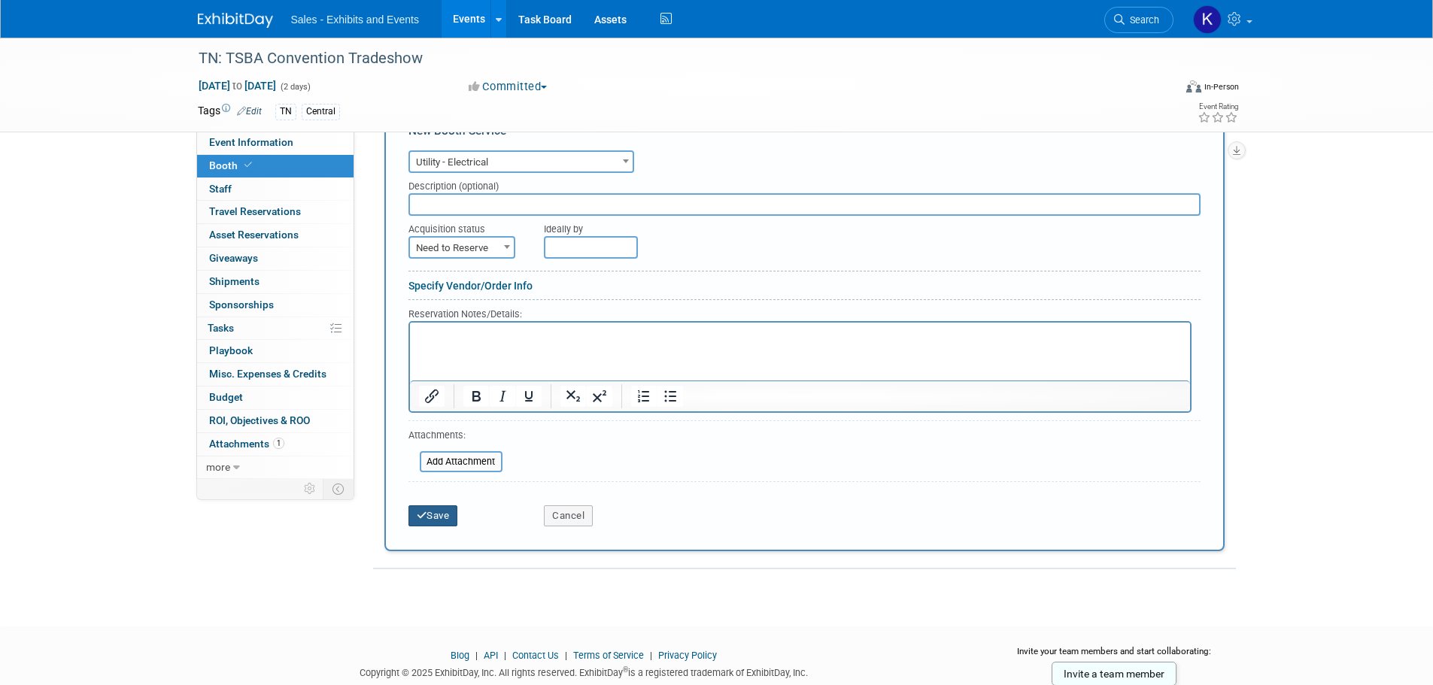
click at [441, 520] on button "Save" at bounding box center [433, 515] width 50 height 21
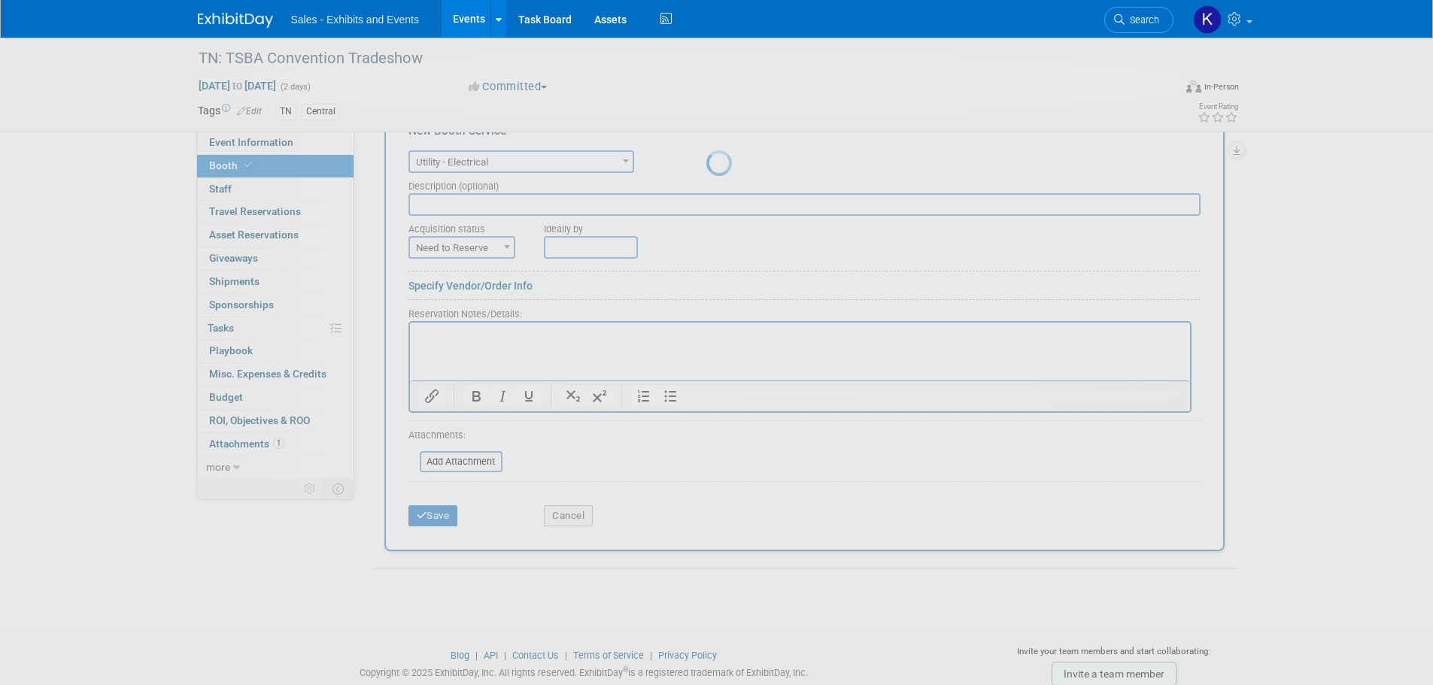
scroll to position [15, 0]
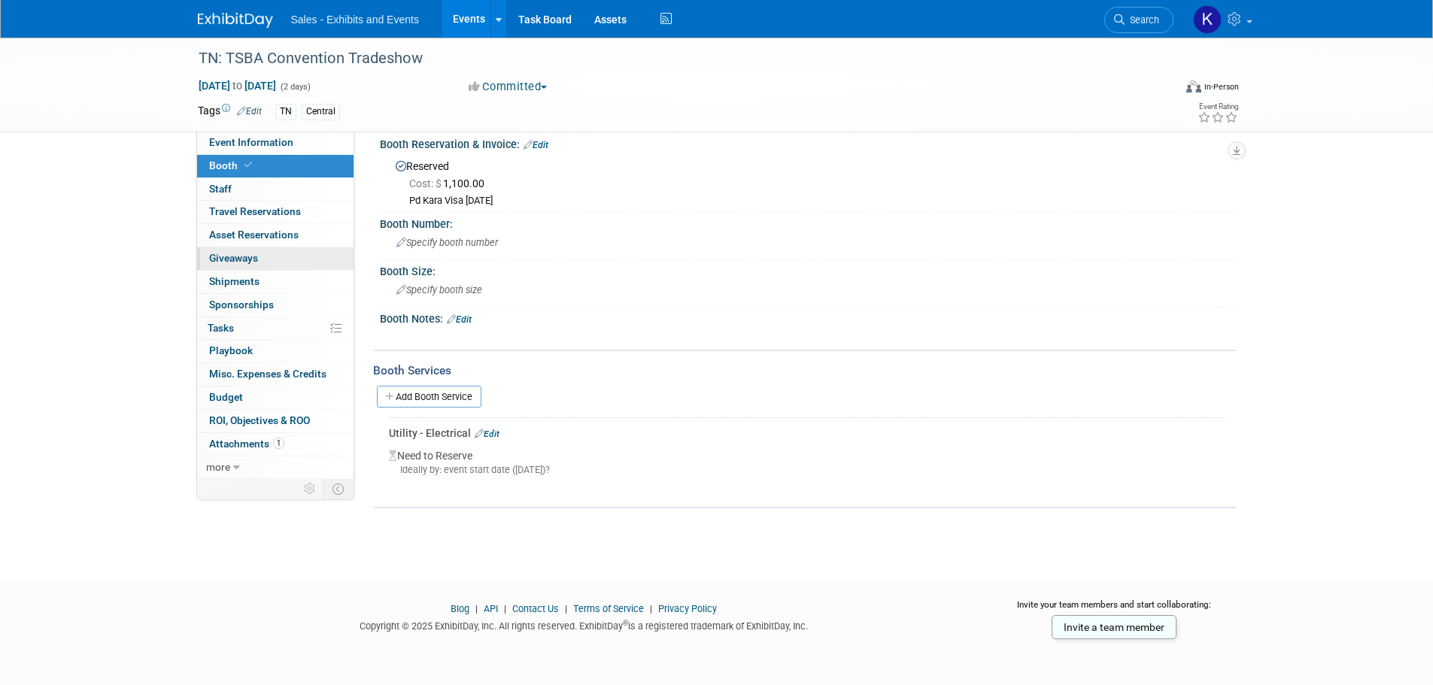
click at [239, 259] on span "Giveaways 0" at bounding box center [233, 258] width 49 height 12
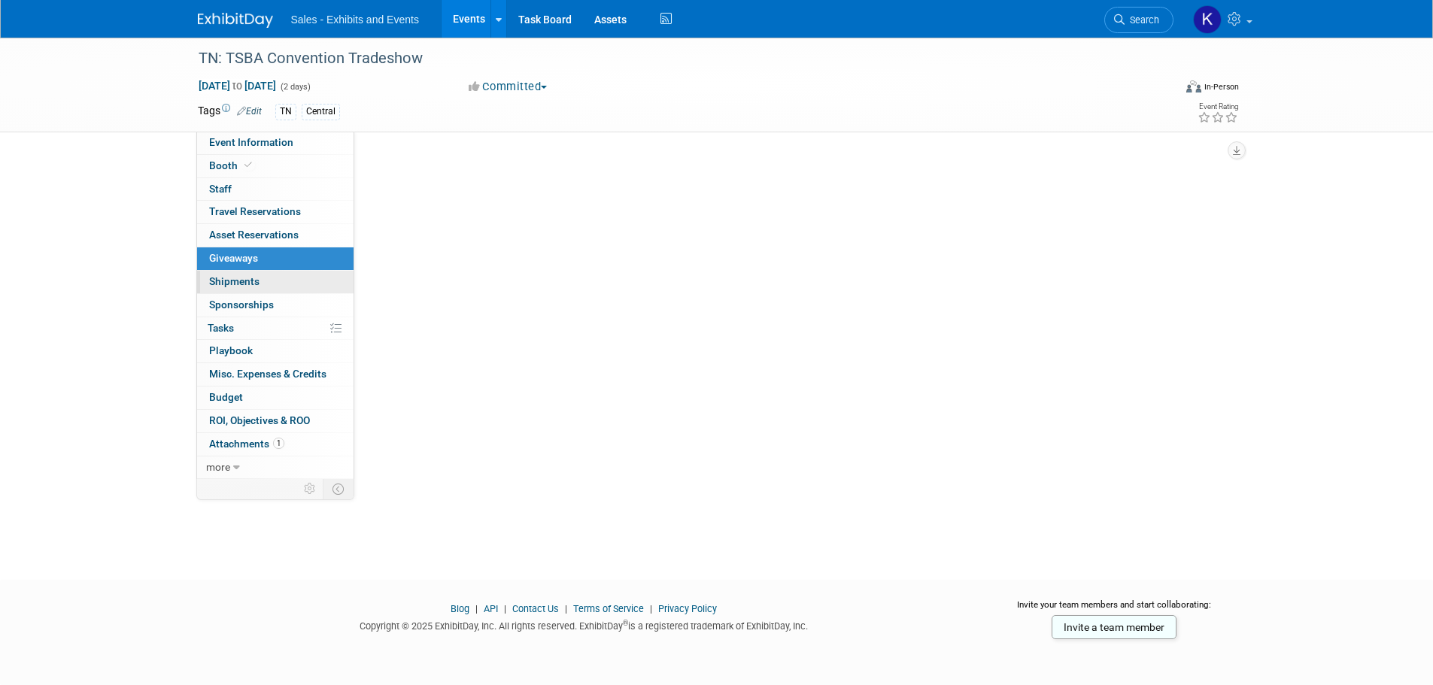
scroll to position [0, 0]
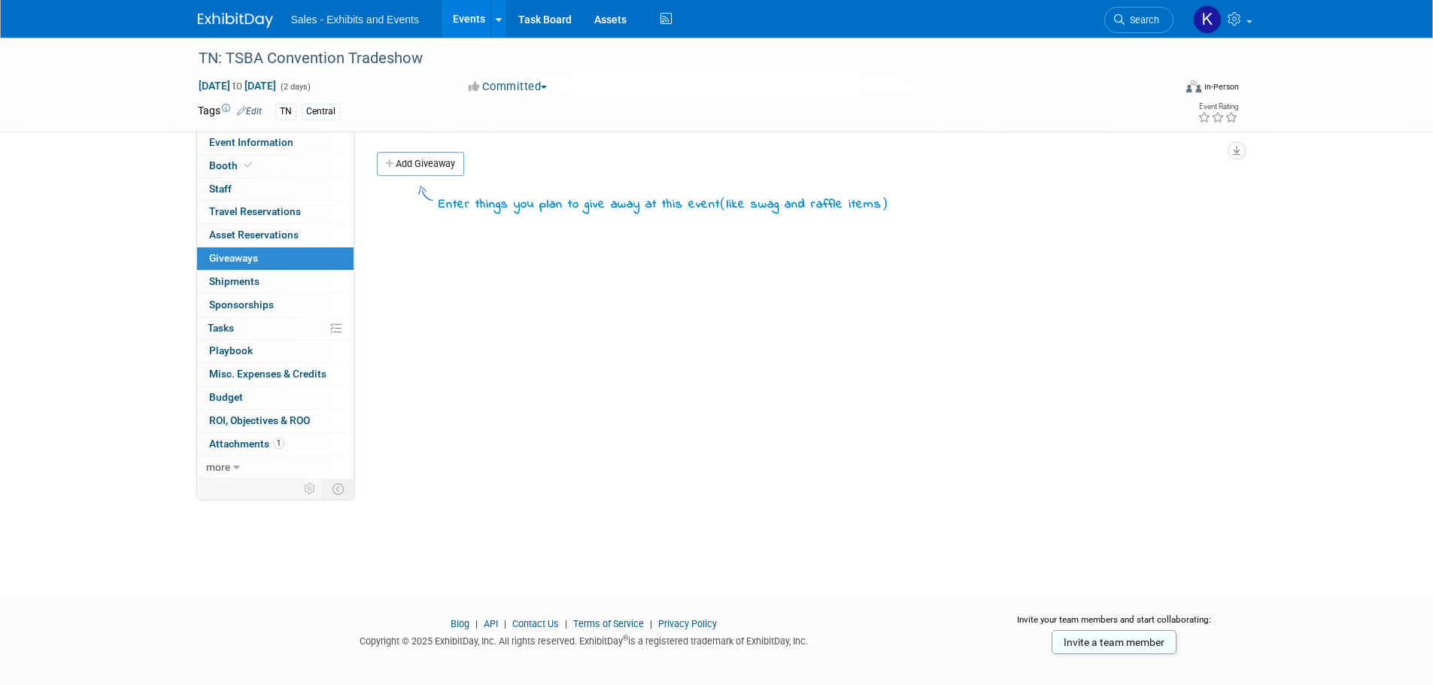
click at [446, 163] on link "Add Giveaway" at bounding box center [420, 164] width 87 height 24
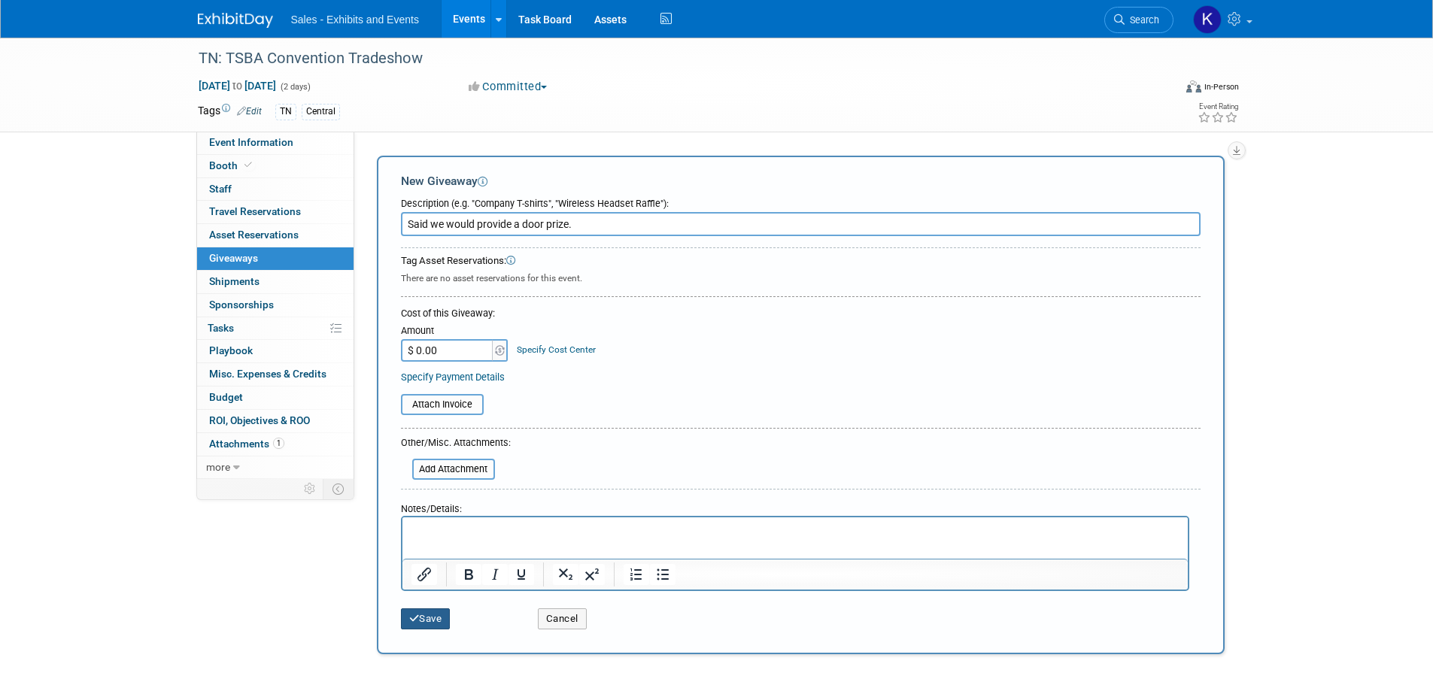
type input "Said we would provide a door prize."
click at [414, 617] on icon "submit" at bounding box center [414, 619] width 11 height 10
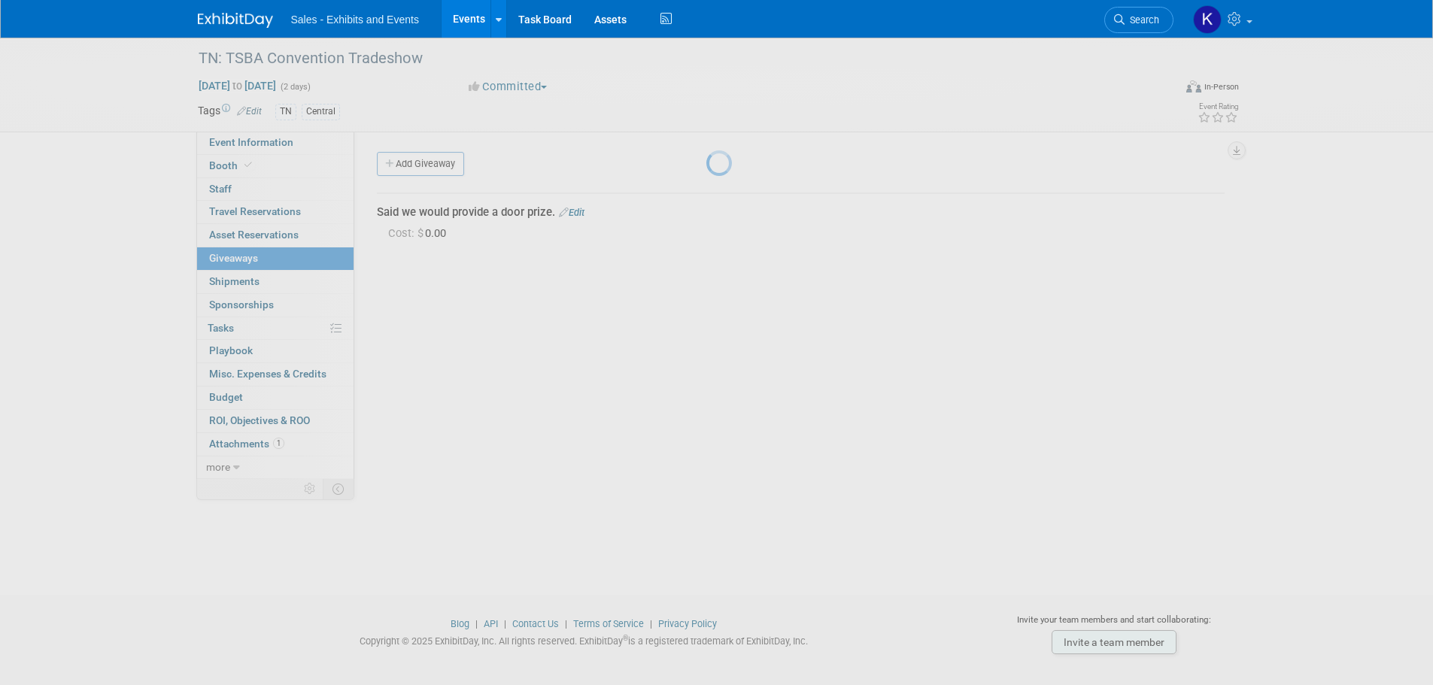
scroll to position [15, 0]
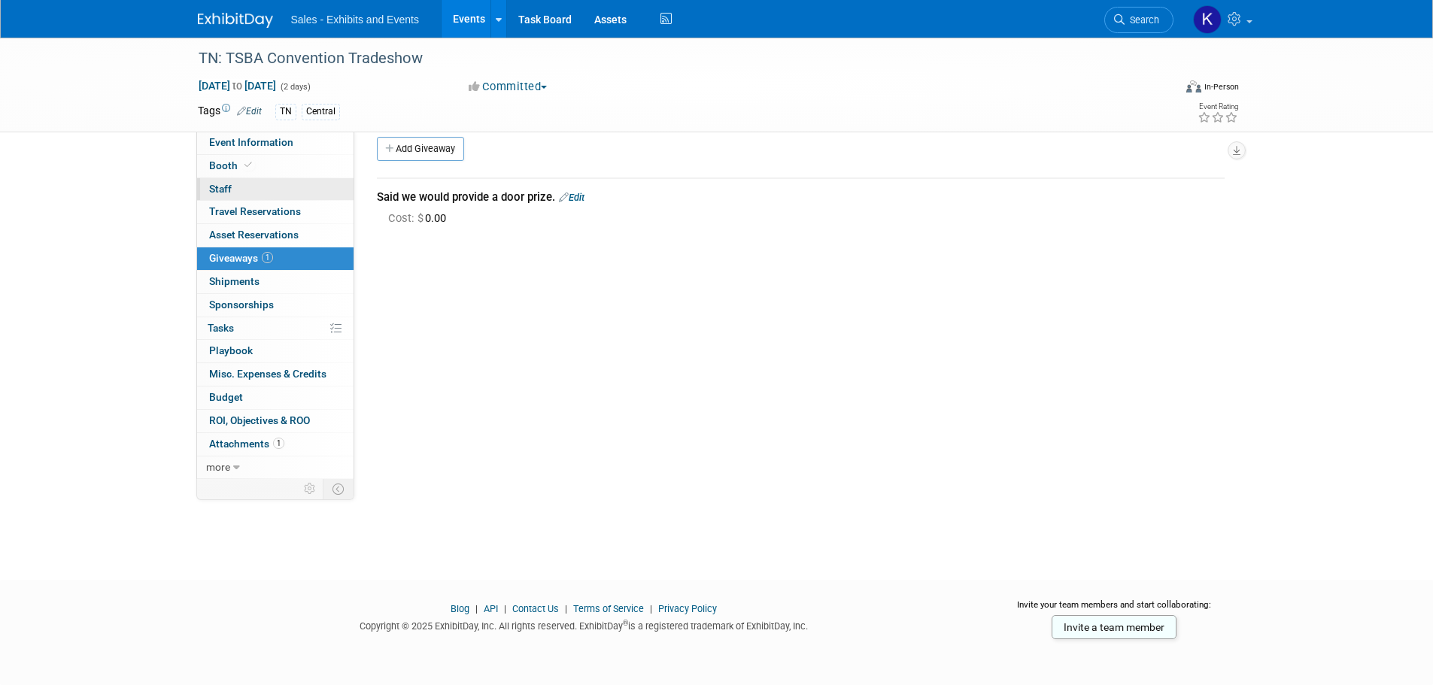
click at [221, 185] on span "Staff 0" at bounding box center [220, 189] width 23 height 12
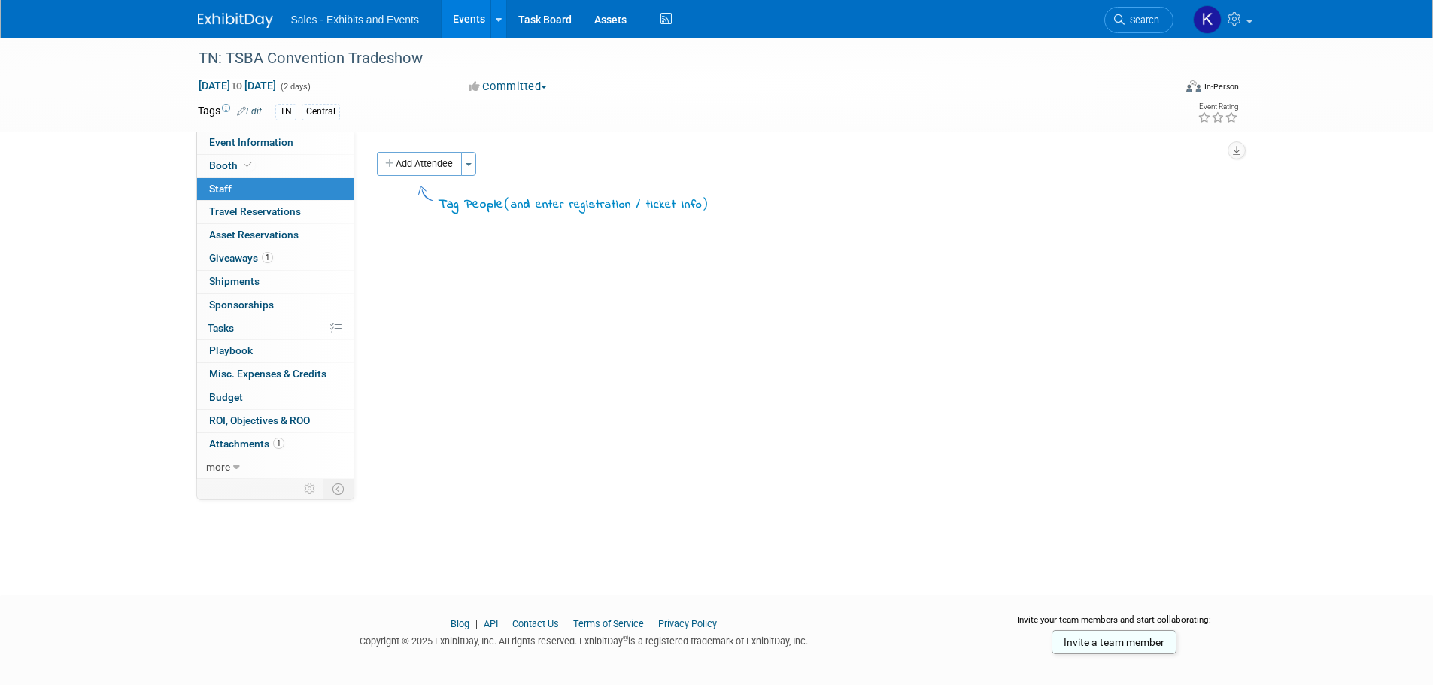
click at [410, 169] on button "Add Attendee" at bounding box center [419, 164] width 85 height 24
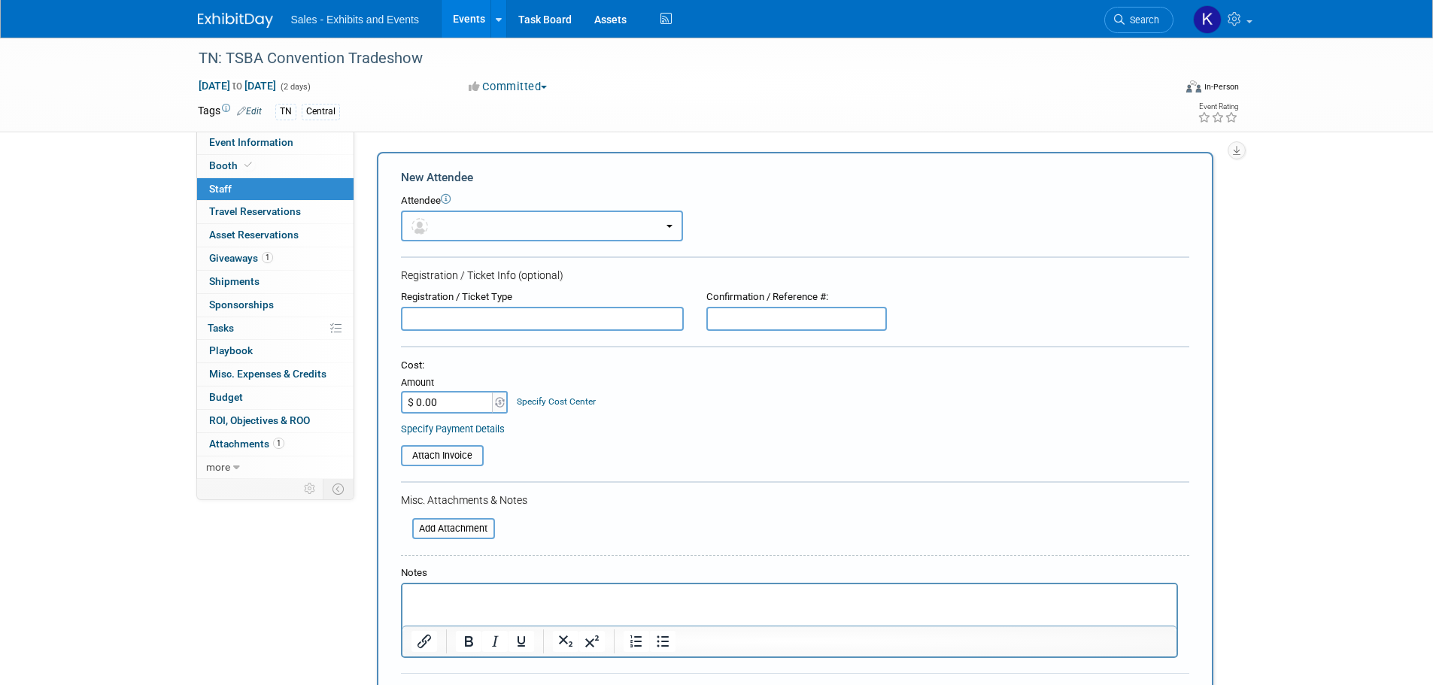
drag, startPoint x: 478, startPoint y: 213, endPoint x: 477, endPoint y: 220, distance: 7.7
click at [478, 214] on button "button" at bounding box center [542, 226] width 282 height 31
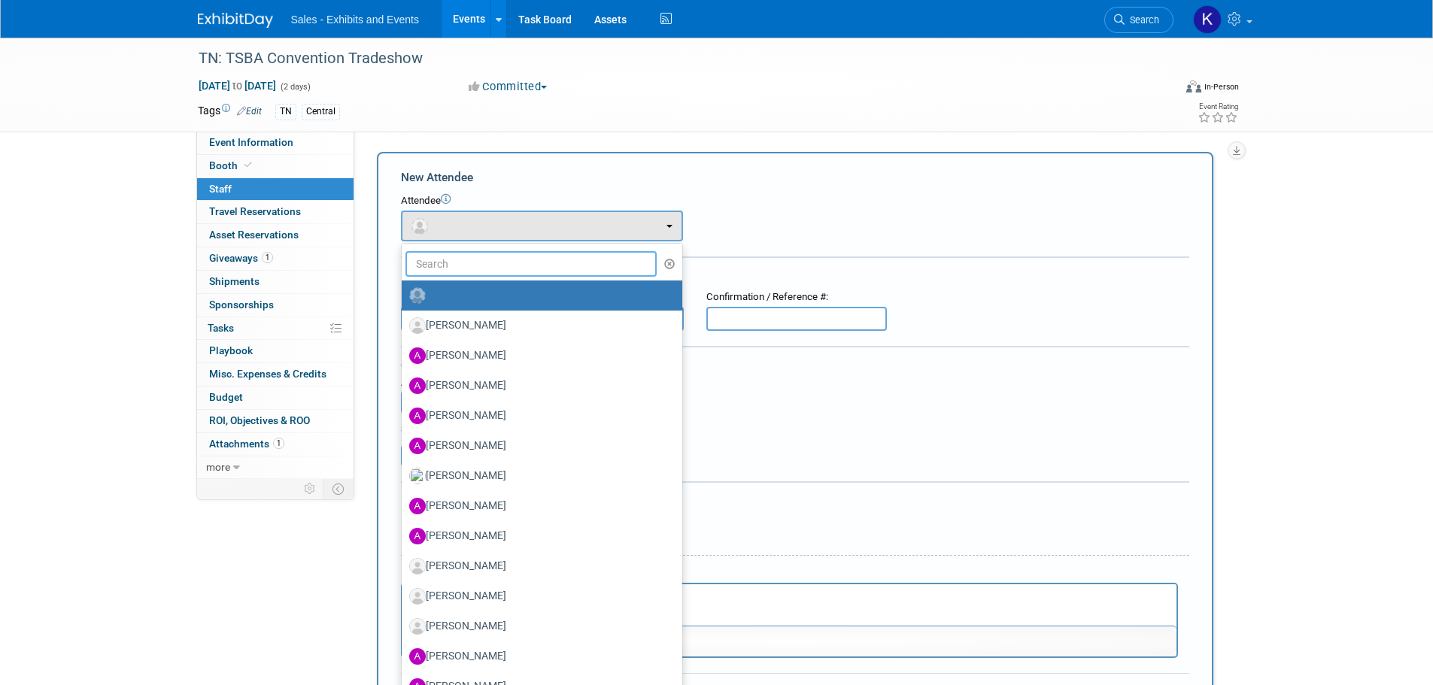
click at [480, 258] on input "text" at bounding box center [531, 264] width 252 height 26
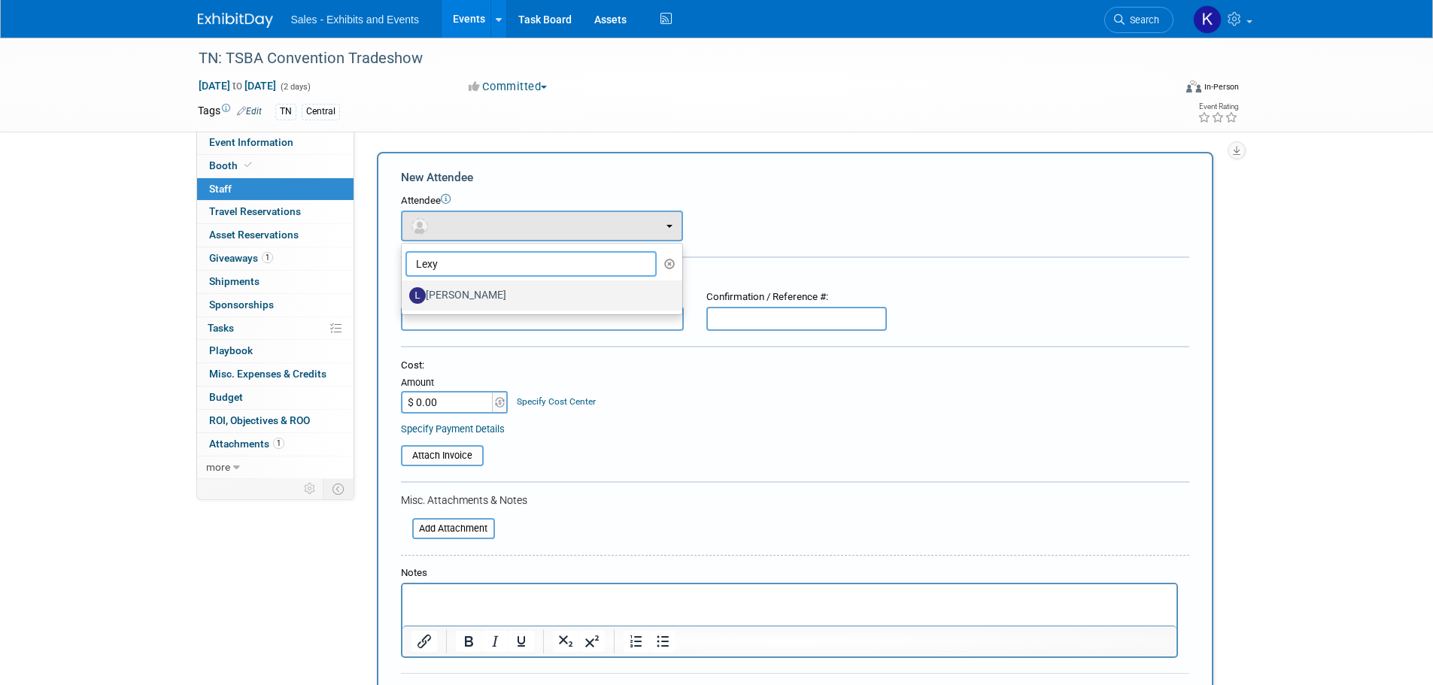
type input "Lexy"
click at [528, 296] on label "[PERSON_NAME]" at bounding box center [538, 296] width 258 height 24
click at [404, 296] on input "[PERSON_NAME]" at bounding box center [399, 294] width 10 height 10
select select "c2542166-f0e6-4a2f-9c79-2f94c5cffac2"
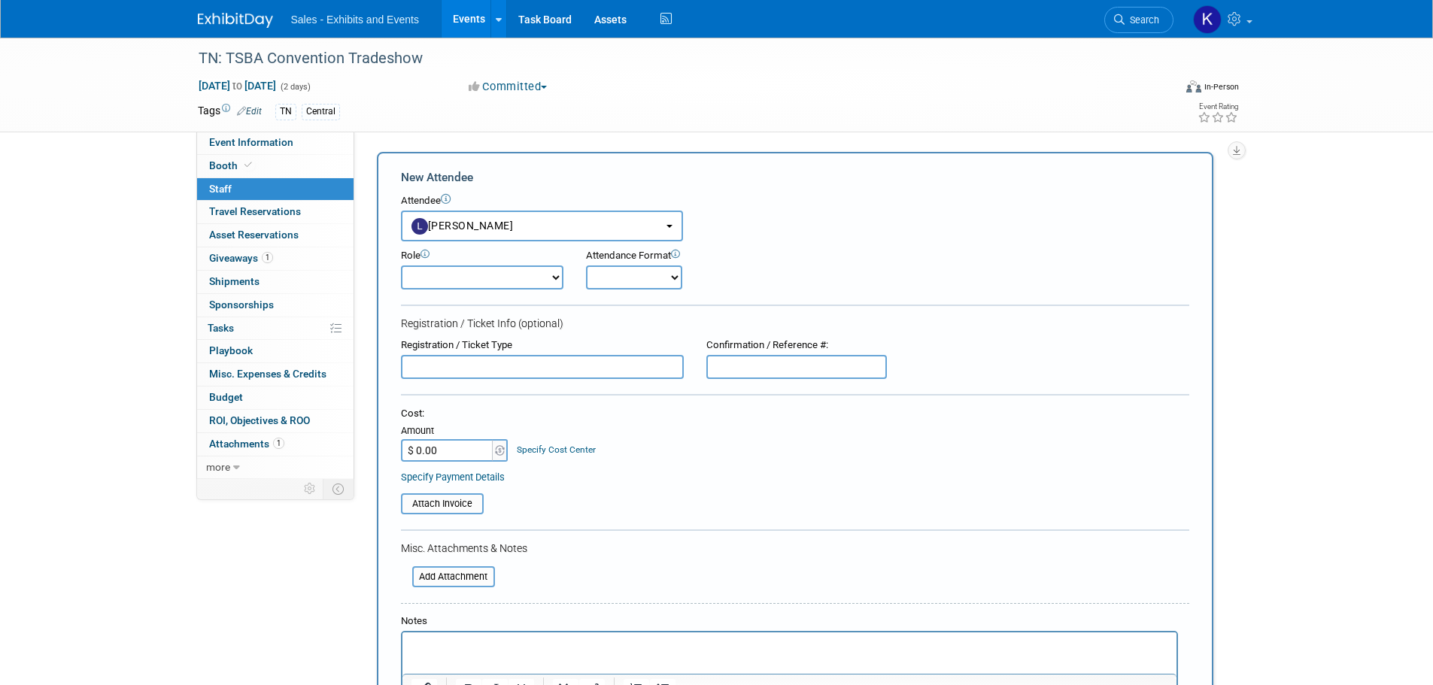
click at [514, 278] on select "Author Demonstrator Host Planner Presenter Product Rep Sales Representative" at bounding box center [482, 277] width 162 height 24
select select "4"
click at [401, 265] on select "Author Demonstrator Host Planner Presenter Product Rep Sales Representative" at bounding box center [482, 277] width 162 height 24
click at [644, 276] on select "Onsite Remote" at bounding box center [634, 277] width 96 height 24
select select "1"
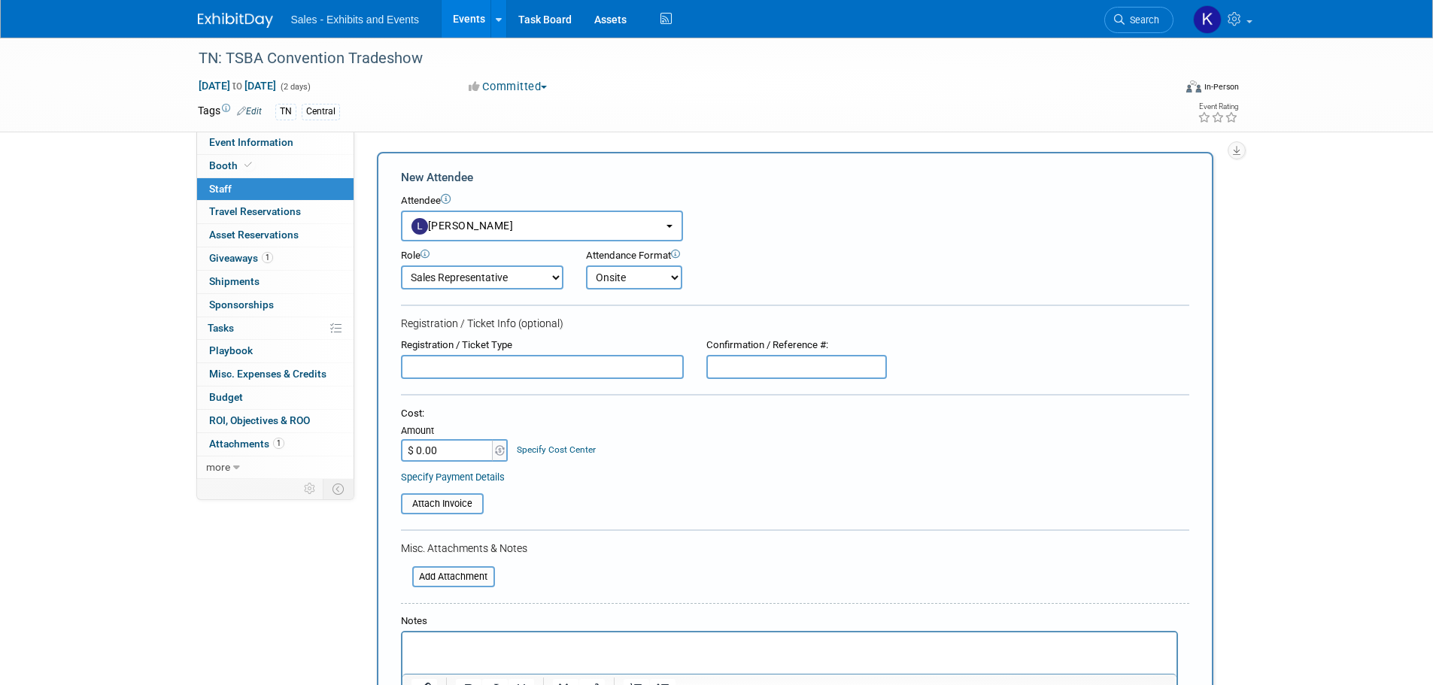
click at [586, 265] on select "Onsite Remote" at bounding box center [634, 277] width 96 height 24
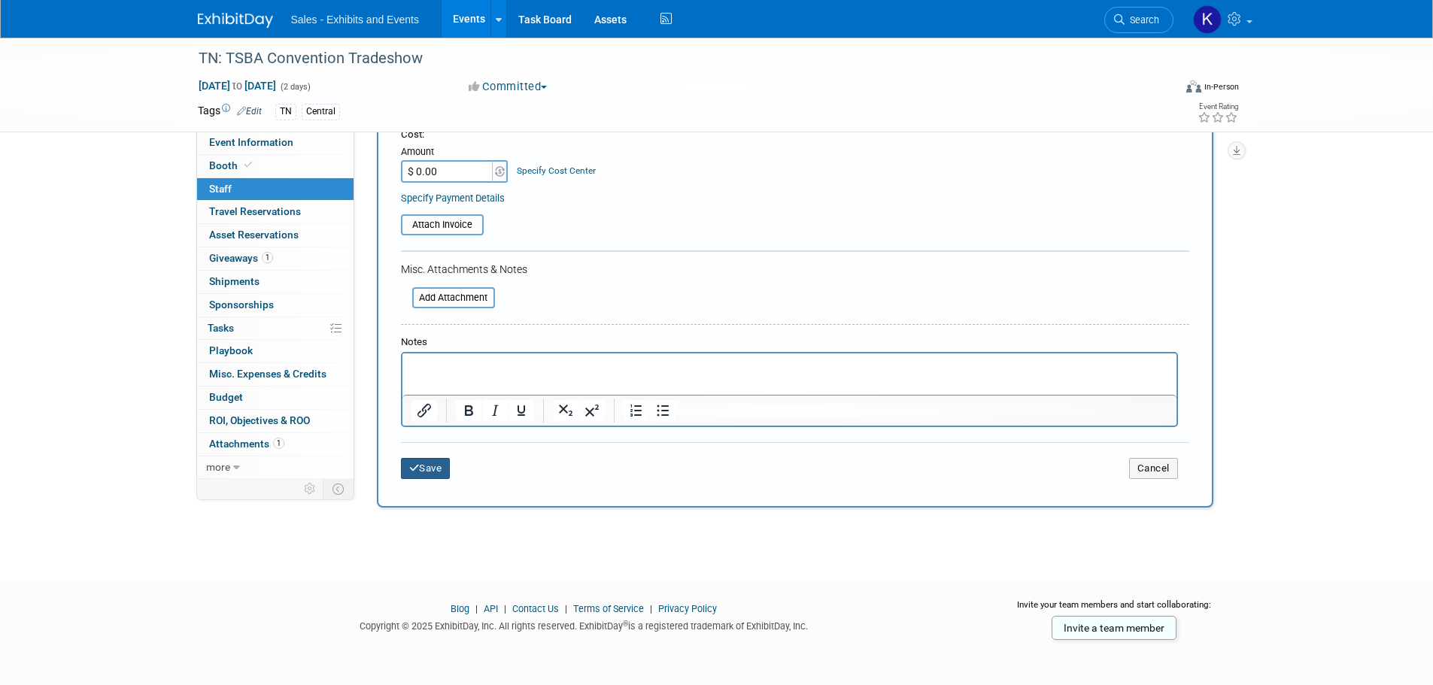
click at [432, 472] on button "Save" at bounding box center [426, 468] width 50 height 21
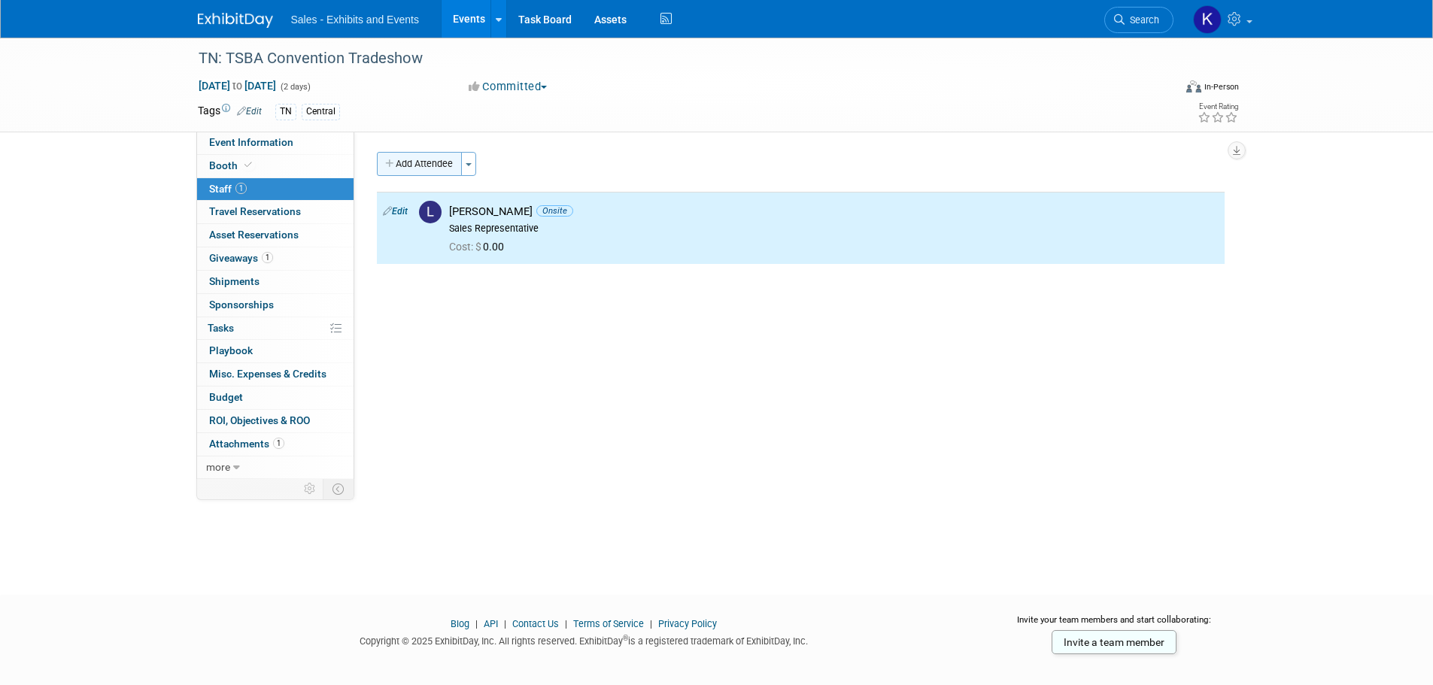
click at [429, 161] on button "Add Attendee" at bounding box center [419, 164] width 85 height 24
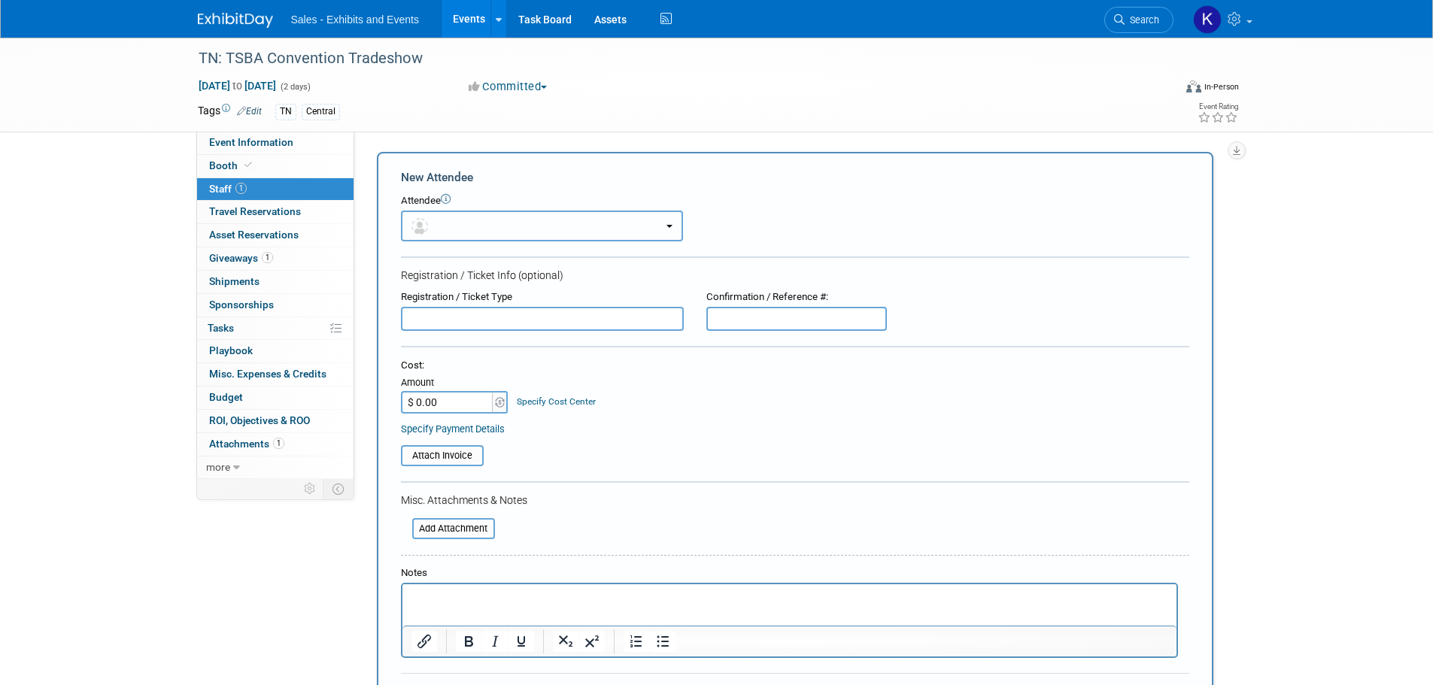
drag, startPoint x: 514, startPoint y: 226, endPoint x: 499, endPoint y: 257, distance: 34.7
click at [514, 226] on button "button" at bounding box center [542, 226] width 282 height 31
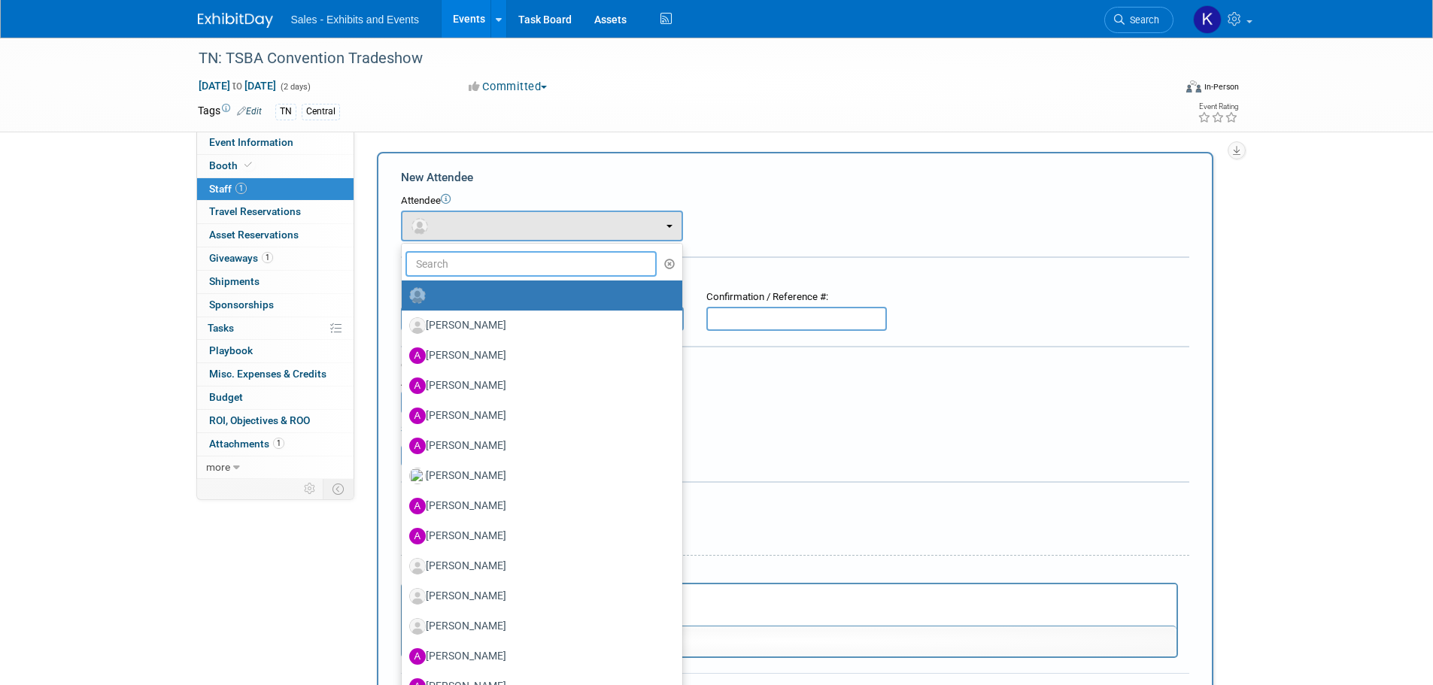
click at [496, 265] on input "text" at bounding box center [531, 264] width 252 height 26
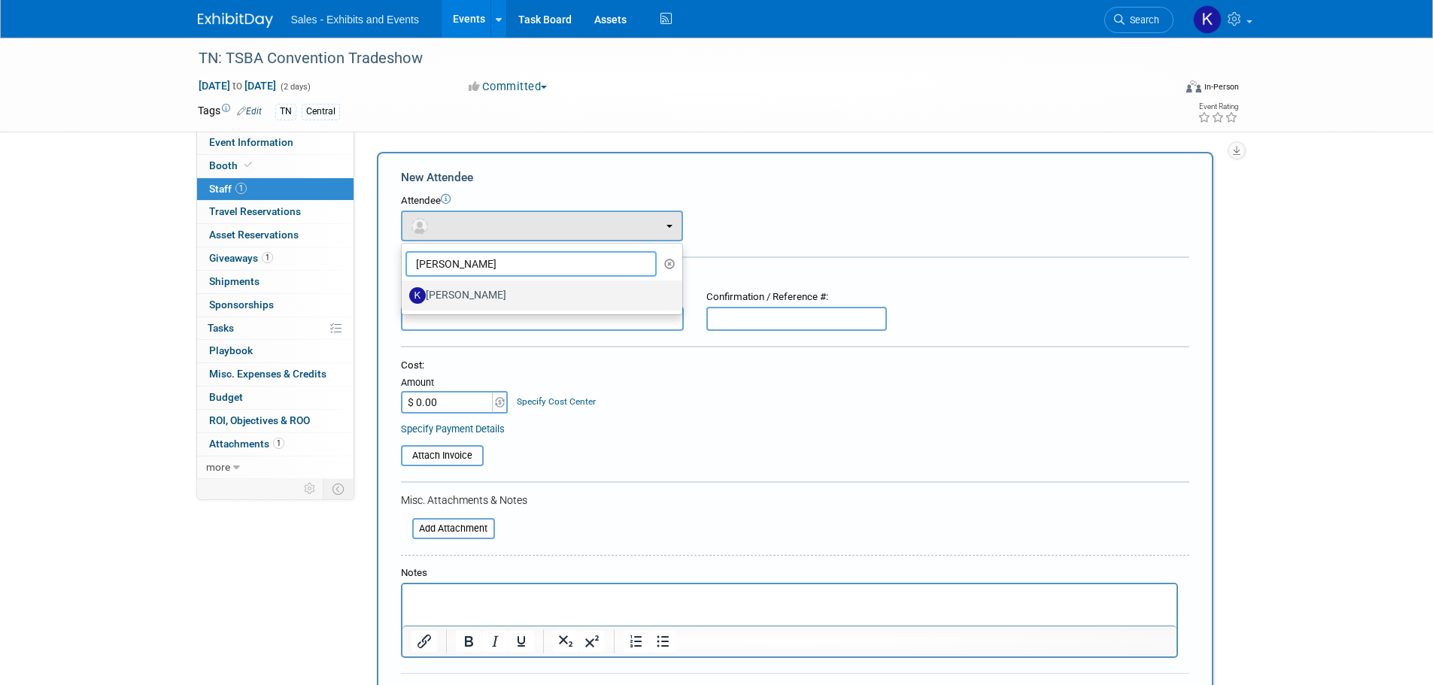
type input "[PERSON_NAME]"
drag, startPoint x: 471, startPoint y: 299, endPoint x: 489, endPoint y: 299, distance: 18.0
click at [470, 299] on label "[PERSON_NAME]" at bounding box center [538, 296] width 258 height 24
click at [404, 299] on input "[PERSON_NAME]" at bounding box center [399, 294] width 10 height 10
select select "d467f38d-56c1-4595-b477-fab9411f9759"
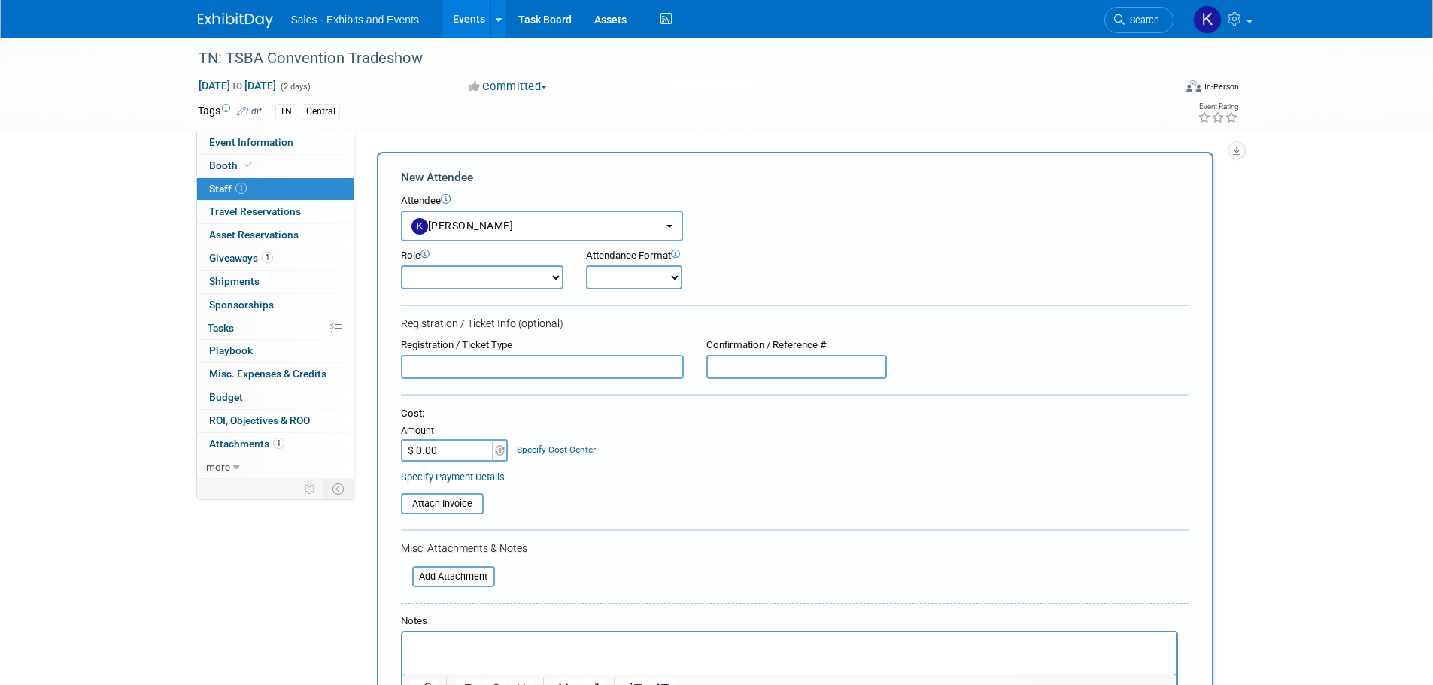
click at [511, 270] on select "Author Demonstrator Host Planner Presenter Product Rep Sales Representative" at bounding box center [482, 277] width 162 height 24
select select "4"
click at [401, 265] on select "Author Demonstrator Host Planner Presenter Product Rep Sales Representative" at bounding box center [482, 277] width 162 height 24
click at [654, 287] on select "Onsite Remote" at bounding box center [634, 277] width 96 height 24
select select "1"
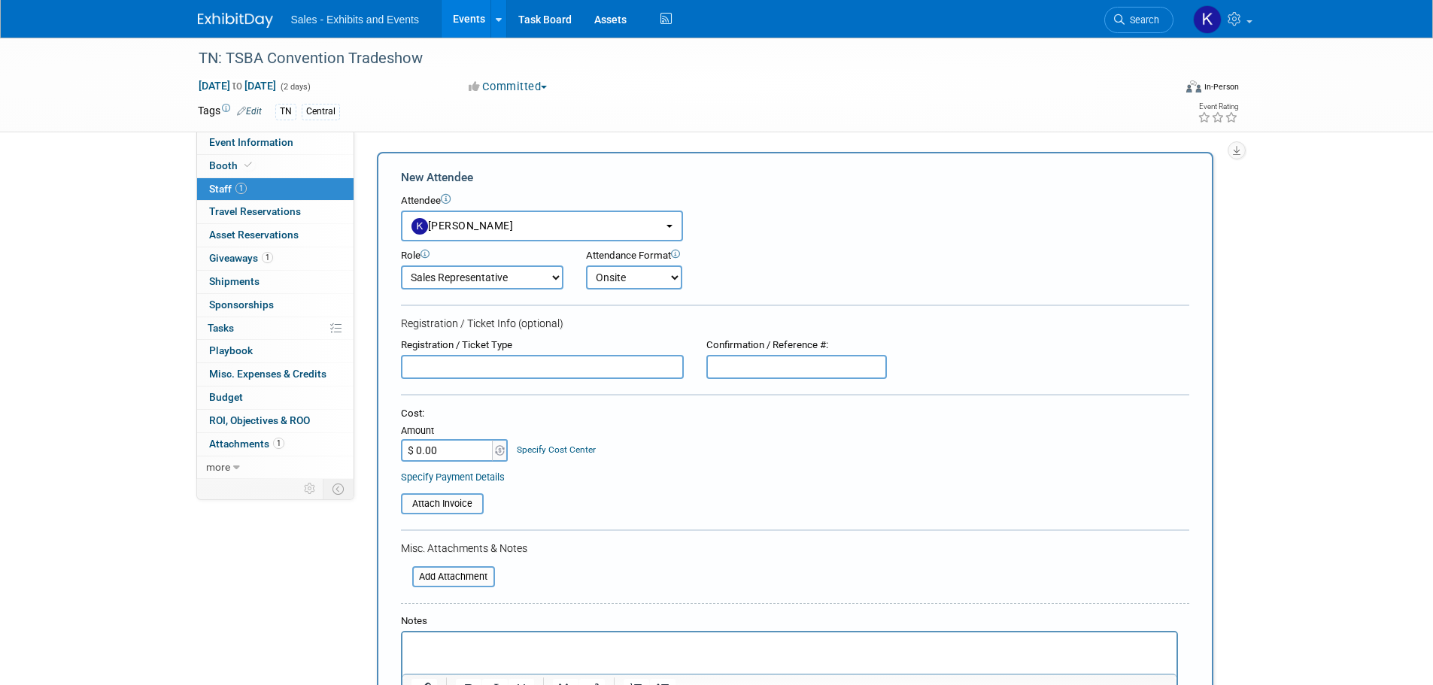
click at [586, 265] on select "Onsite Remote" at bounding box center [634, 277] width 96 height 24
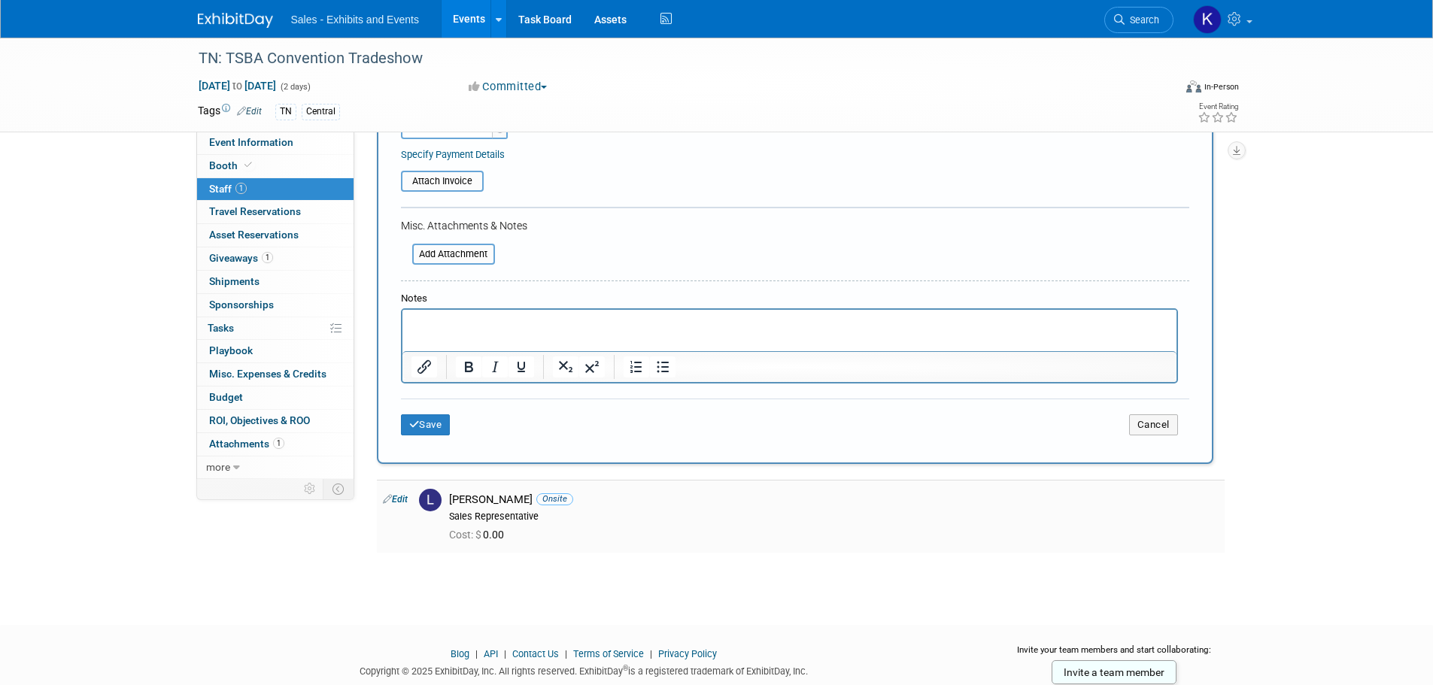
scroll to position [368, 0]
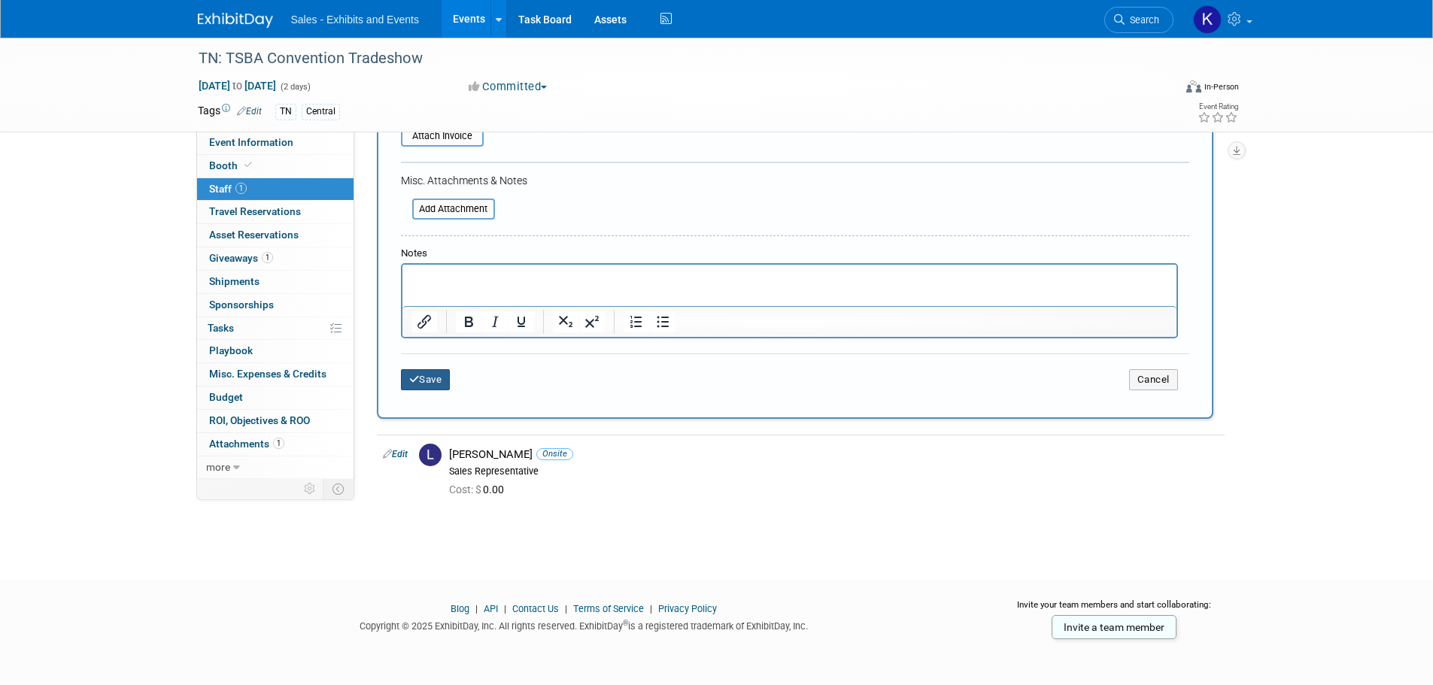
click at [424, 385] on button "Save" at bounding box center [426, 379] width 50 height 21
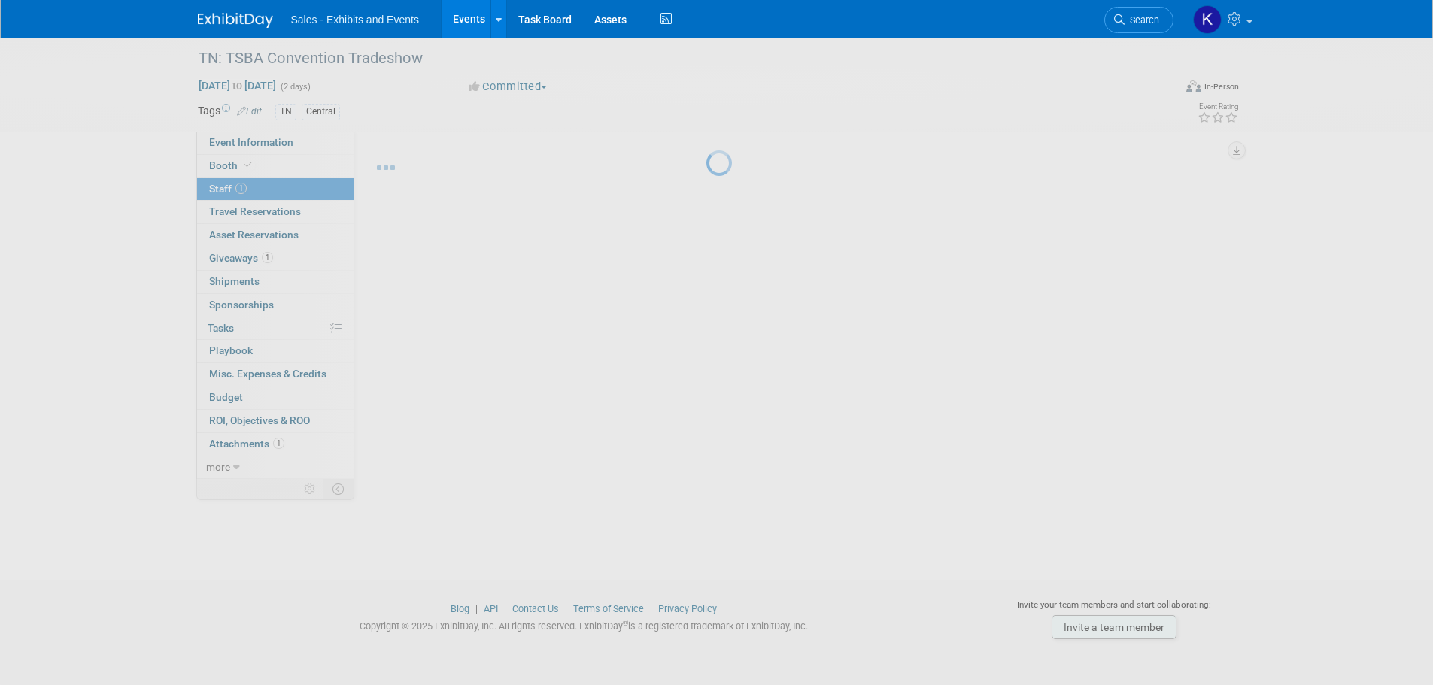
scroll to position [15, 0]
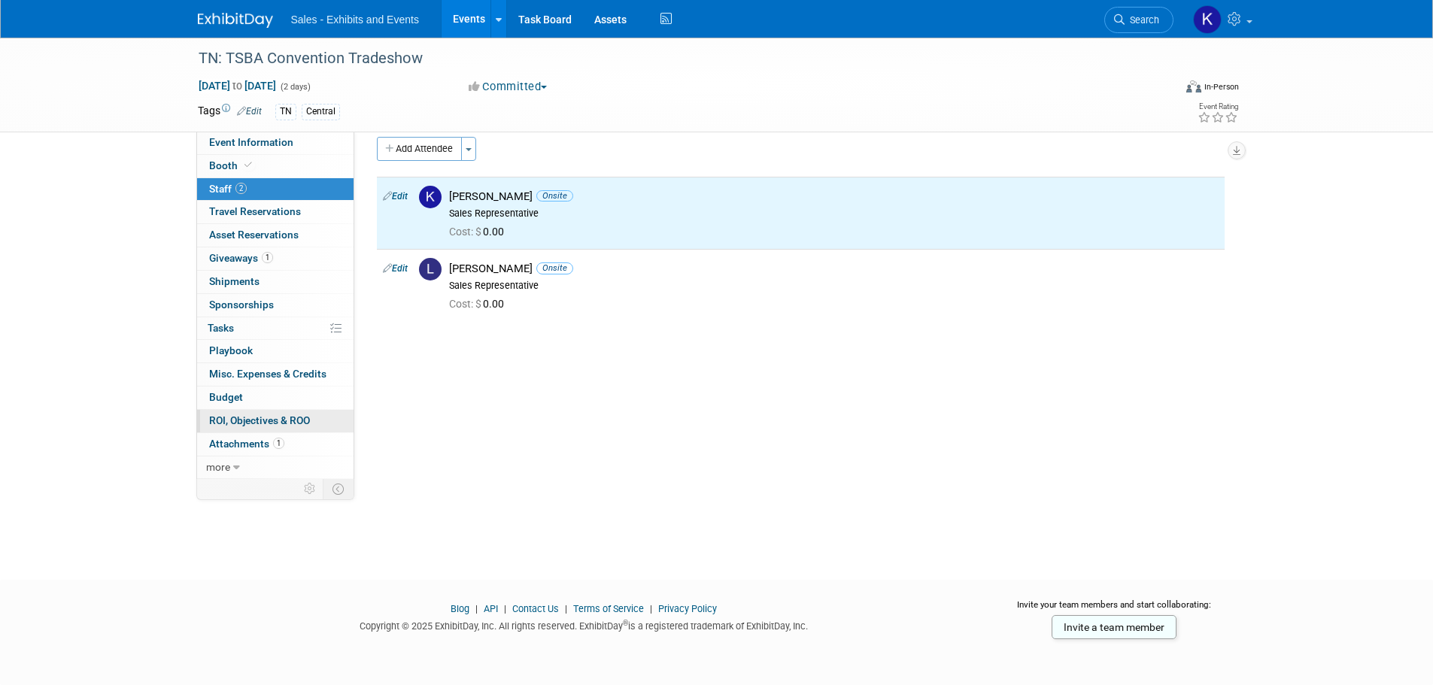
drag, startPoint x: 243, startPoint y: 438, endPoint x: 243, endPoint y: 426, distance: 12.0
click at [243, 438] on span "Attachments 1" at bounding box center [246, 444] width 75 height 12
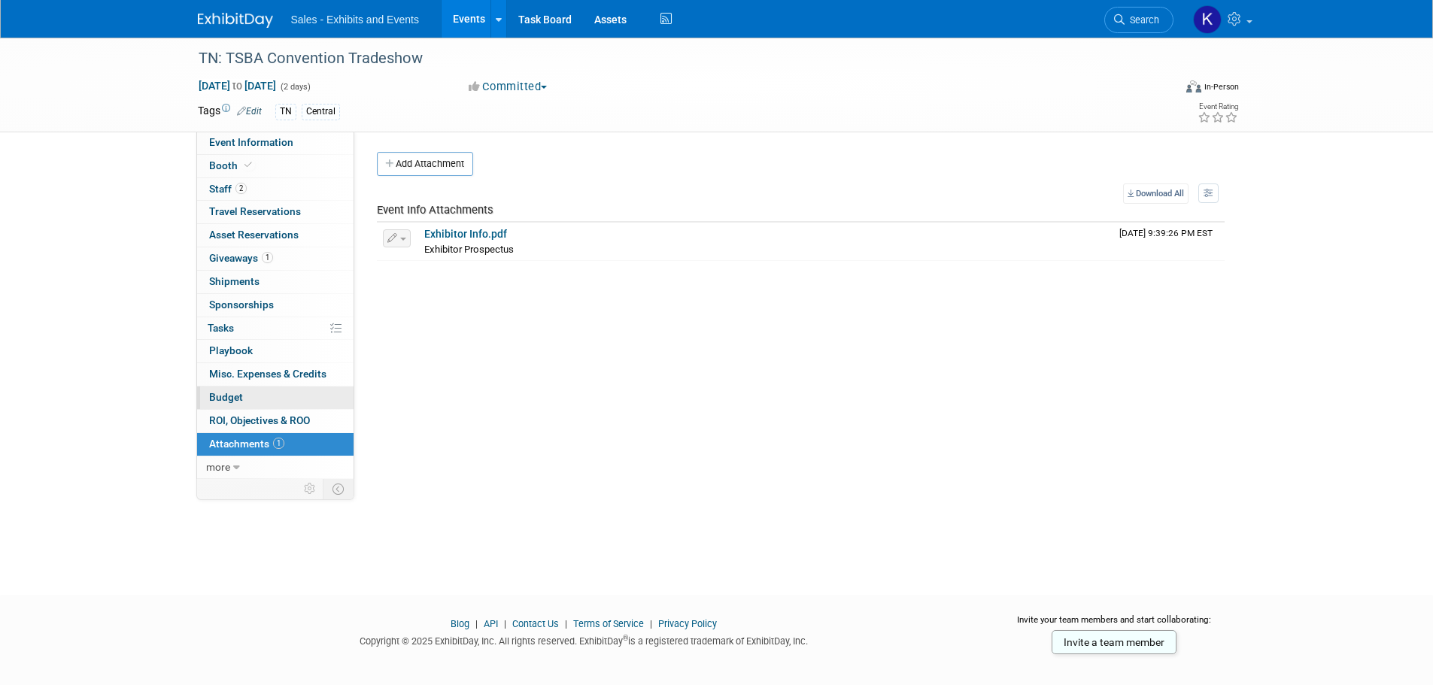
click at [232, 396] on span "Budget" at bounding box center [226, 397] width 34 height 12
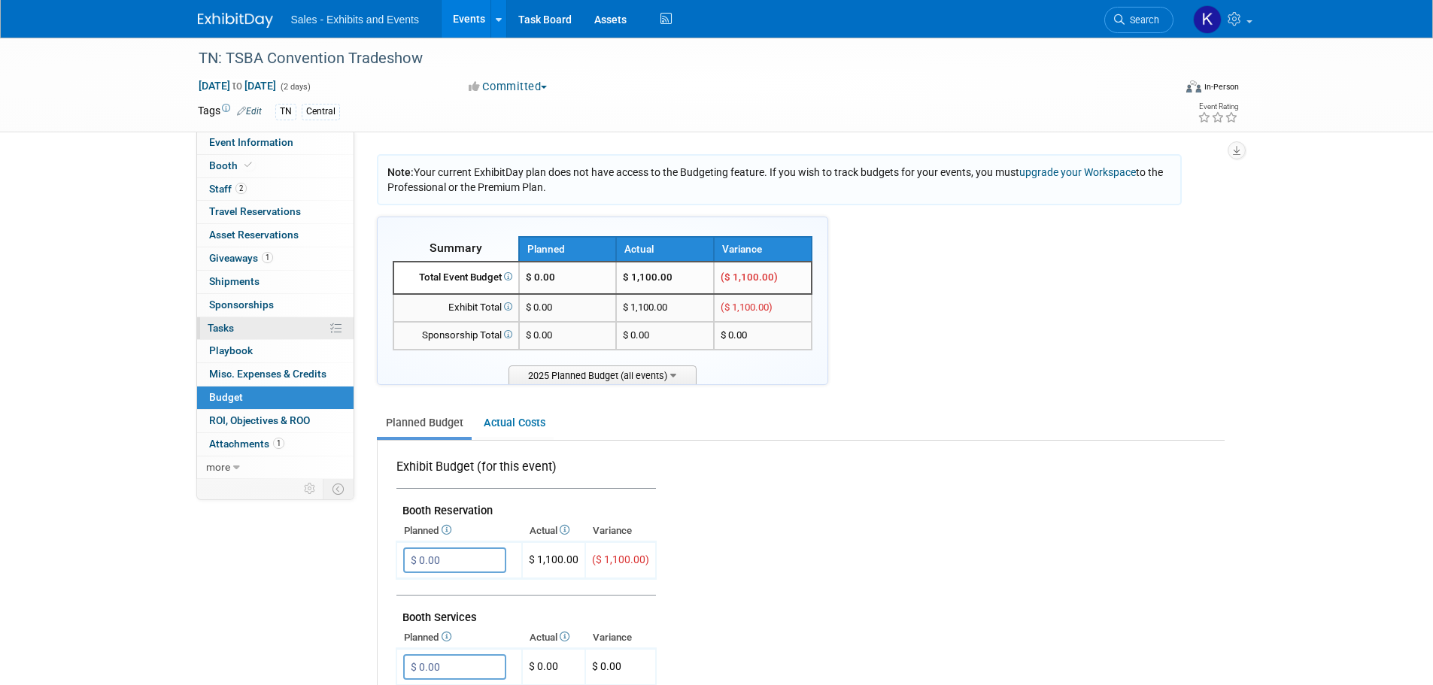
drag, startPoint x: 225, startPoint y: 350, endPoint x: 224, endPoint y: 329, distance: 21.8
click at [225, 349] on span "Playbook 0" at bounding box center [231, 350] width 44 height 12
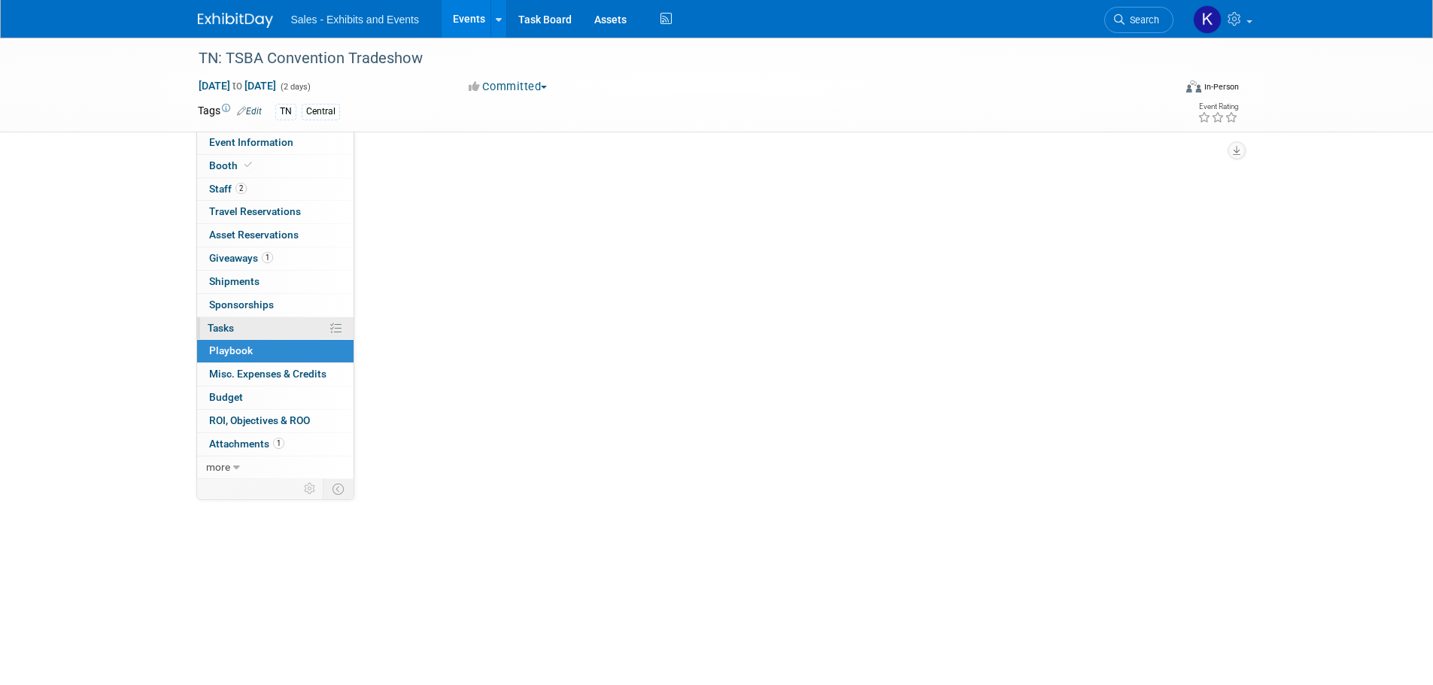
click at [223, 324] on span "Tasks 0%" at bounding box center [221, 328] width 26 height 12
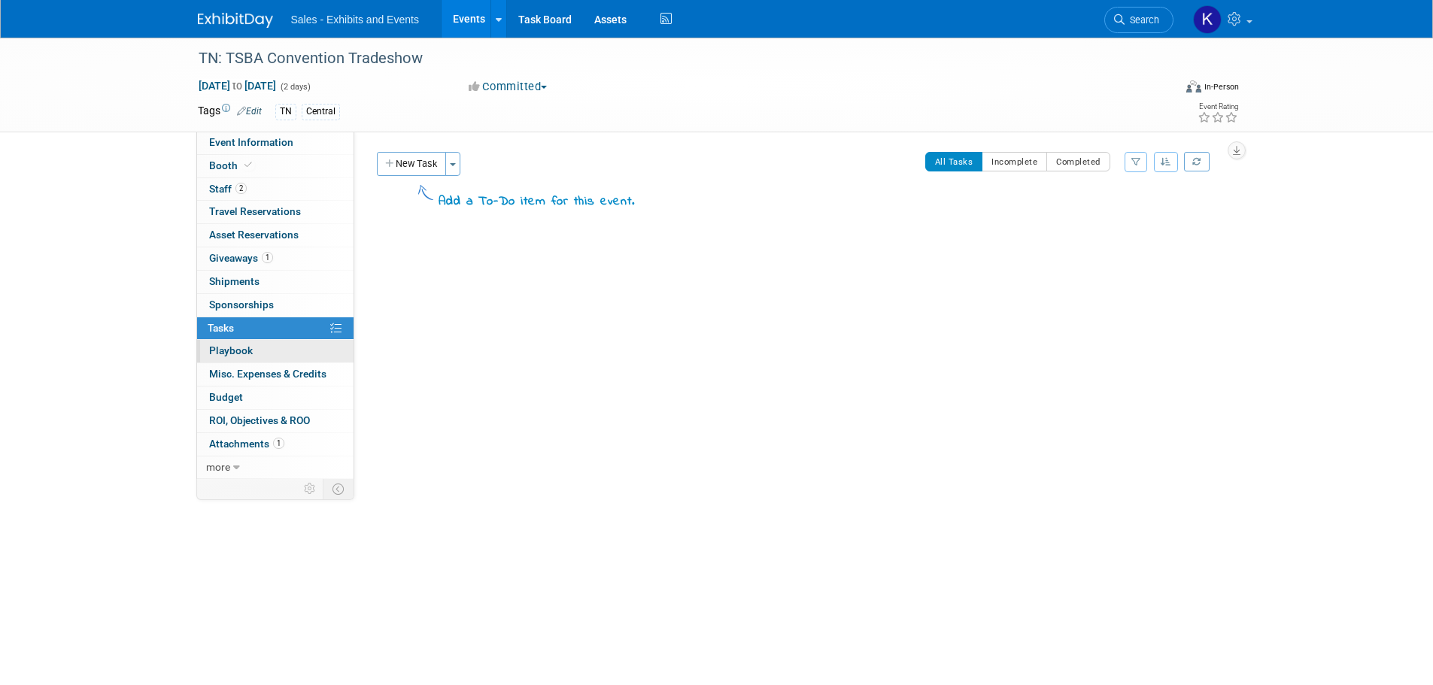
click at [226, 347] on span "Playbook 0" at bounding box center [231, 350] width 44 height 12
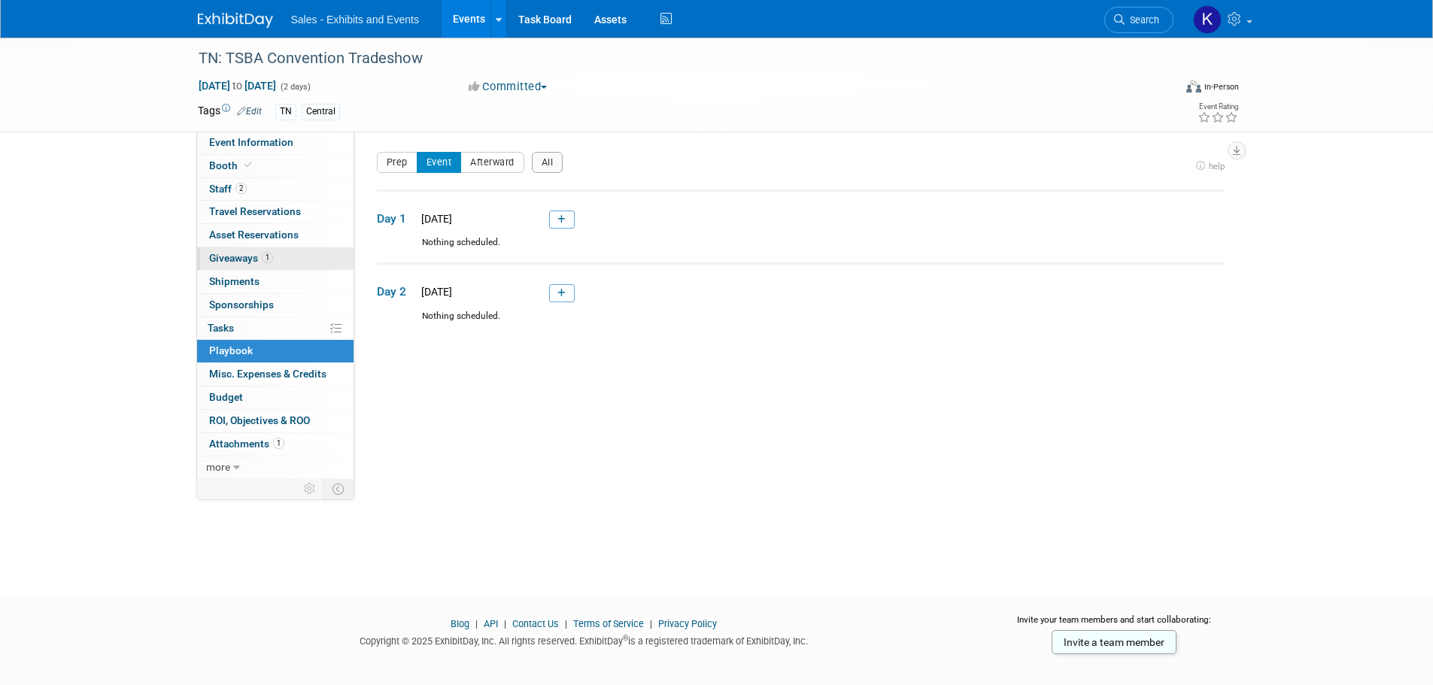
click at [245, 254] on span "Giveaways 1" at bounding box center [241, 258] width 64 height 12
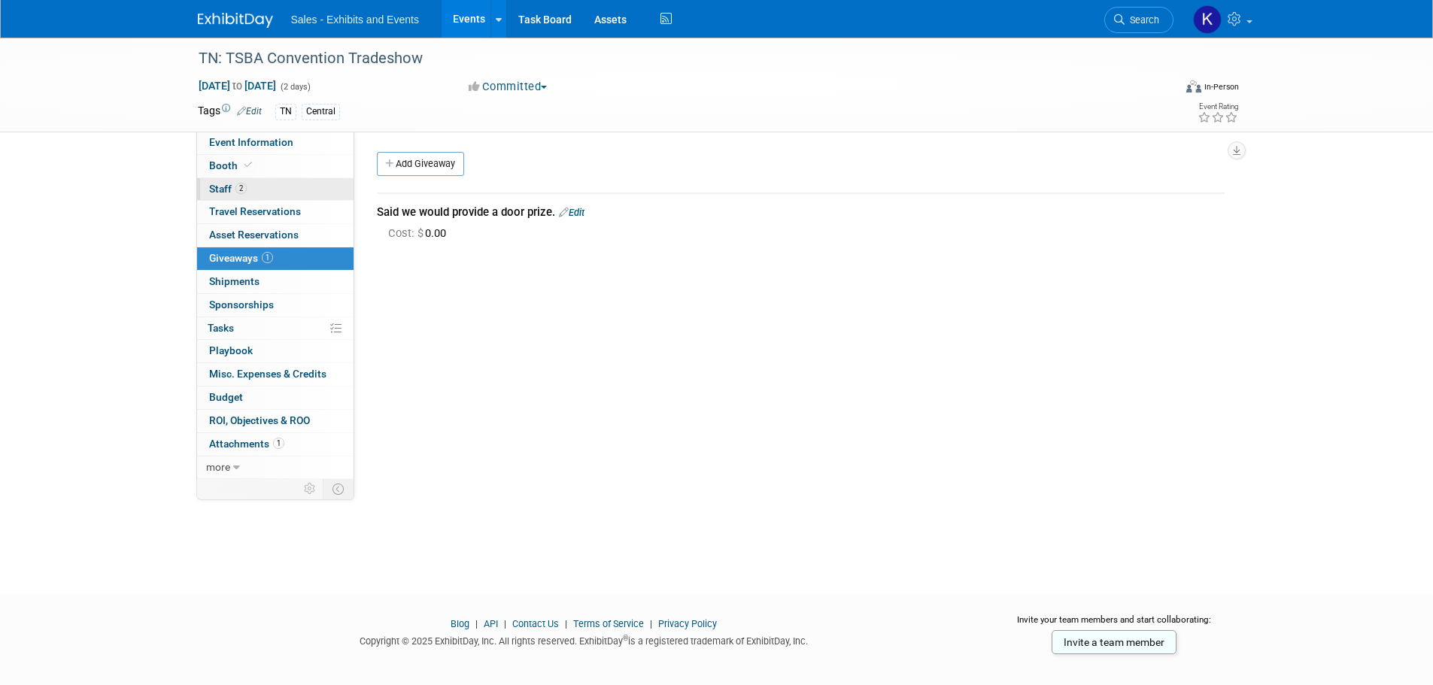
click at [217, 178] on link "2 Staff 2" at bounding box center [275, 189] width 156 height 23
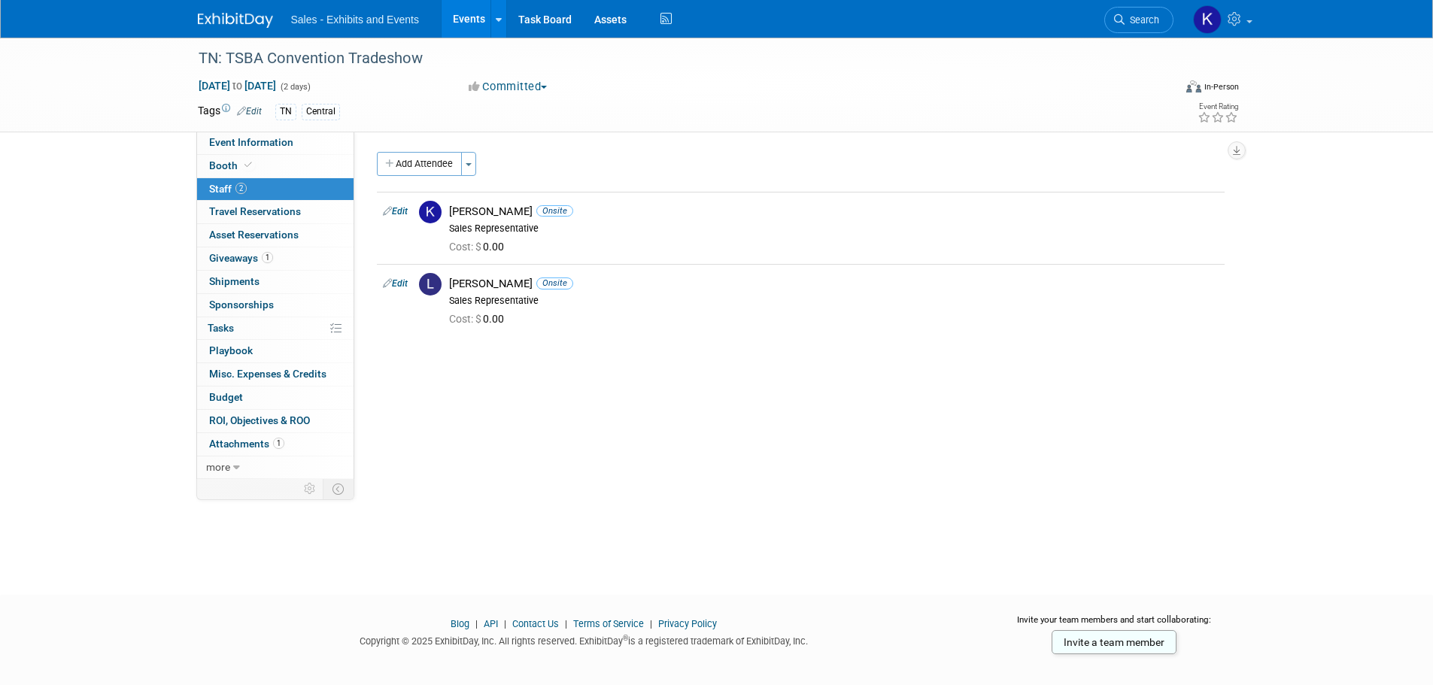
click at [231, 20] on img at bounding box center [235, 20] width 75 height 15
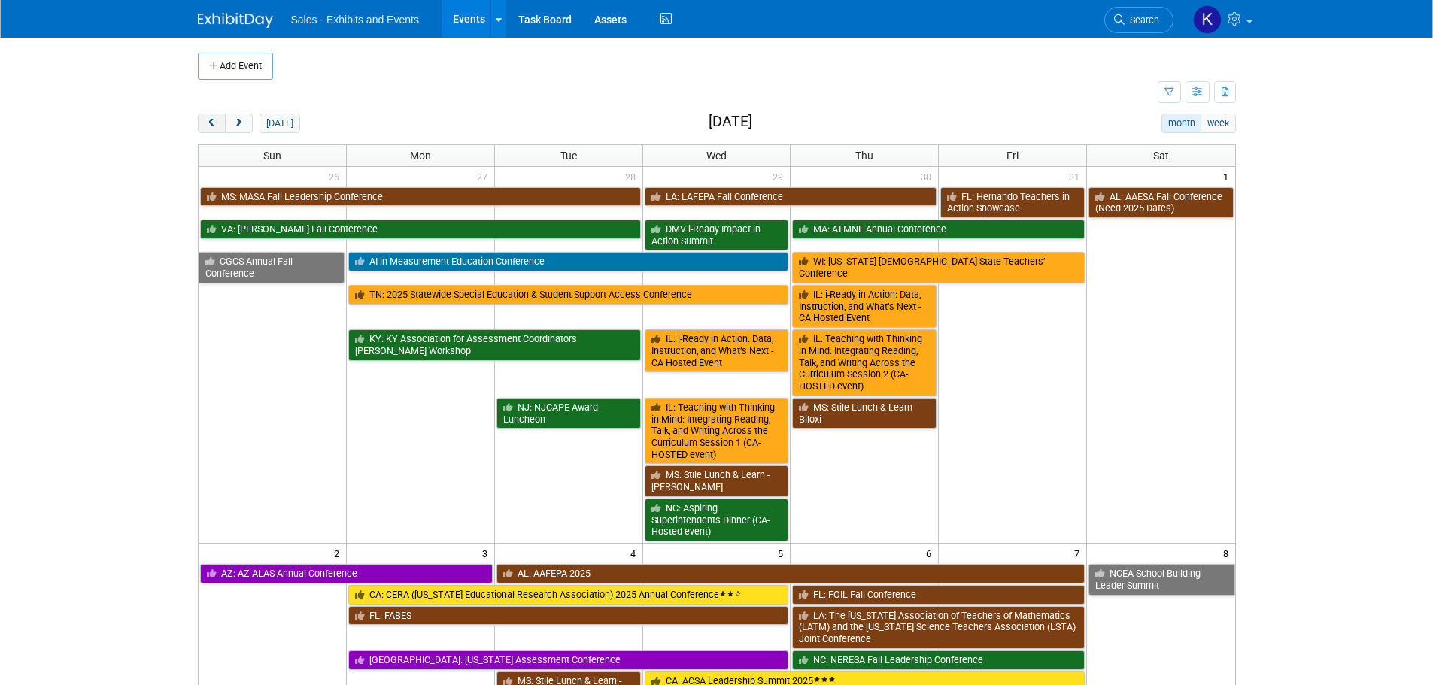
click at [211, 126] on span "prev" at bounding box center [211, 124] width 11 height 10
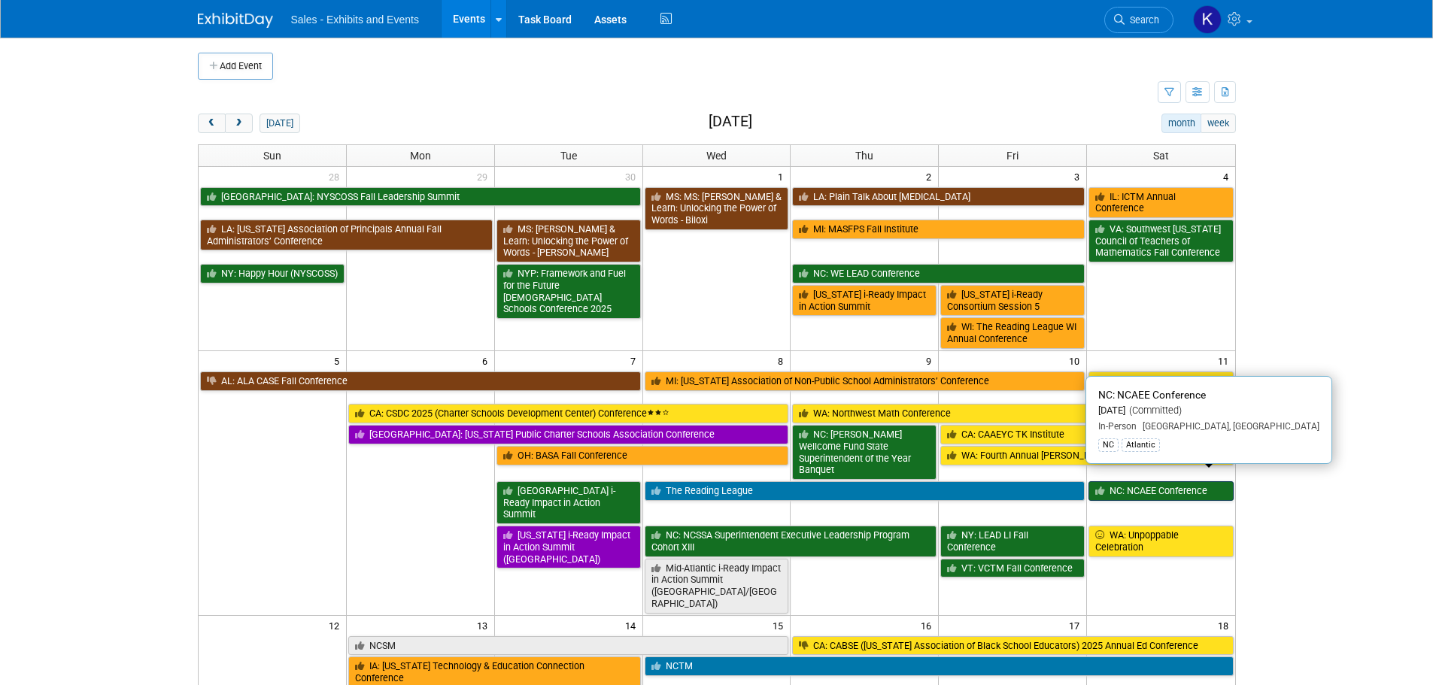
click at [1142, 484] on link "NC: NCAEE Conference" at bounding box center [1160, 491] width 144 height 20
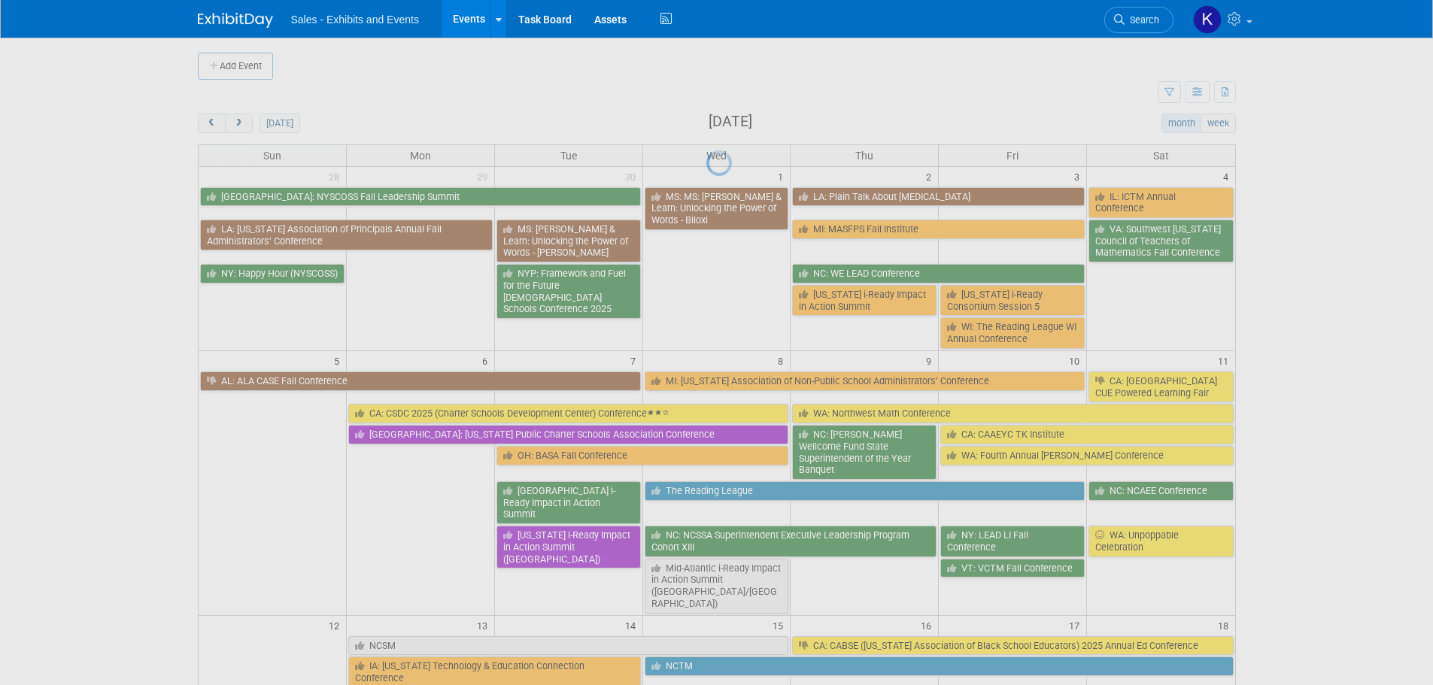
click at [727, 484] on div at bounding box center [716, 342] width 21 height 685
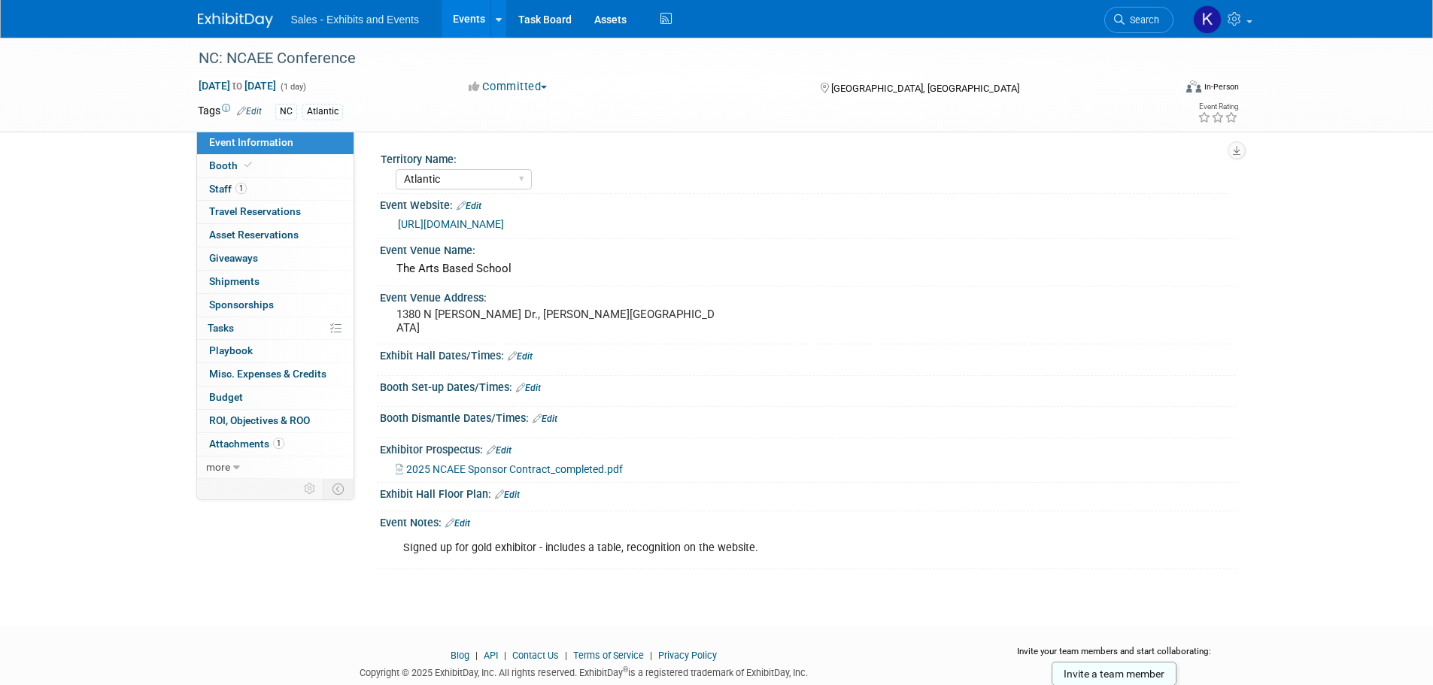
select select "Atlantic"
click at [221, 175] on link "Booth" at bounding box center [275, 166] width 156 height 23
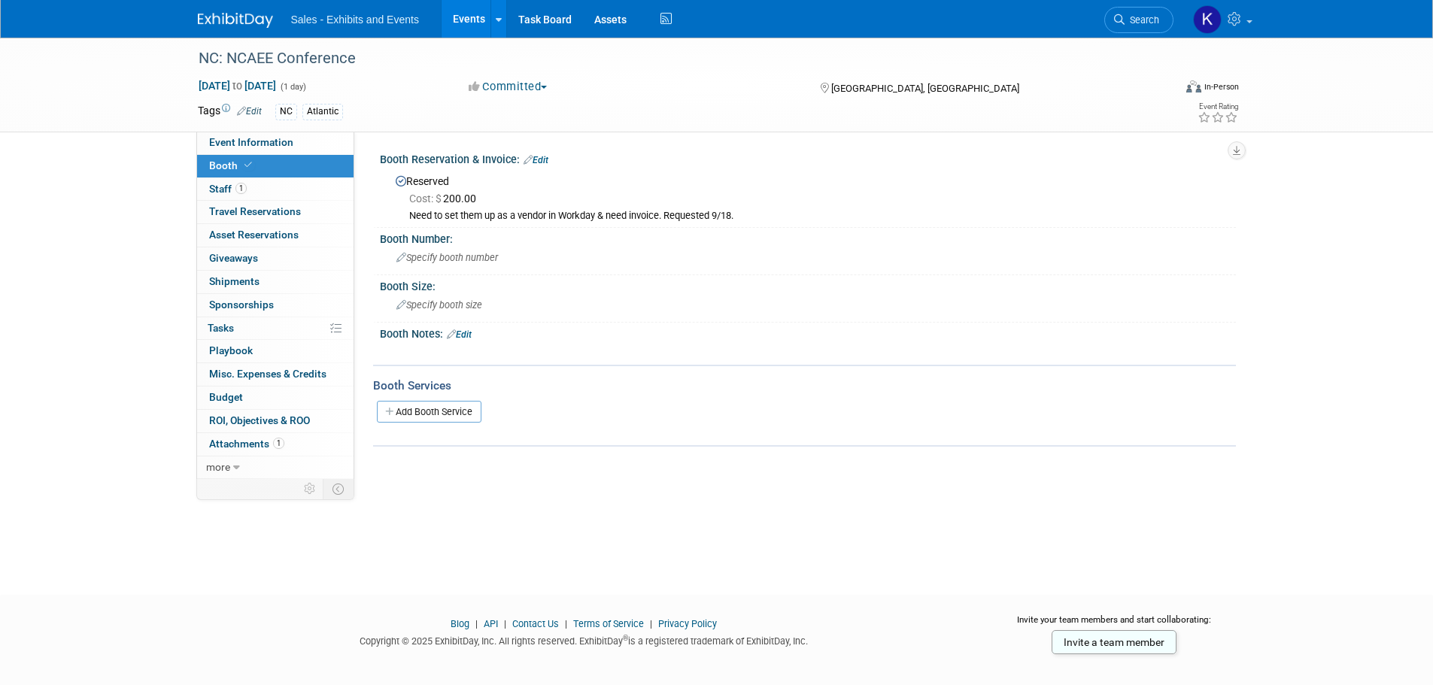
click at [543, 156] on link "Edit" at bounding box center [535, 160] width 25 height 11
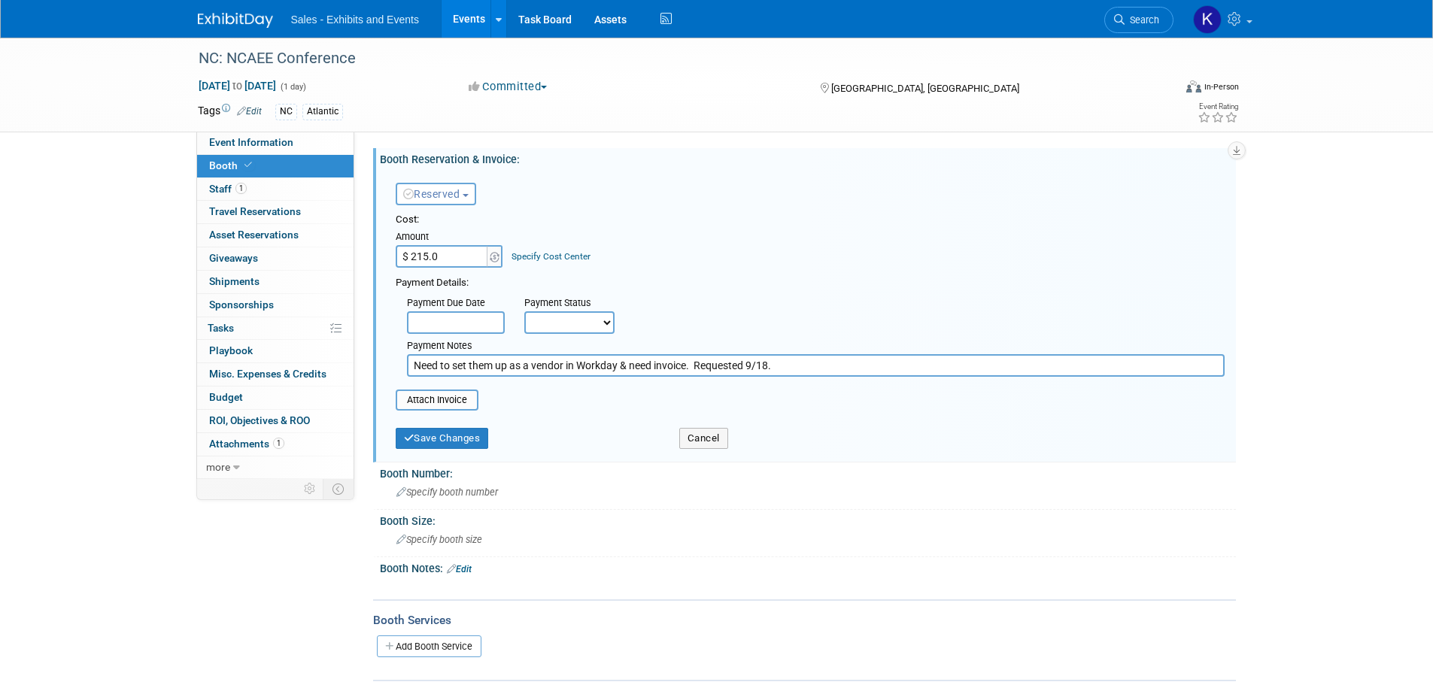
type input "$ 215.00"
click at [804, 384] on div "Cost: Amount $ 215.00 Specify Cost Center Cost Center -- Not Specified -- Event…" at bounding box center [810, 312] width 829 height 198
click at [808, 359] on input "Need to set them up as a vendor in Workday & need invoice. Requested 9/18." at bounding box center [815, 365] width 817 height 23
type input "Need to set them up as a vendor in Workday & need invoice. Requested 9/18. Pd K…"
click at [449, 439] on button "Save Changes" at bounding box center [442, 438] width 93 height 21
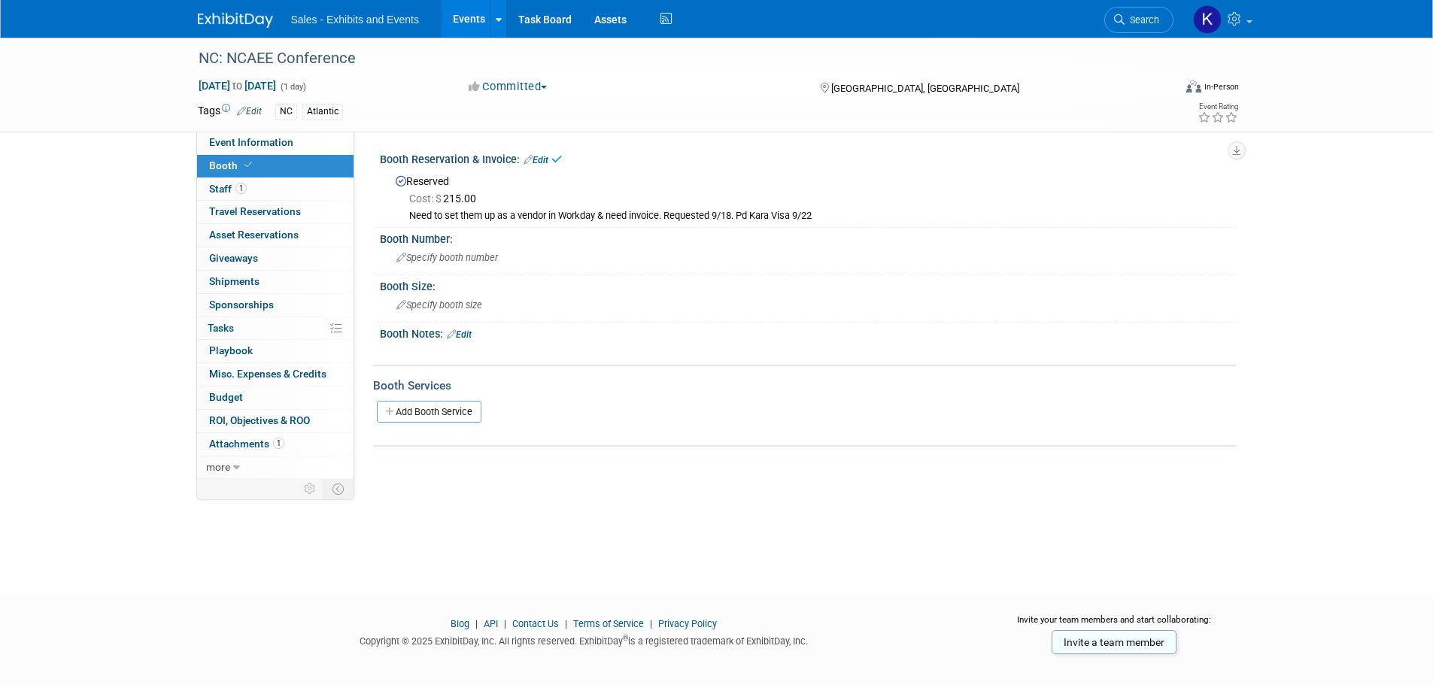
click at [517, 520] on div "NC: NCAEE Conference [DATE] to [DATE] (1 day) [DATE] to [DATE] Committed Commit…" at bounding box center [716, 303] width 1433 height 530
